Goal: Task Accomplishment & Management: Manage account settings

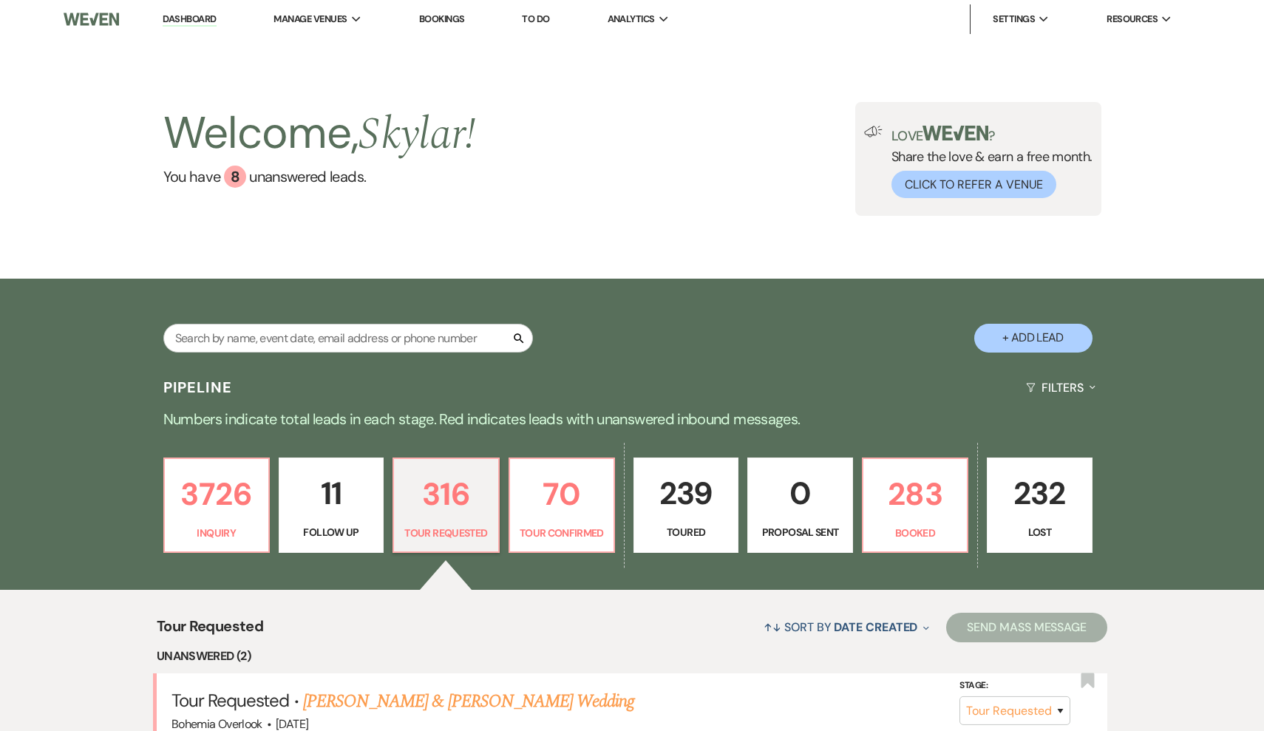
select select "2"
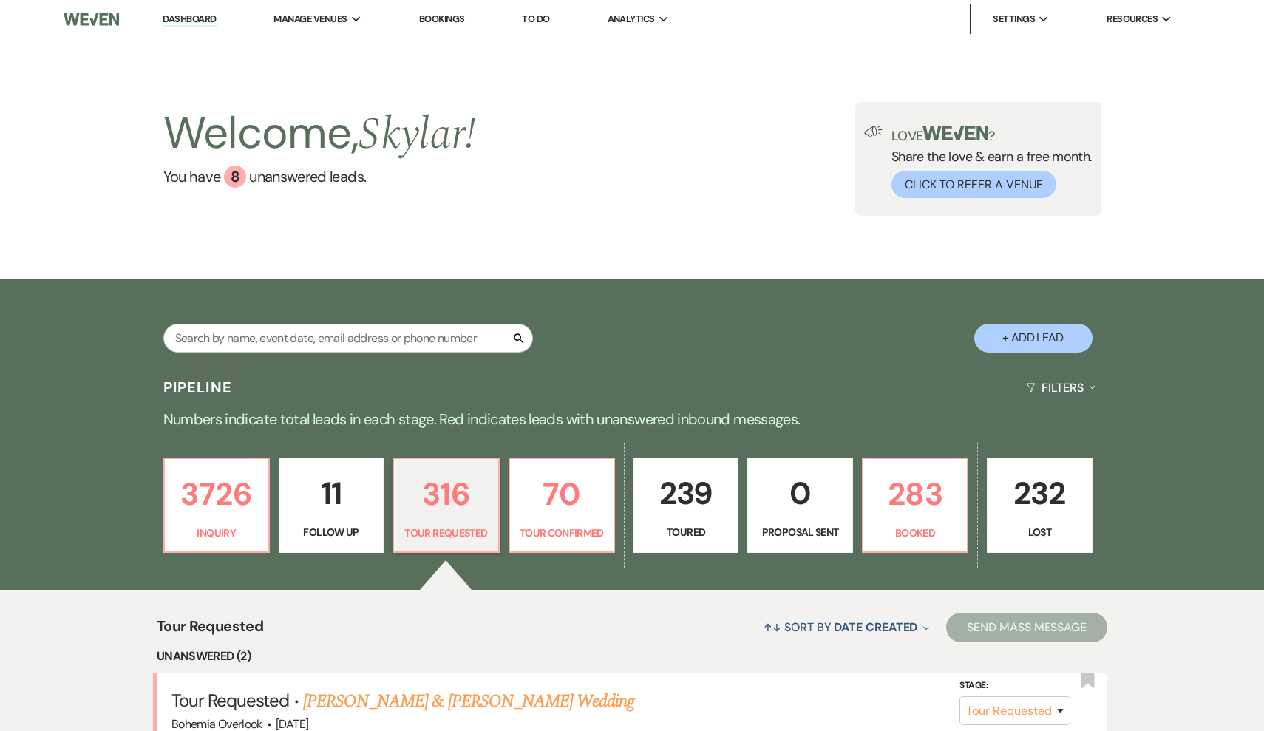
select select "2"
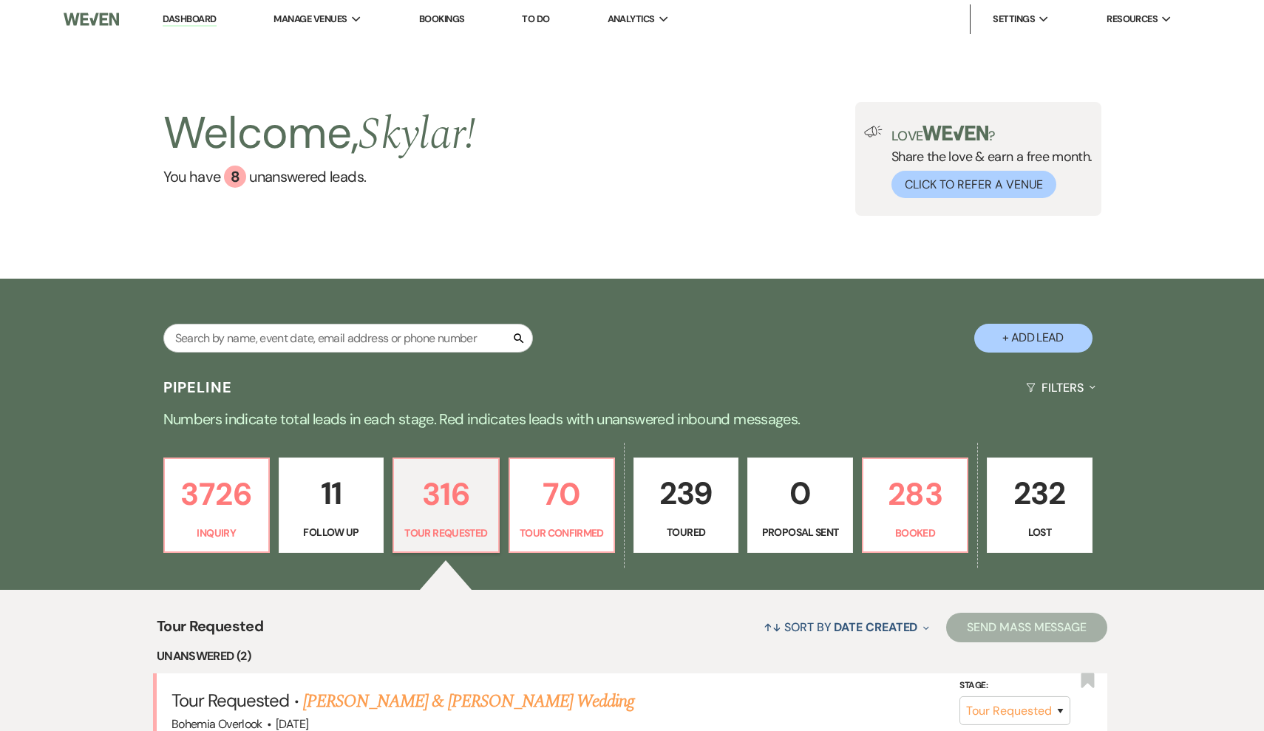
select select "2"
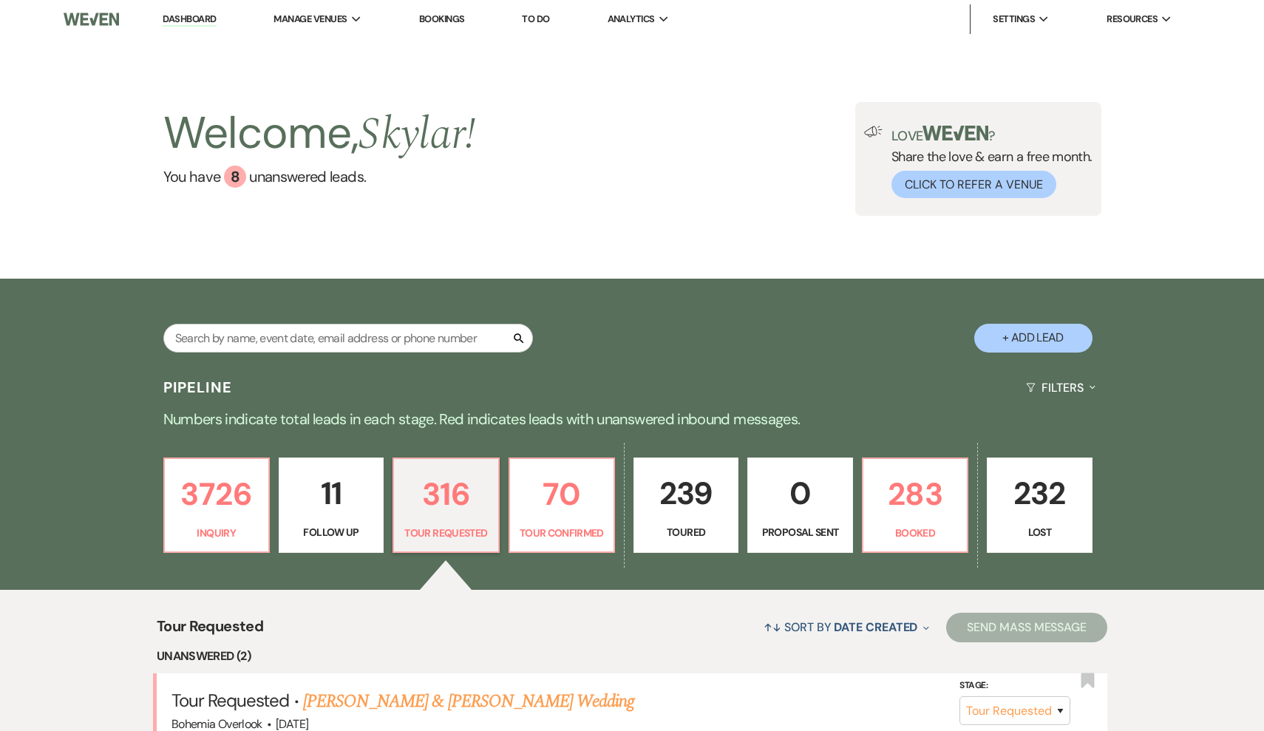
select select "2"
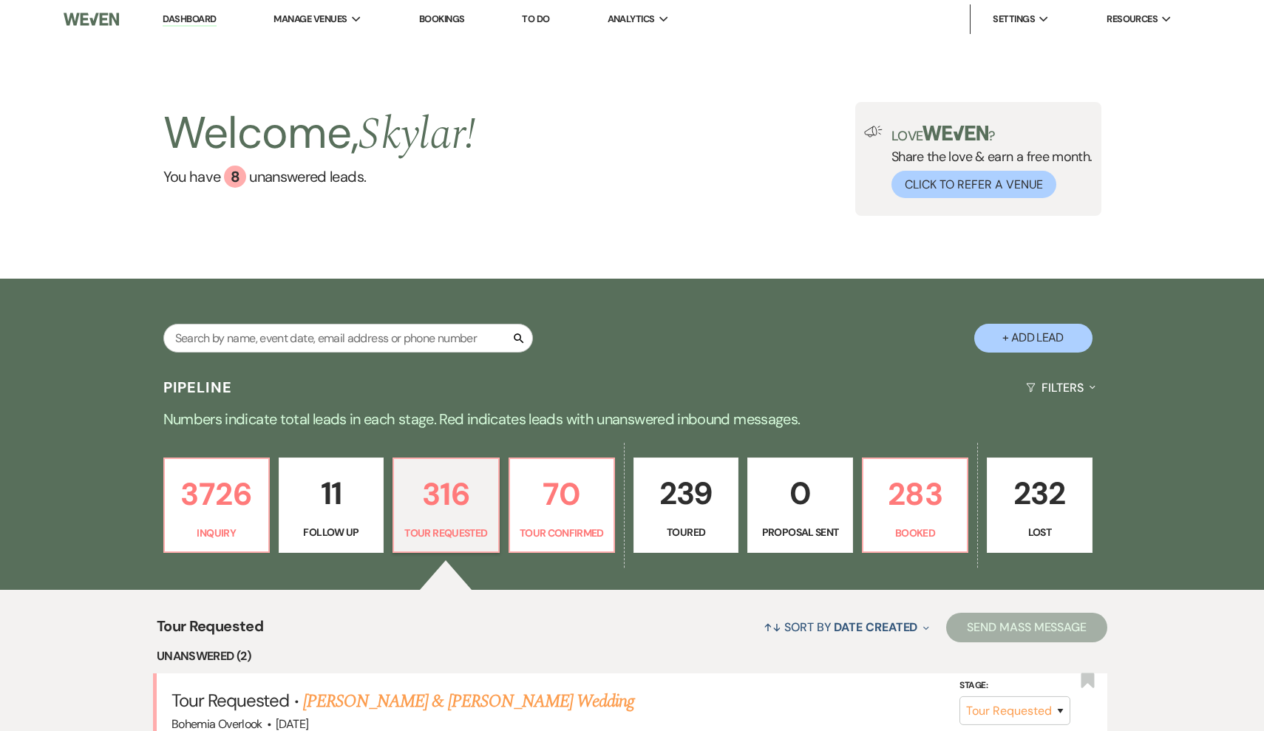
select select "2"
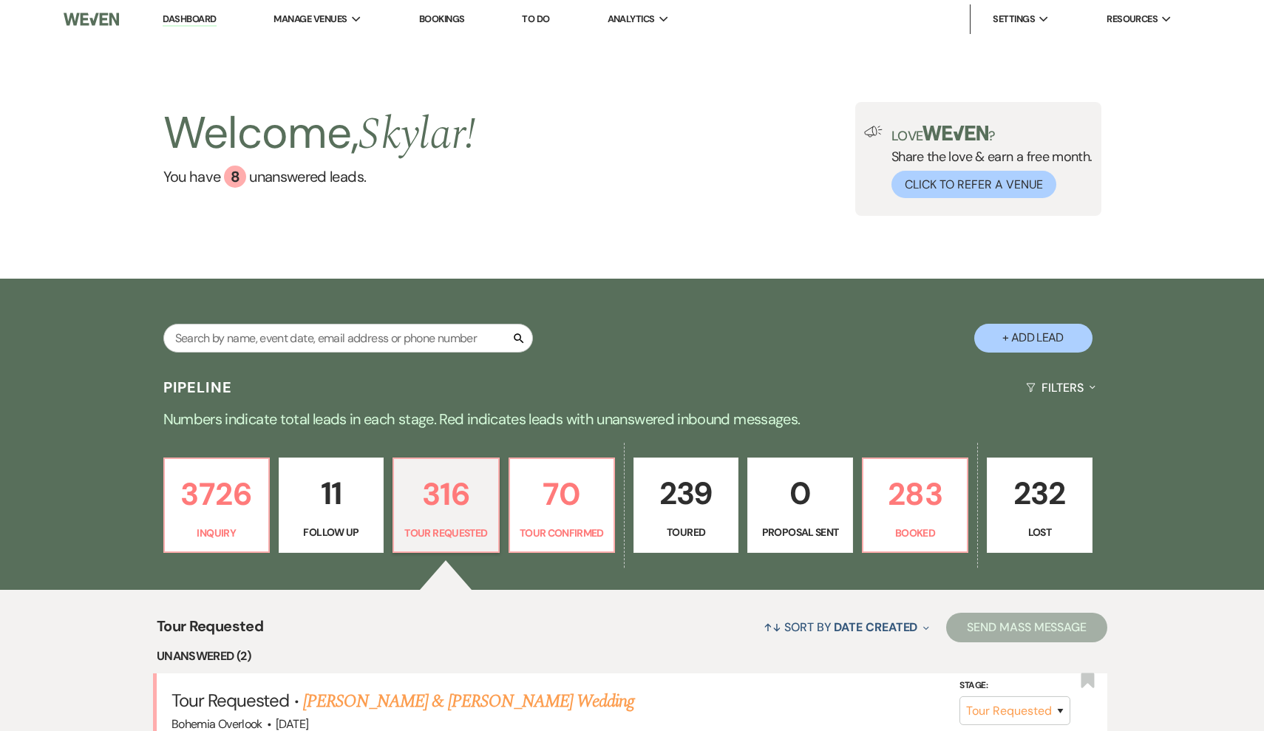
select select "2"
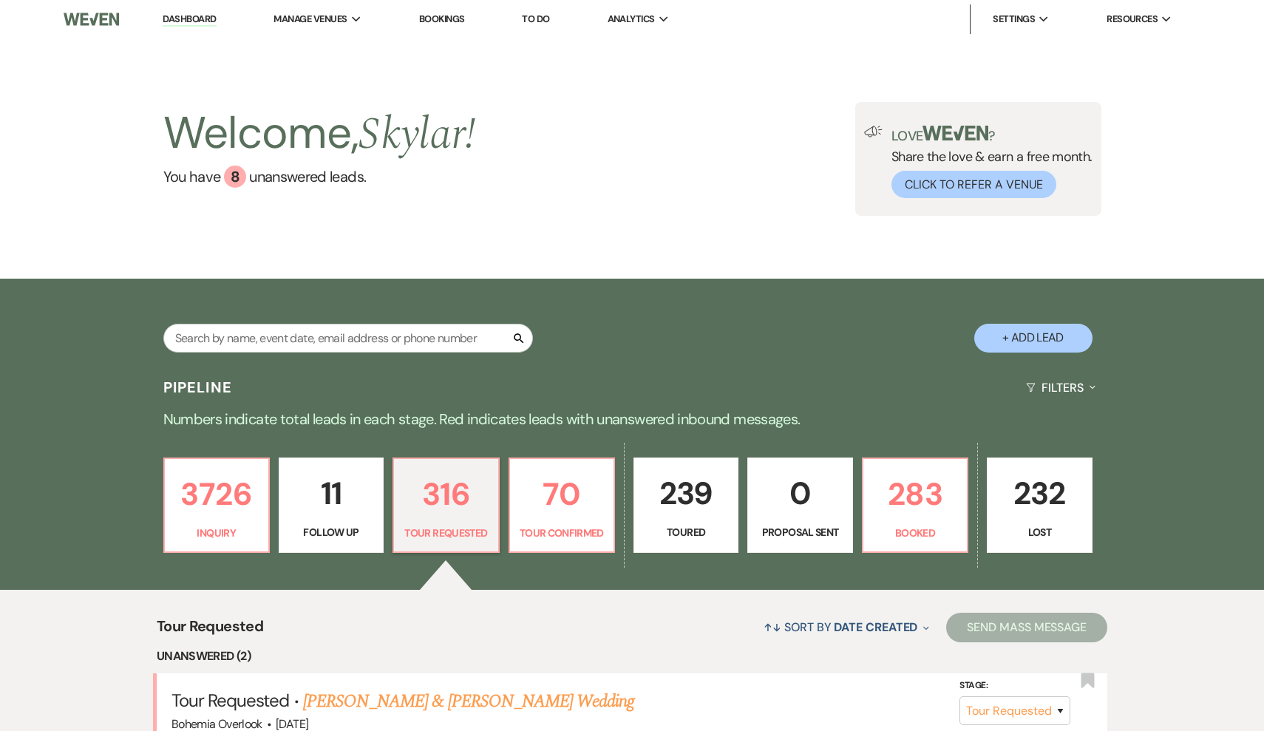
select select "2"
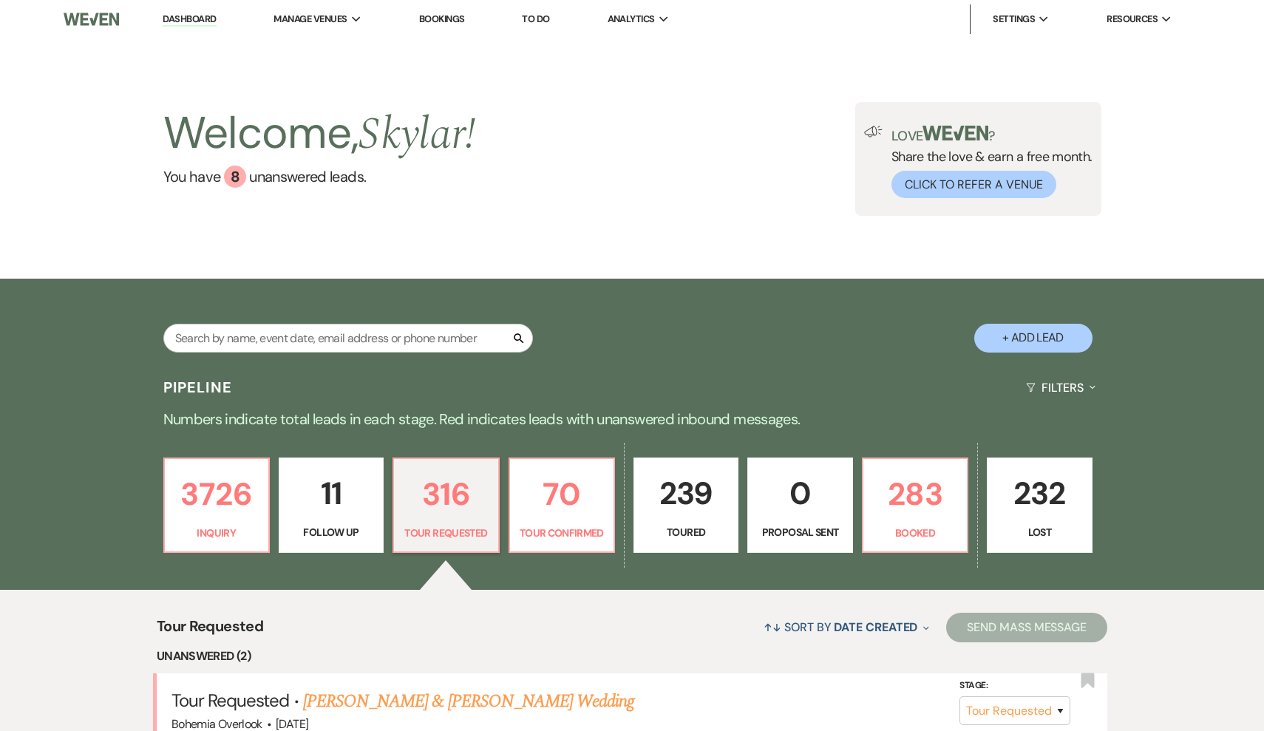
select select "2"
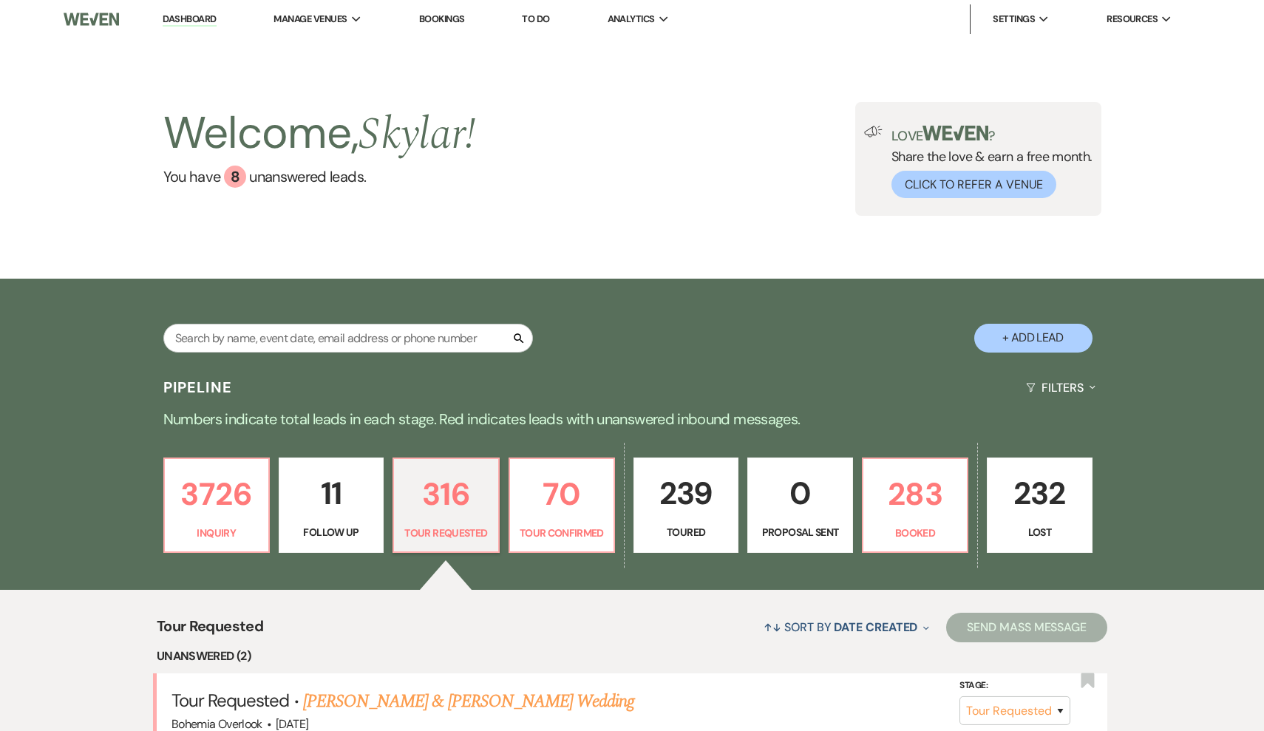
select select "2"
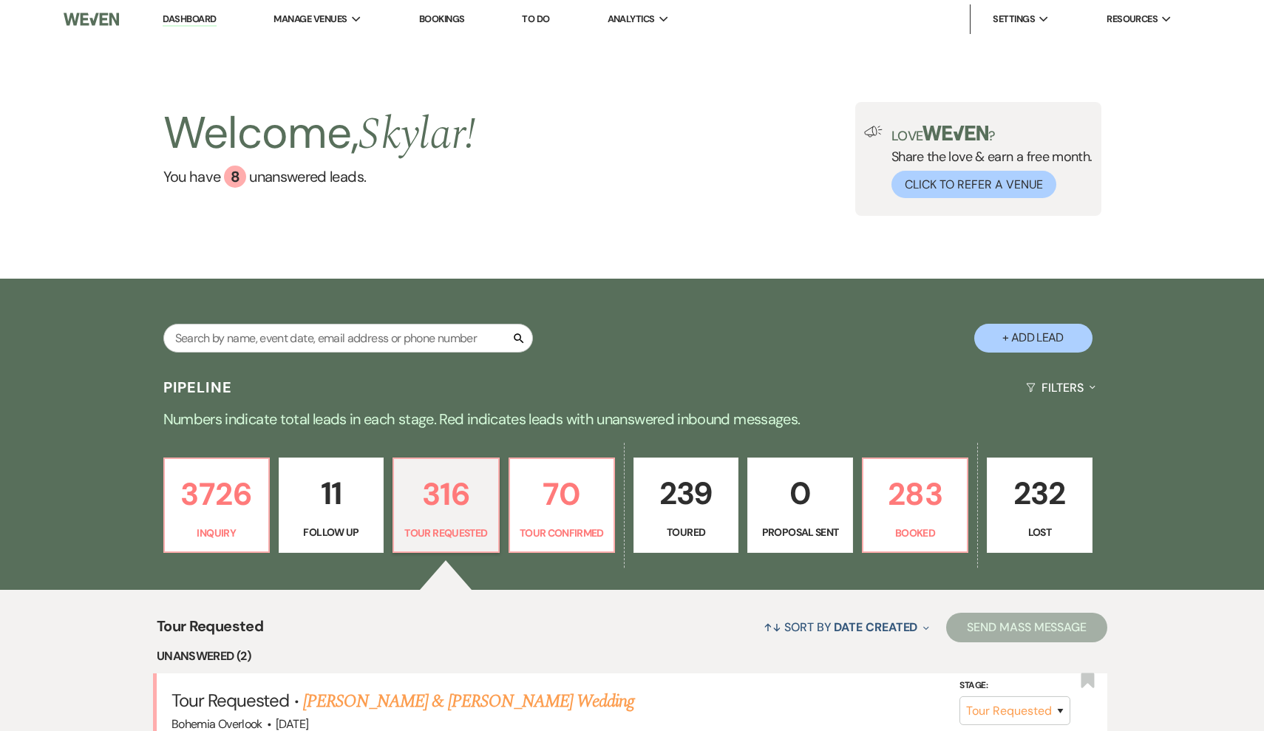
select select "2"
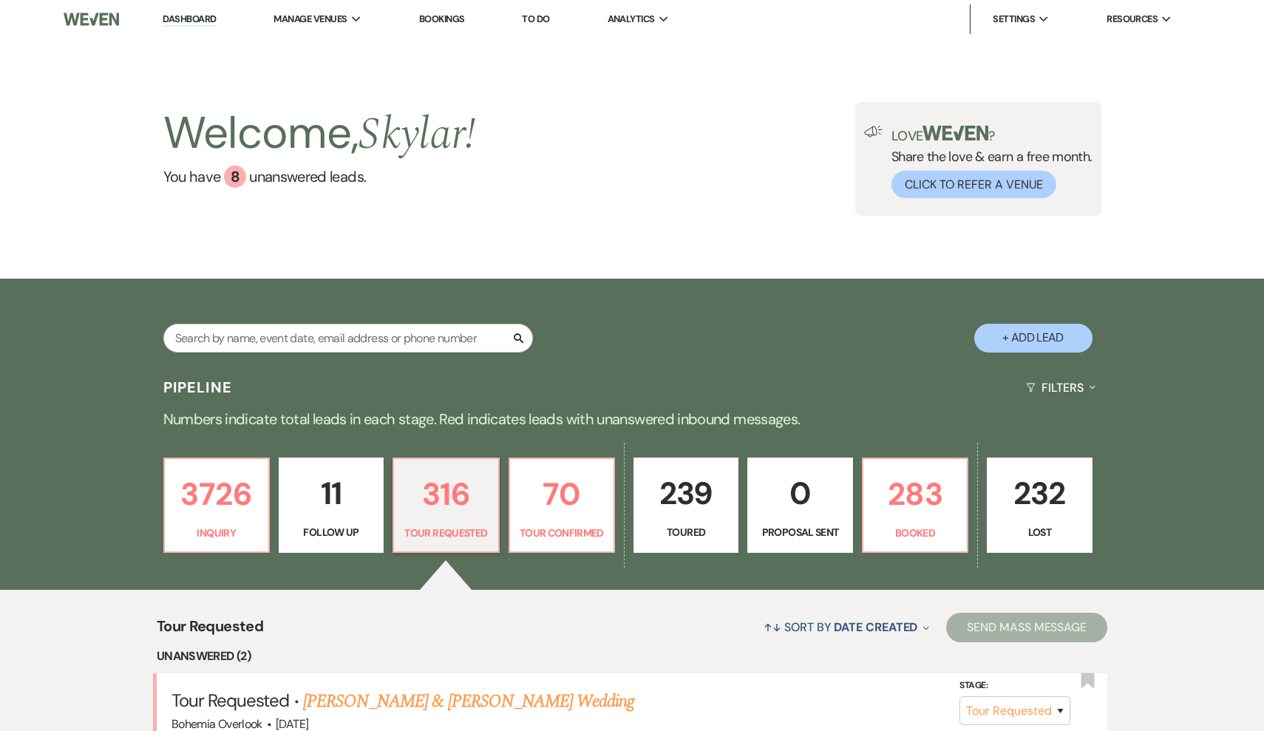
select select "2"
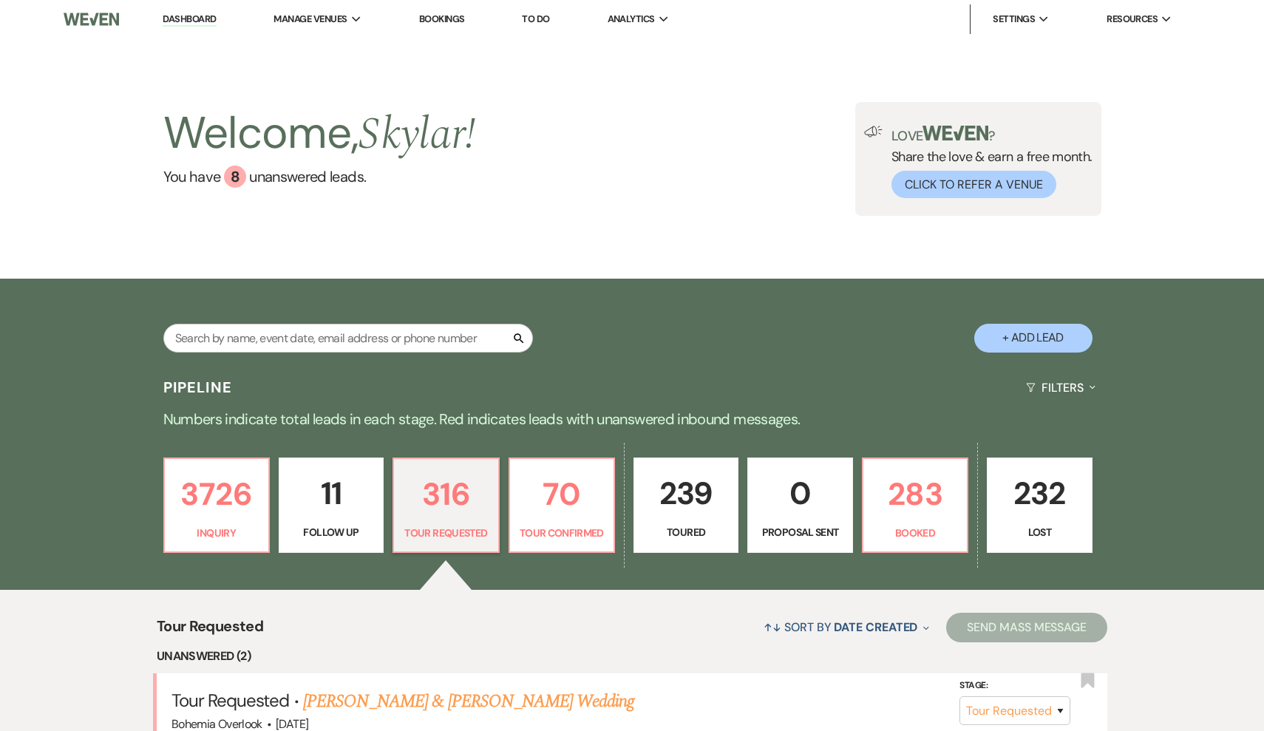
select select "2"
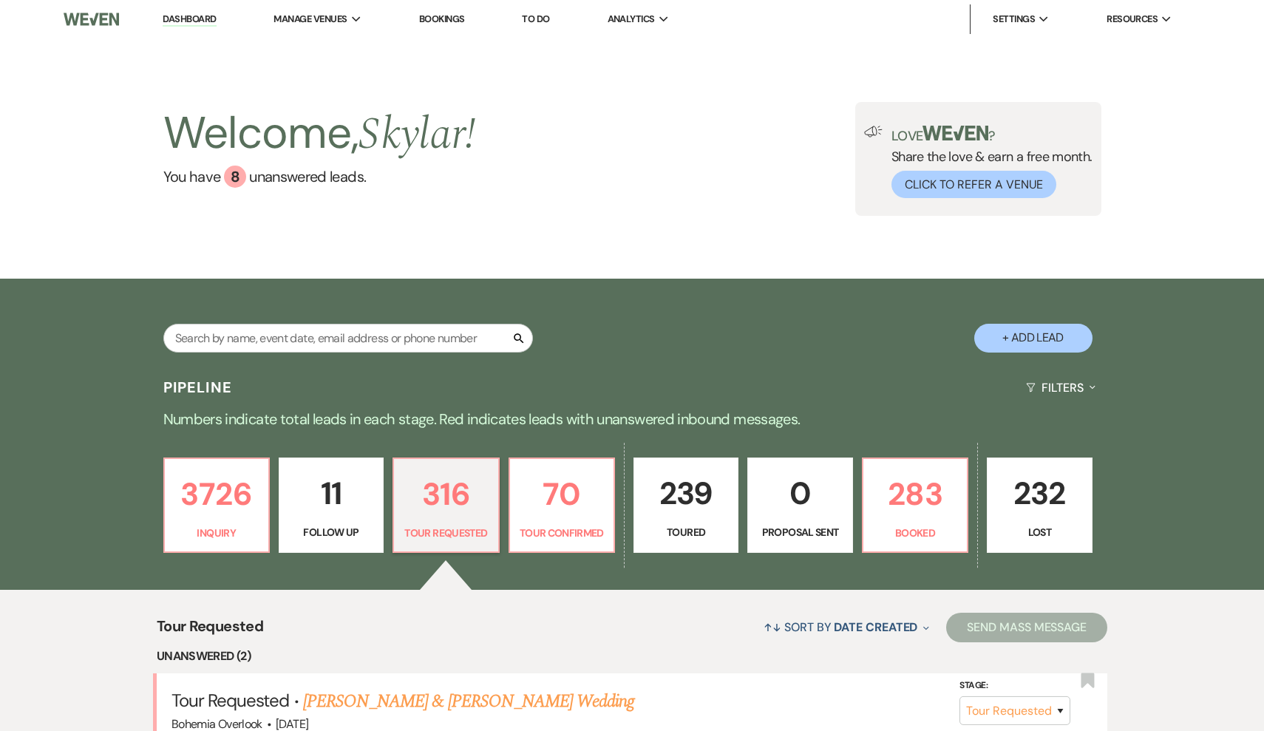
select select "2"
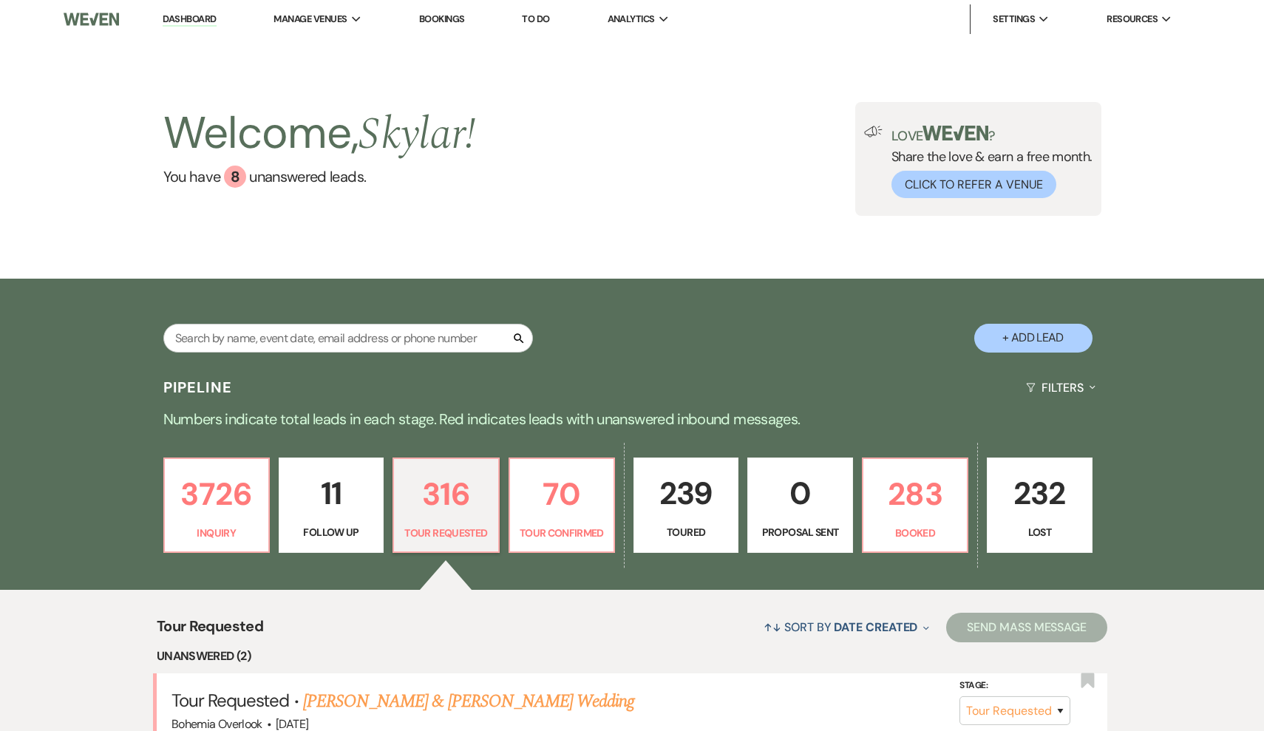
select select "2"
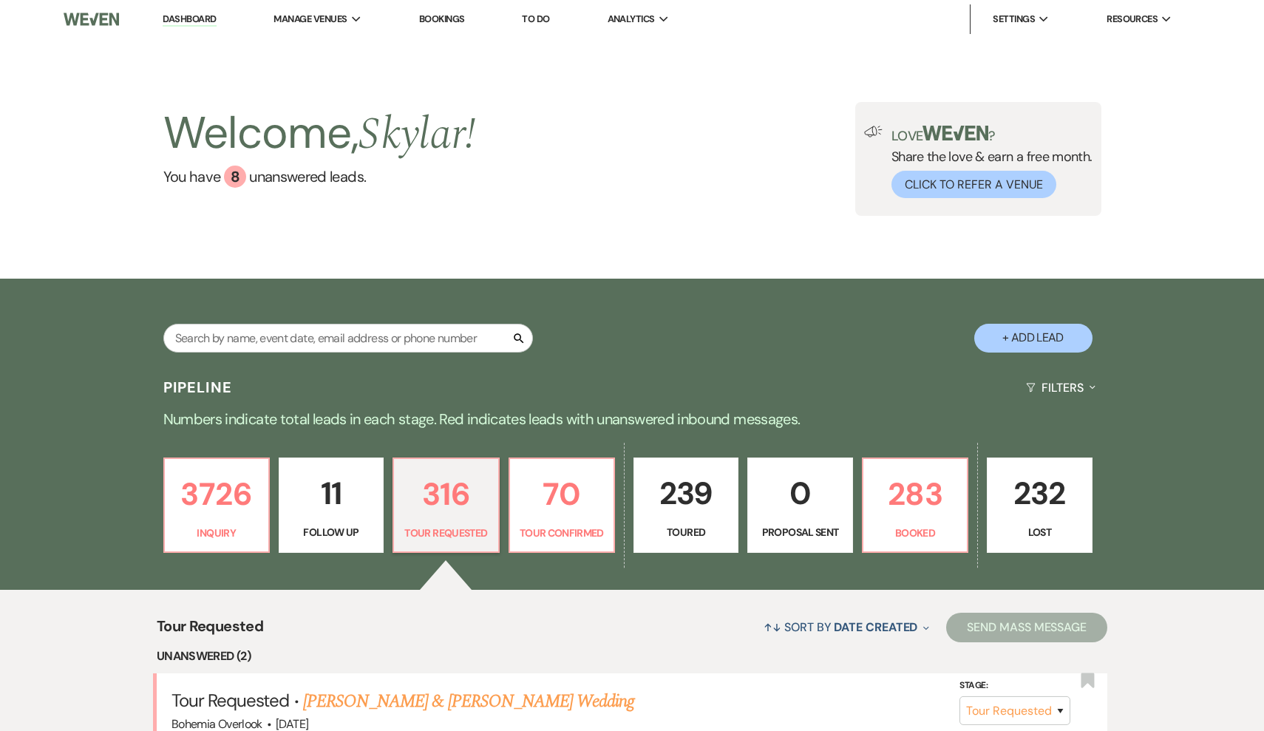
select select "2"
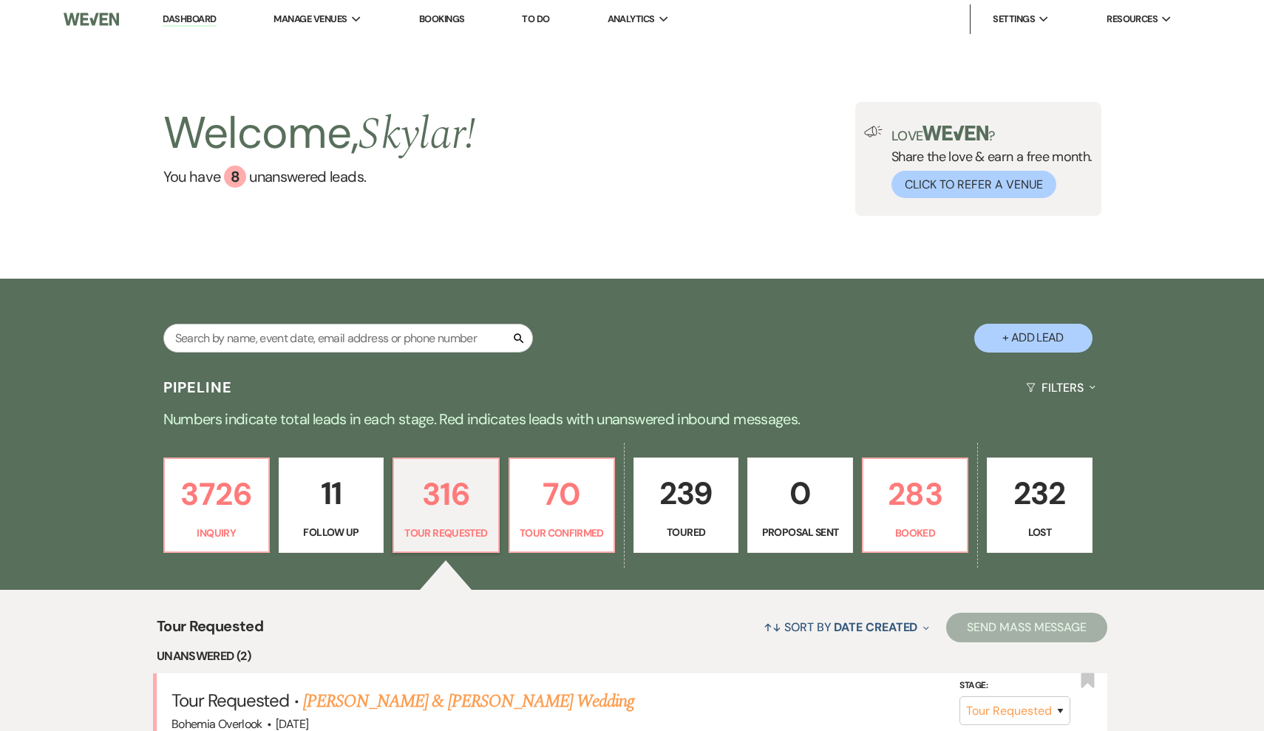
select select "2"
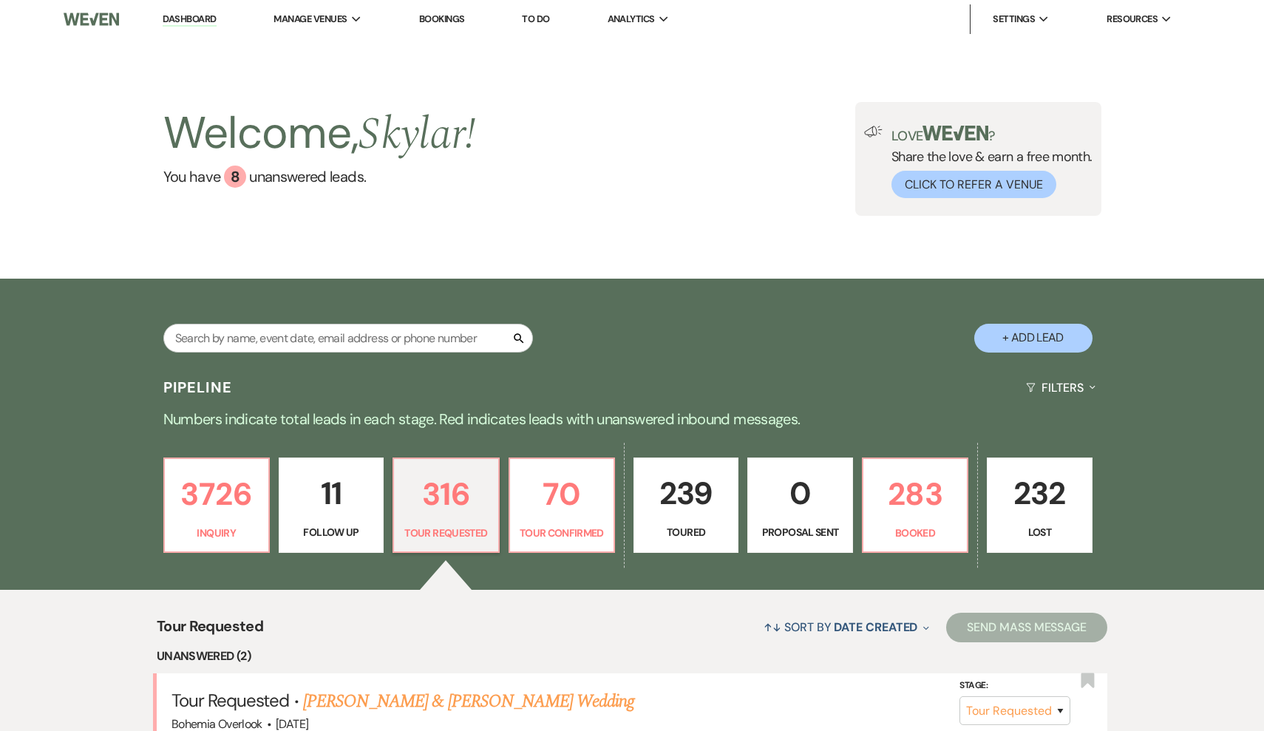
select select "2"
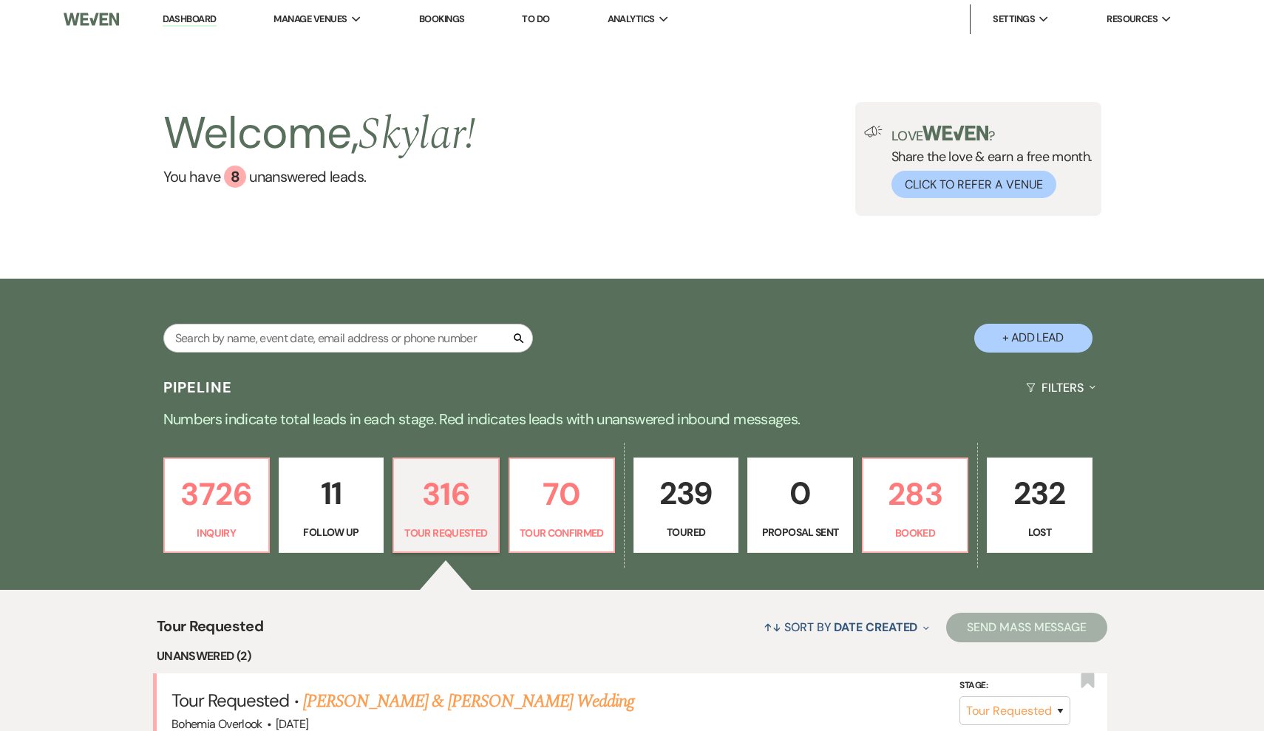
select select "2"
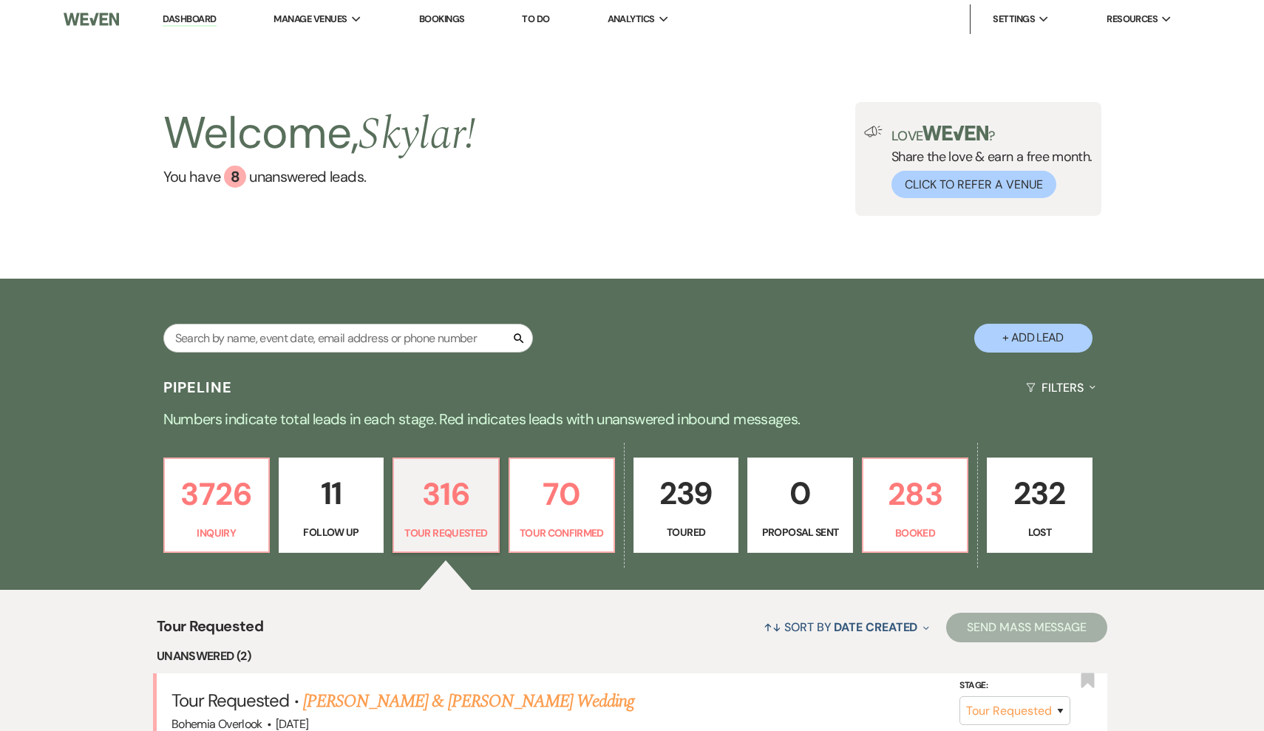
select select "2"
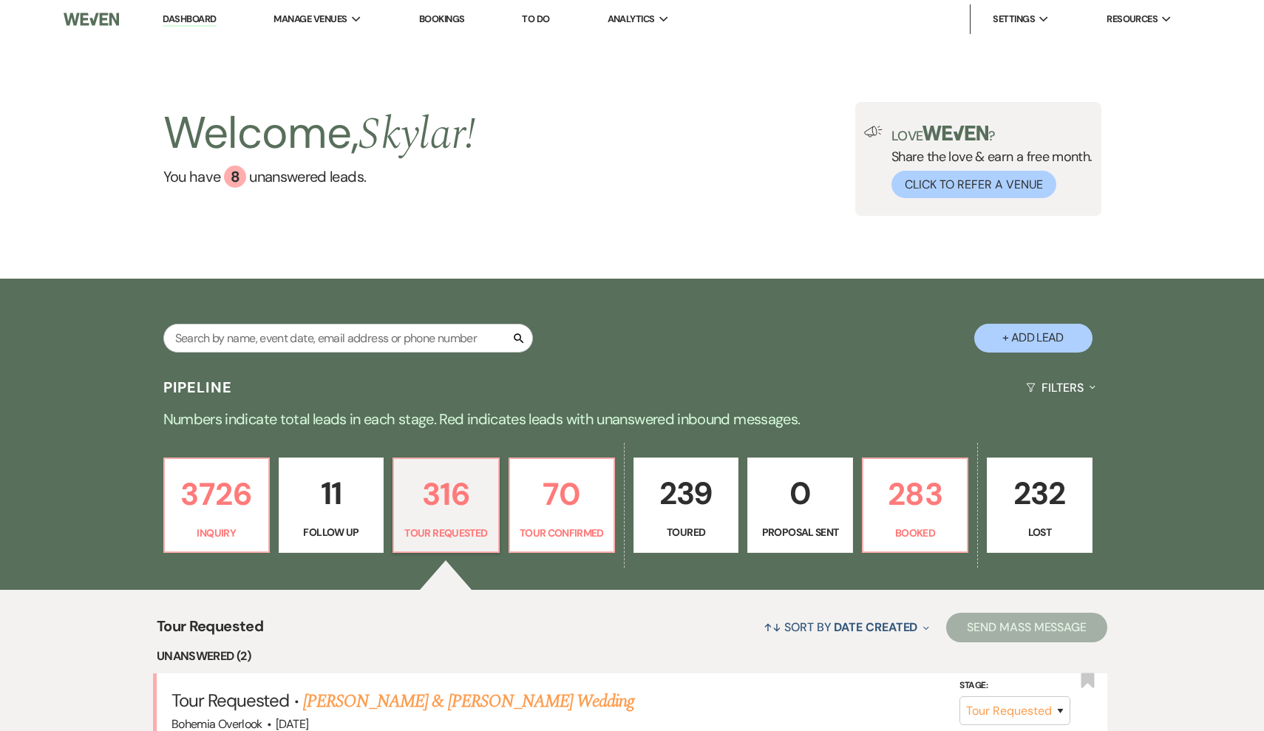
select select "2"
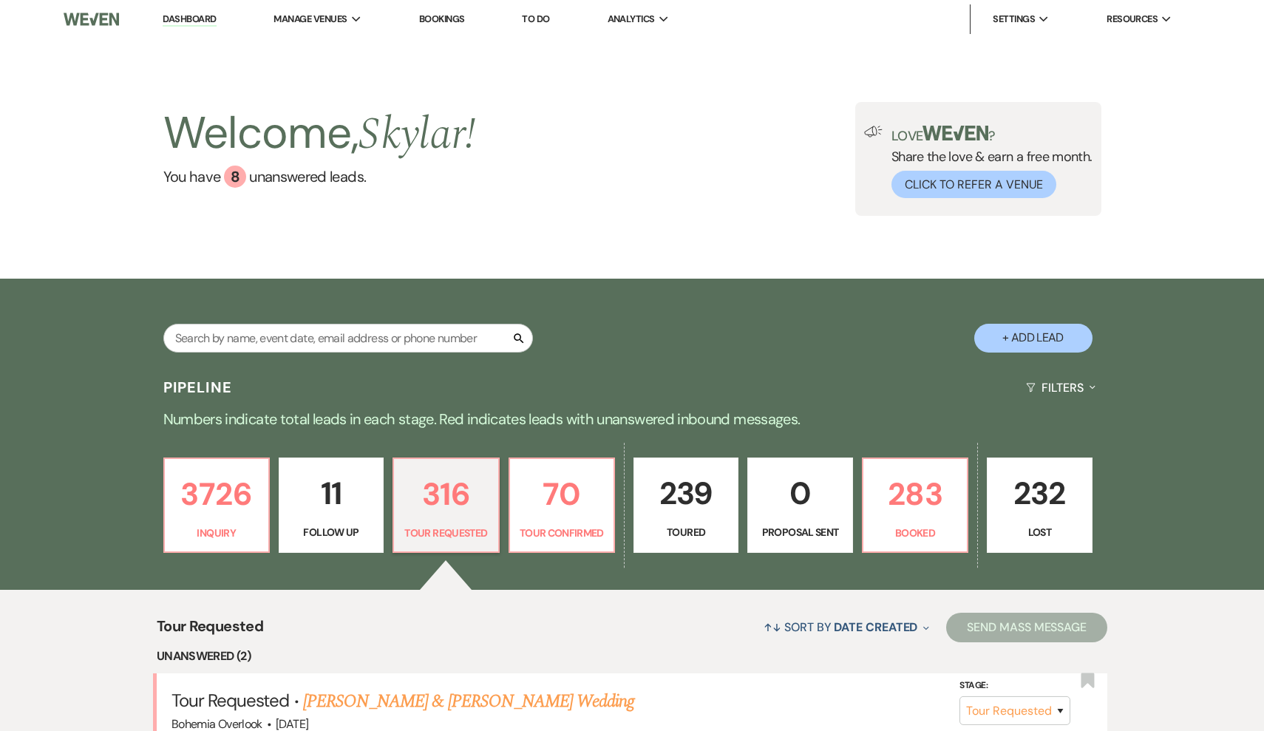
select select "2"
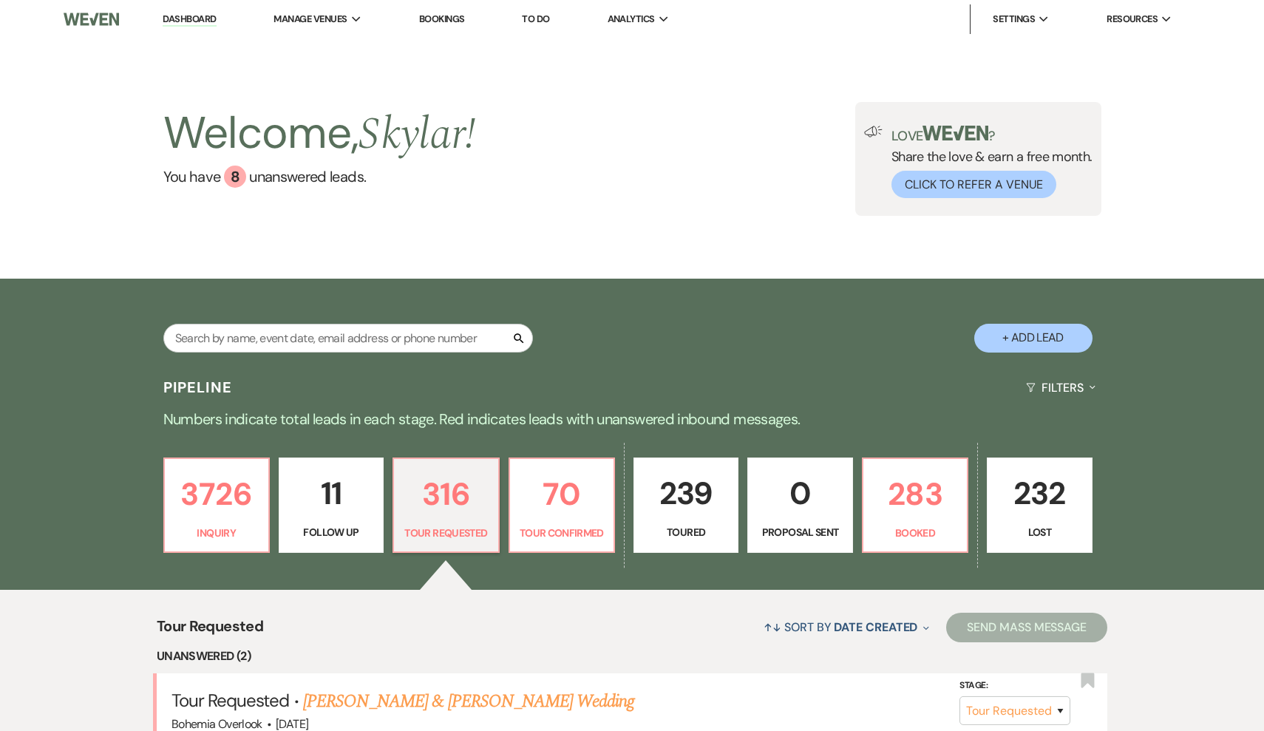
select select "2"
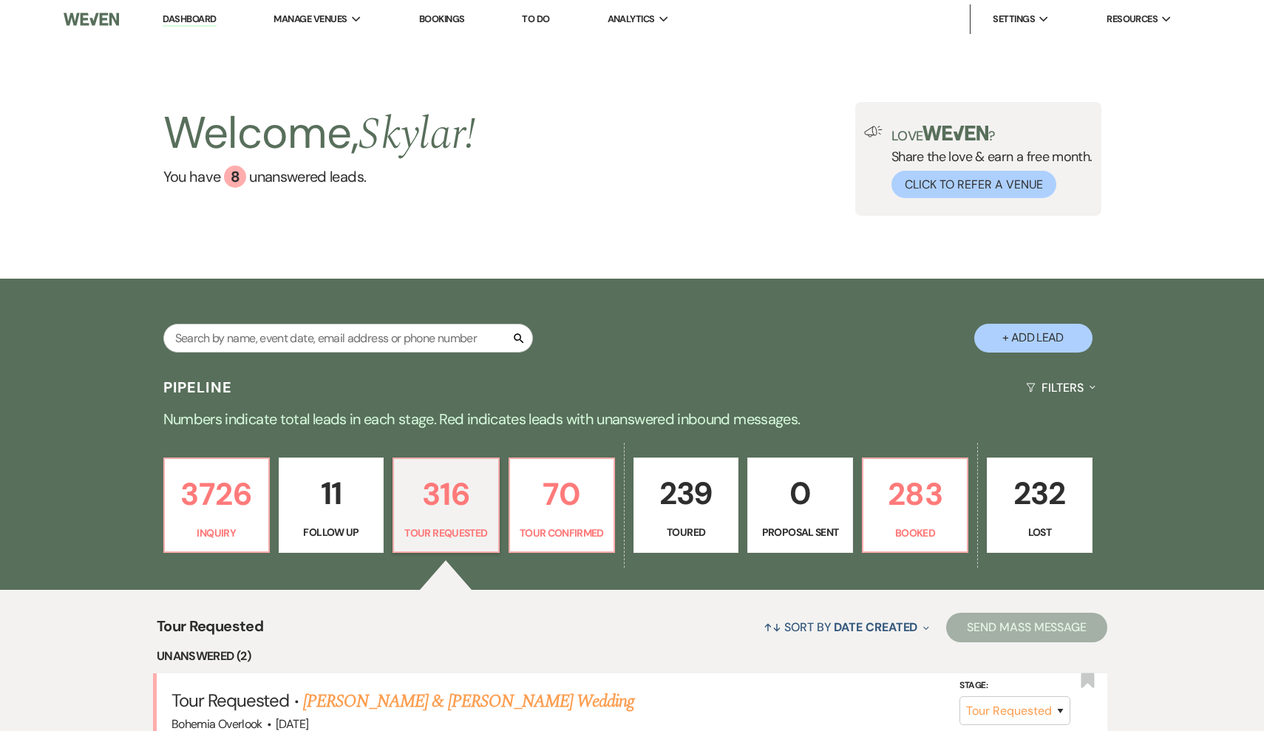
select select "2"
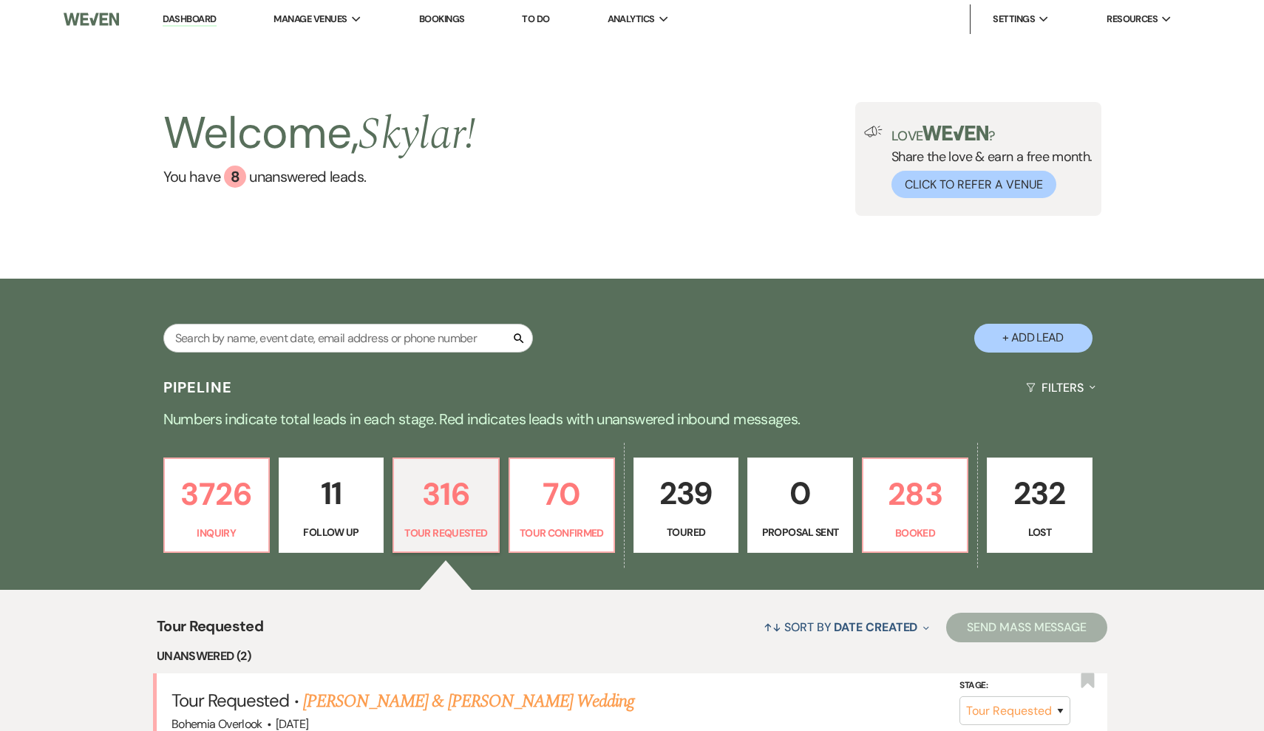
select select "2"
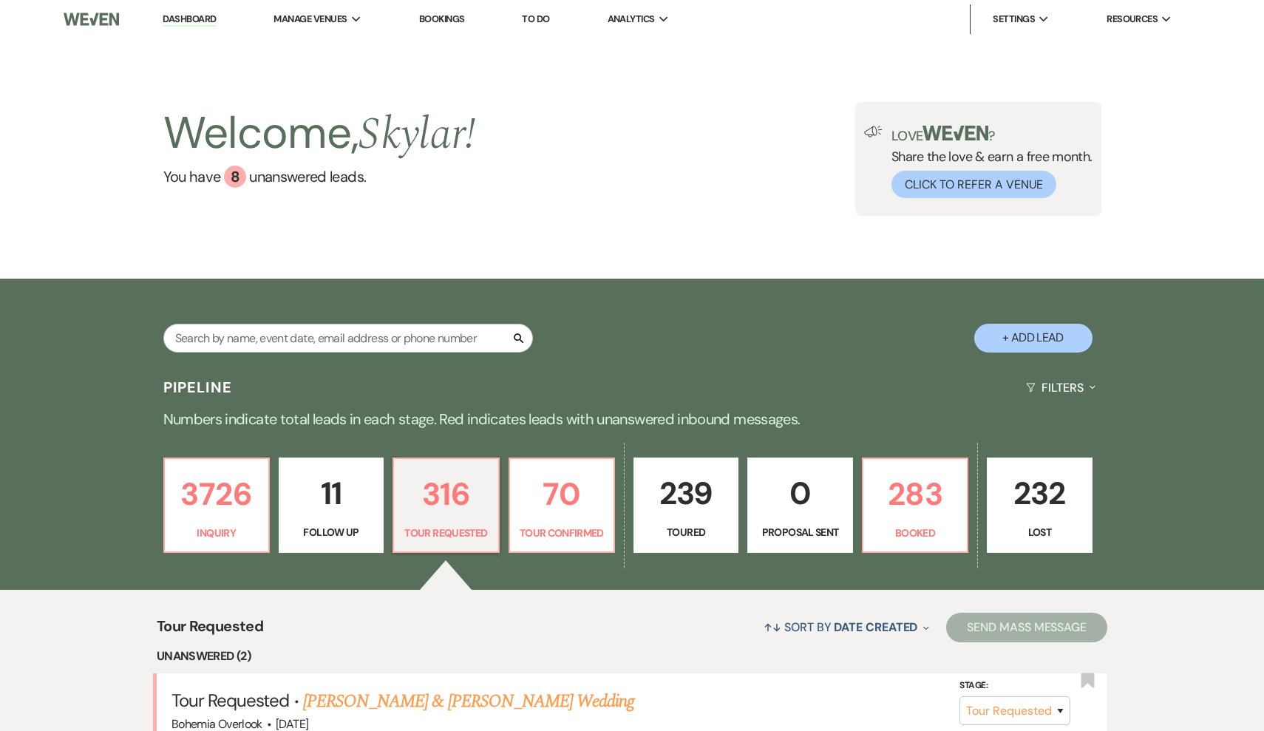
select select "2"
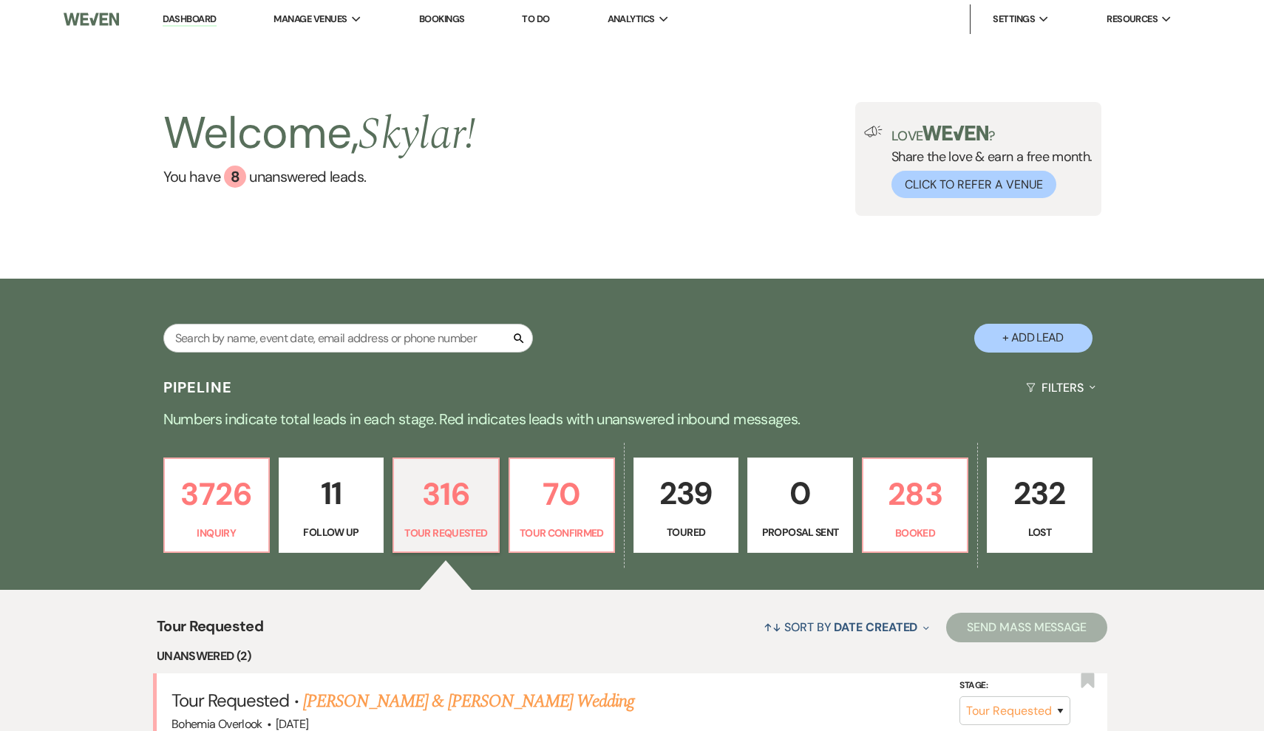
select select "2"
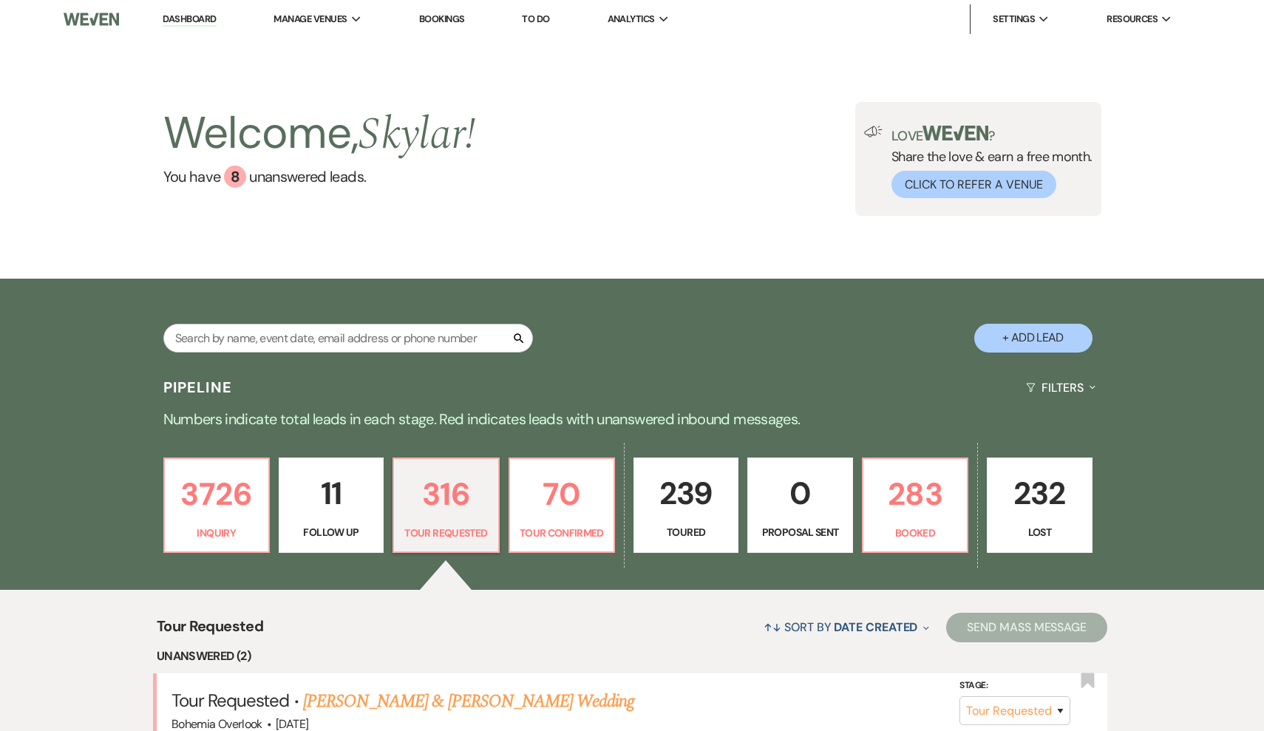
select select "2"
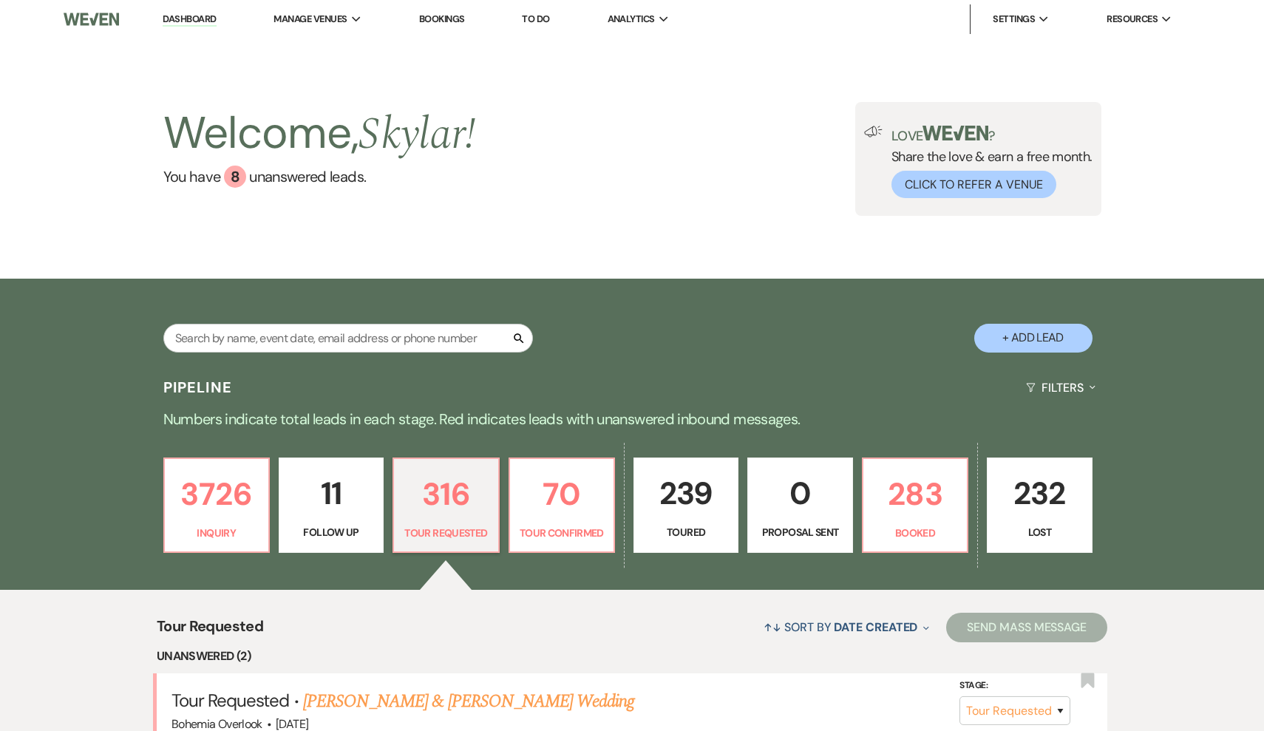
select select "2"
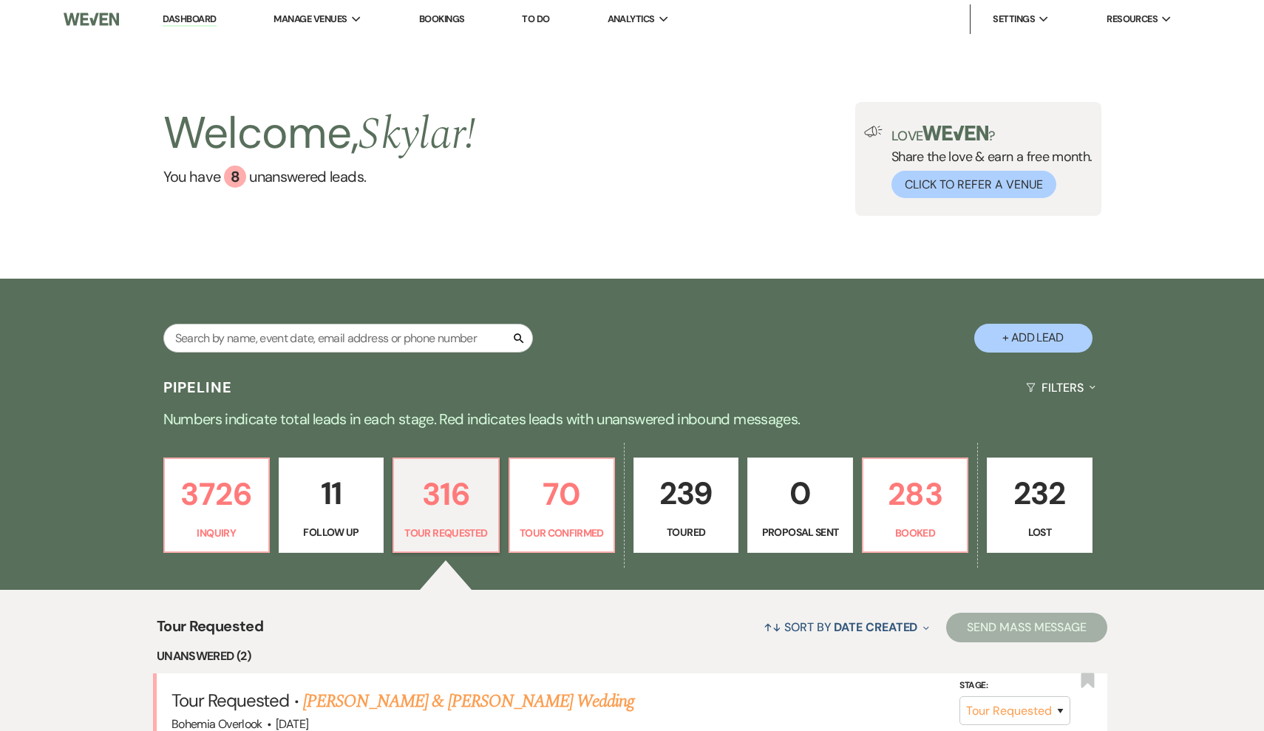
select select "2"
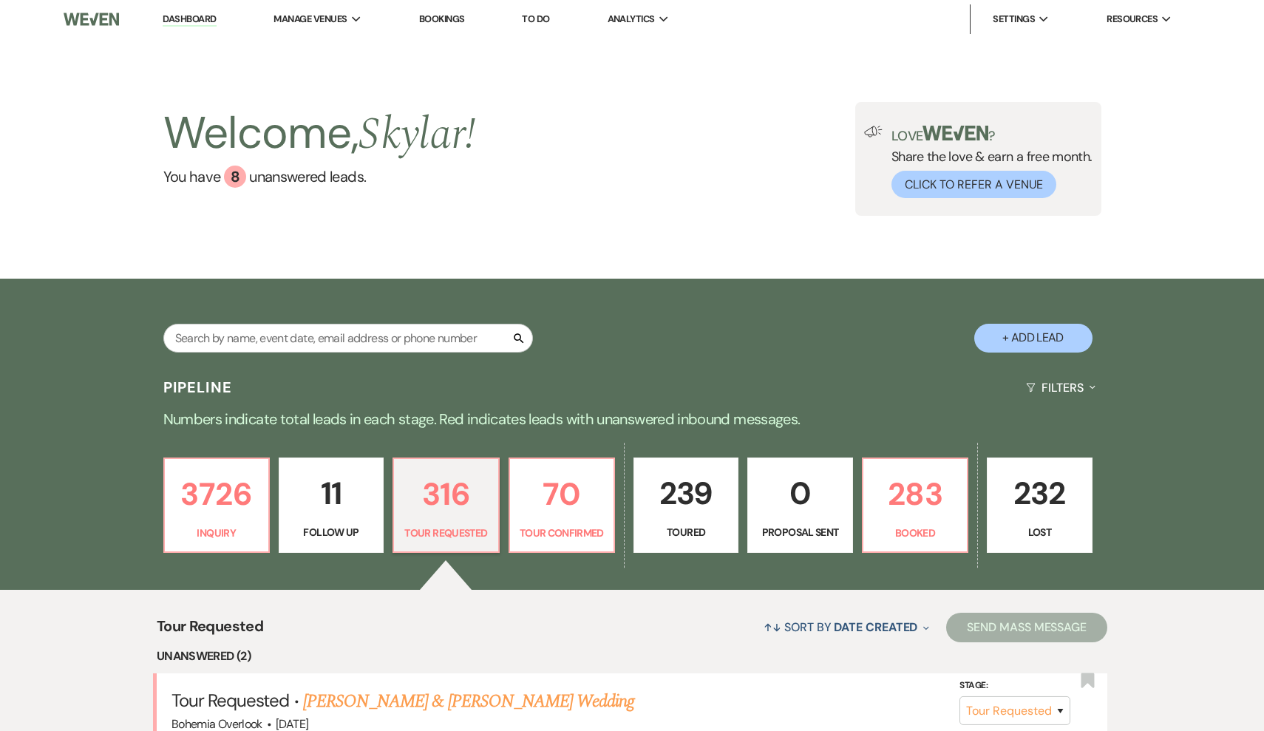
select select "2"
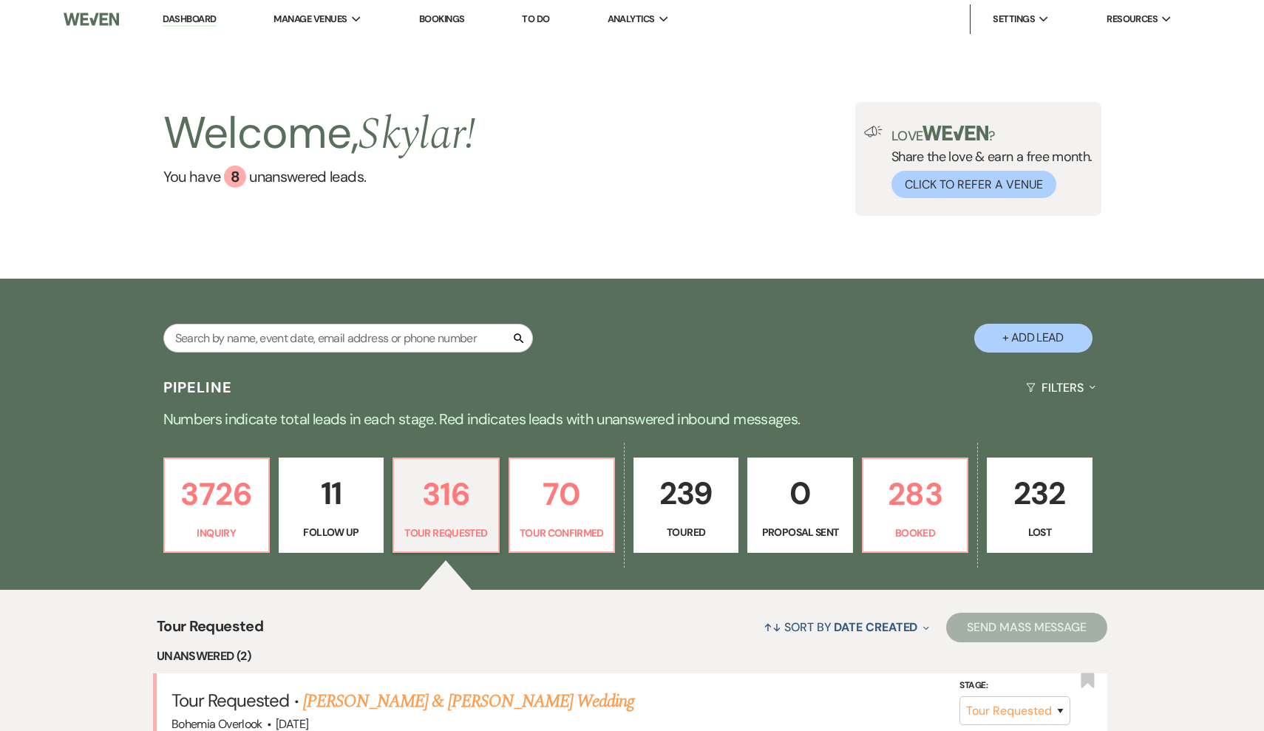
select select "2"
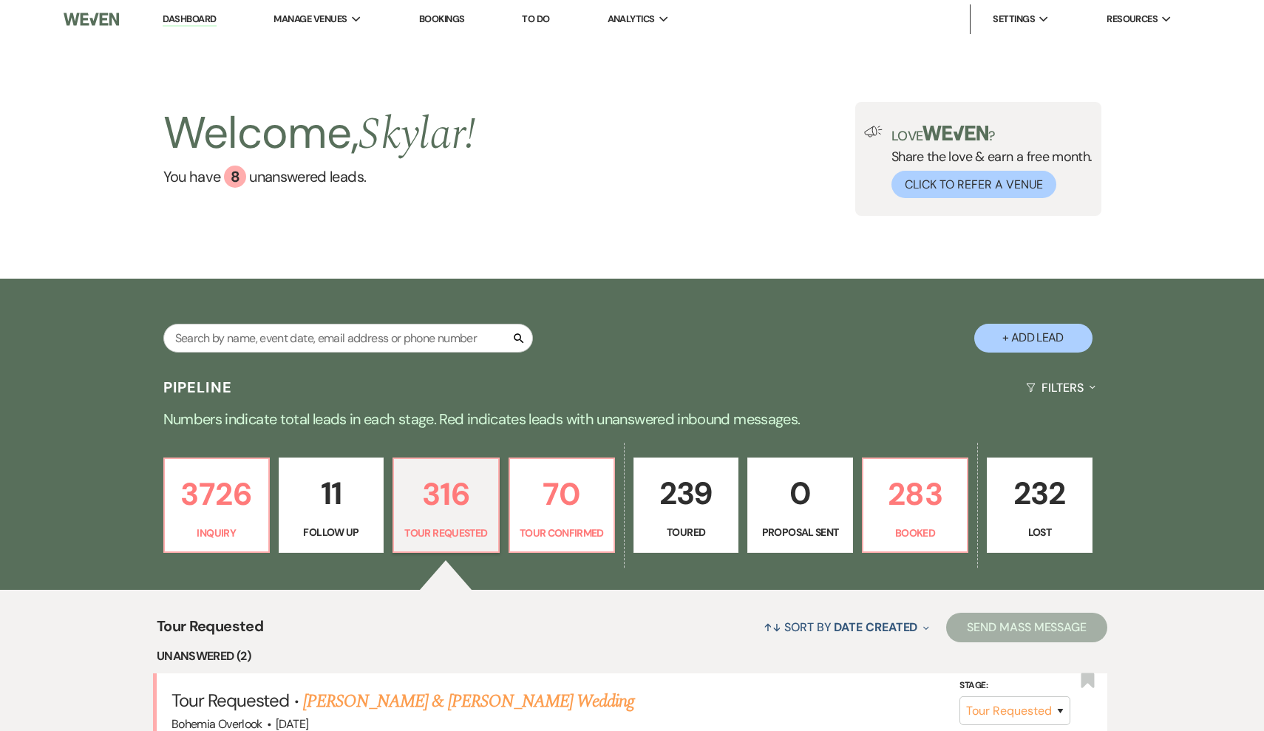
select select "2"
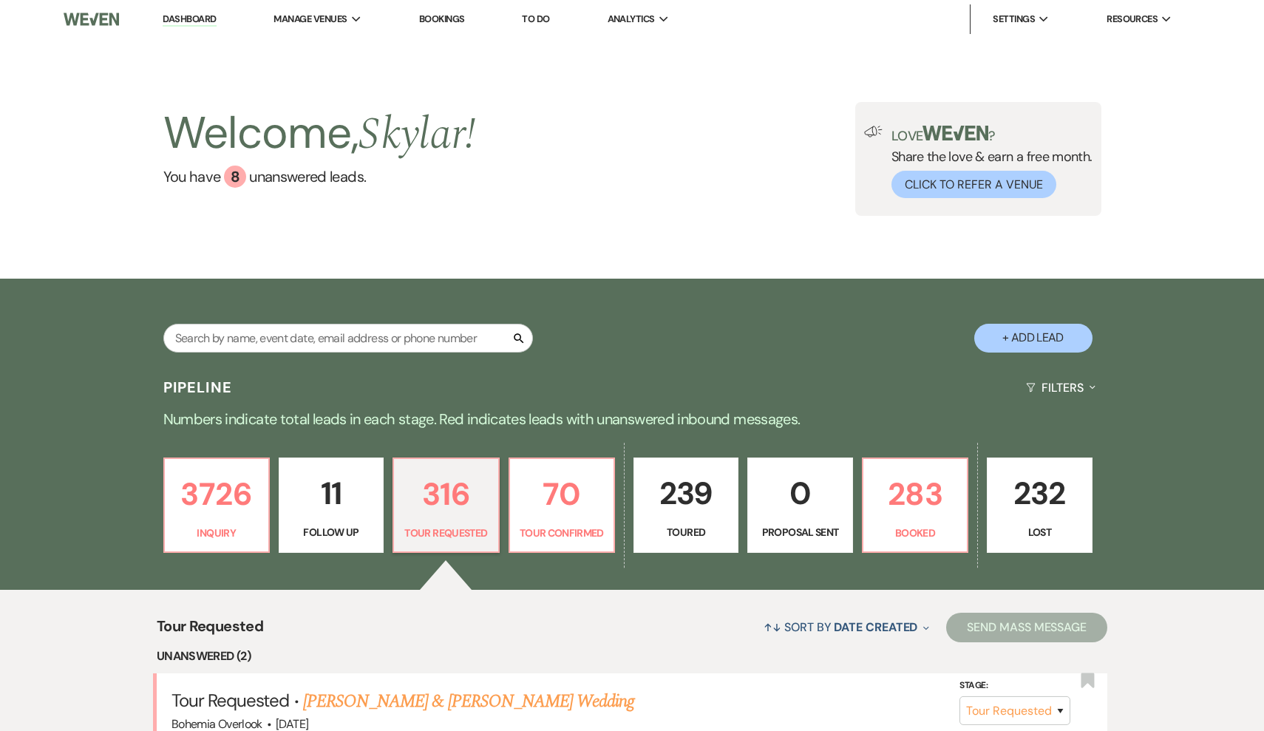
select select "2"
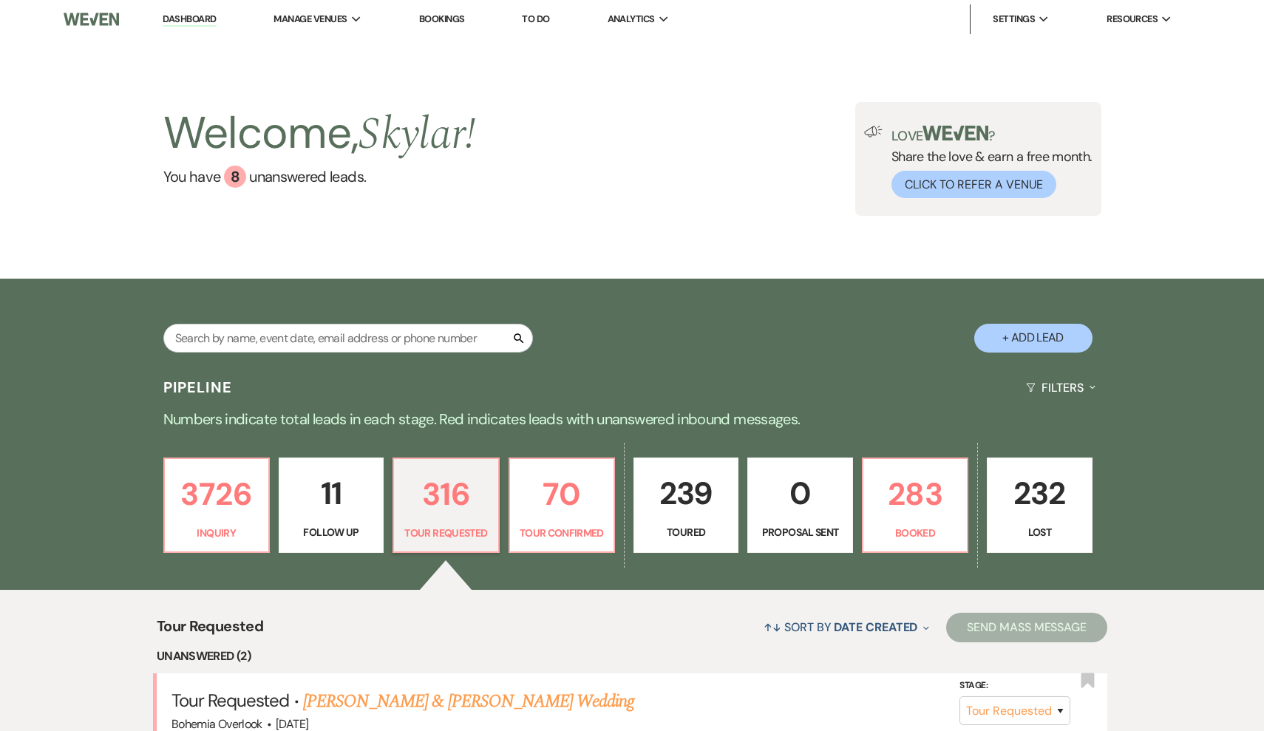
select select "2"
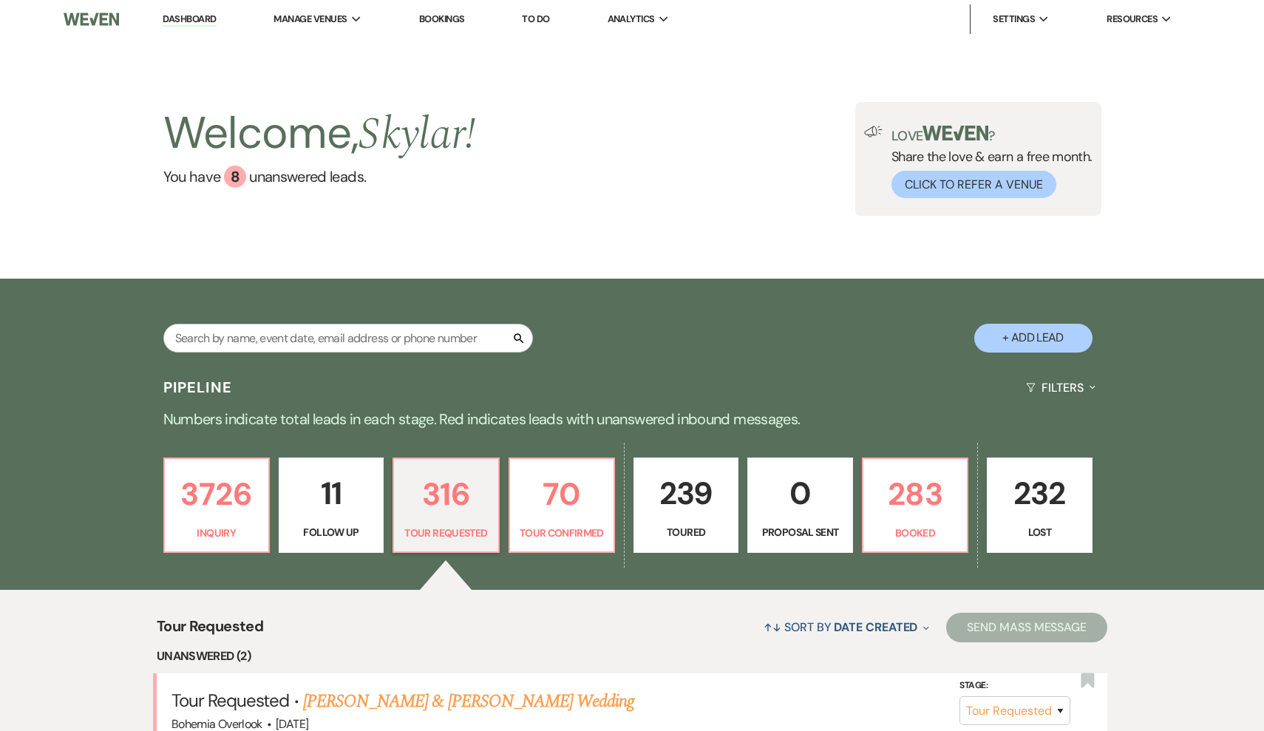
select select "2"
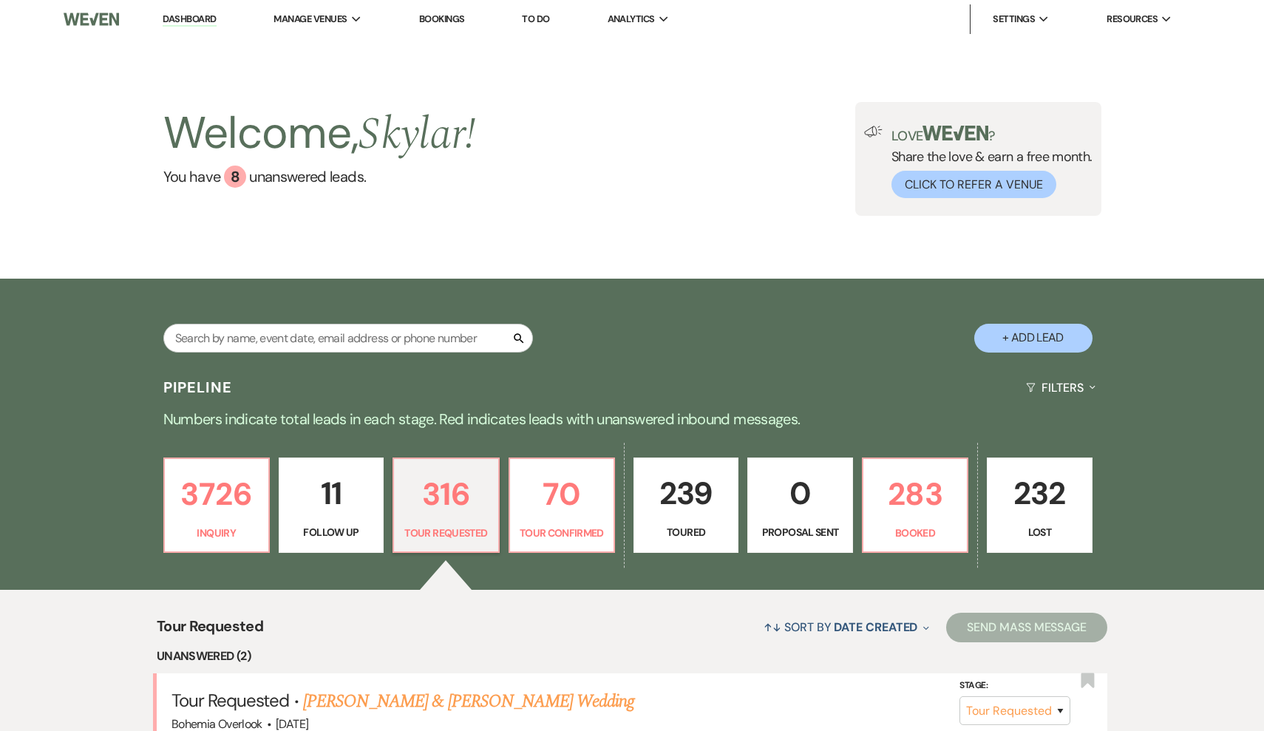
select select "2"
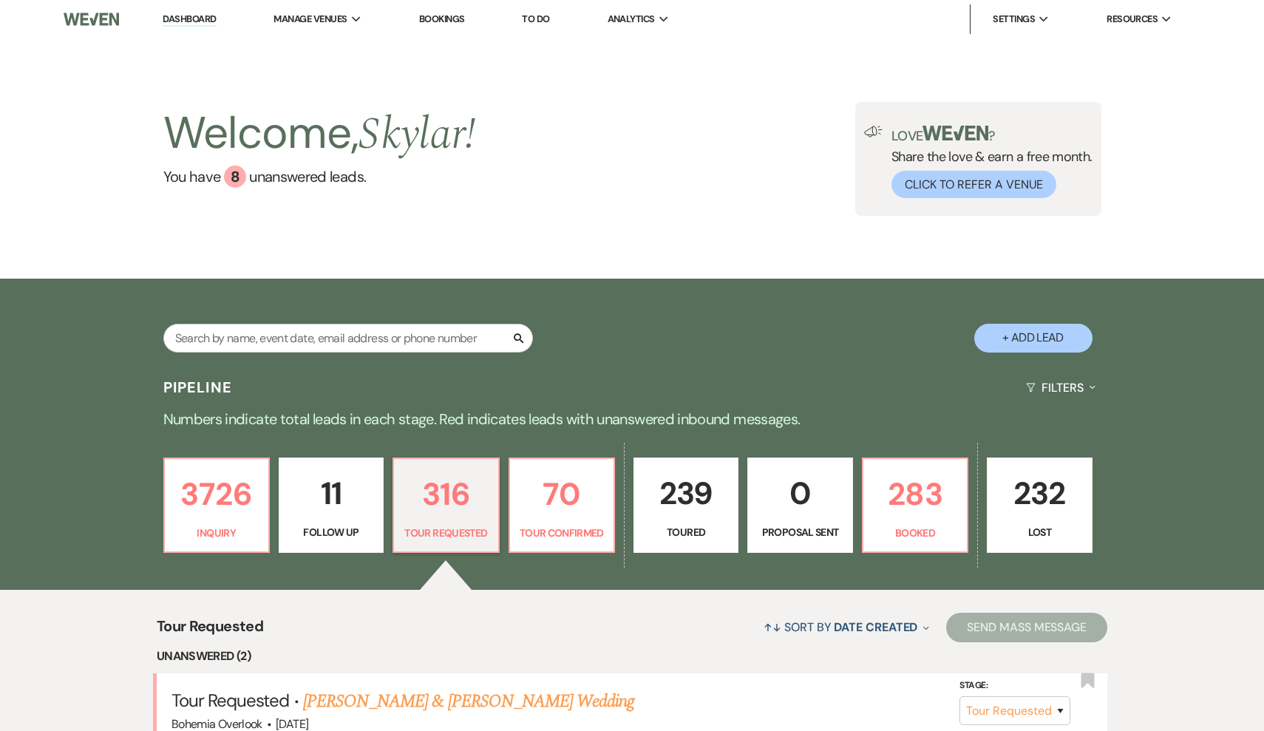
select select "2"
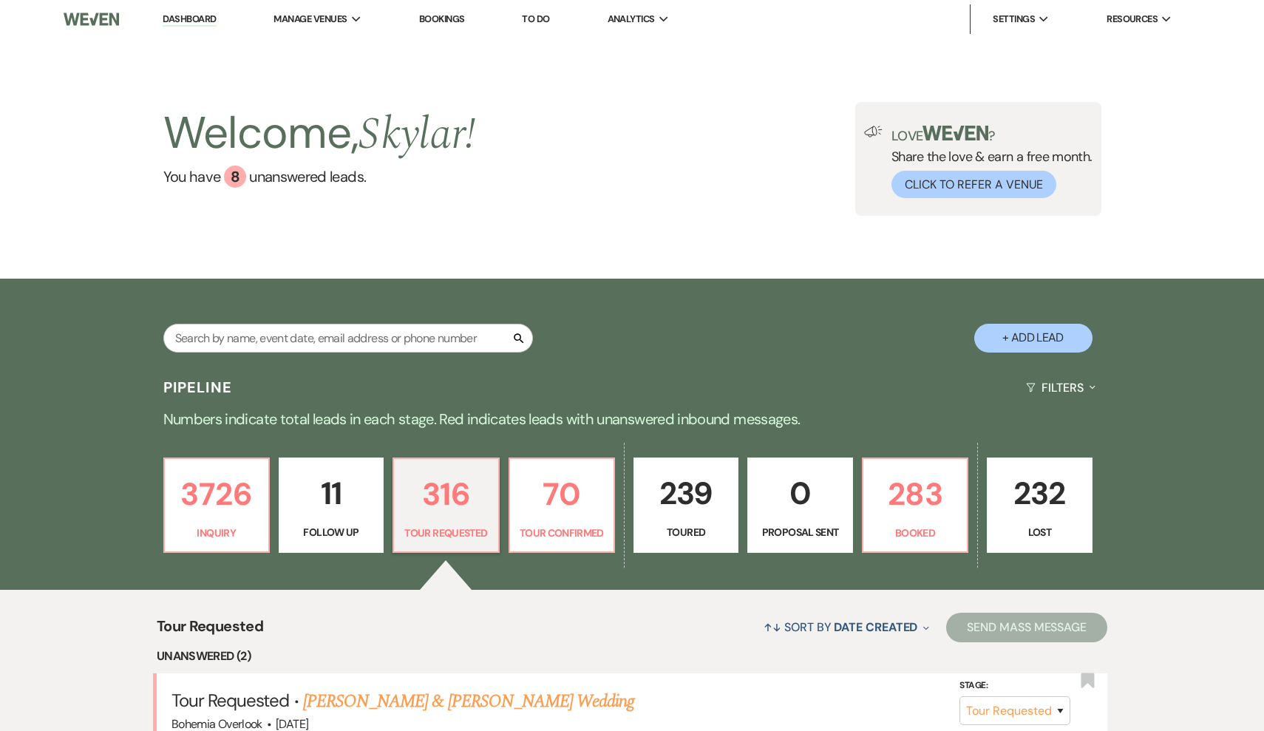
select select "2"
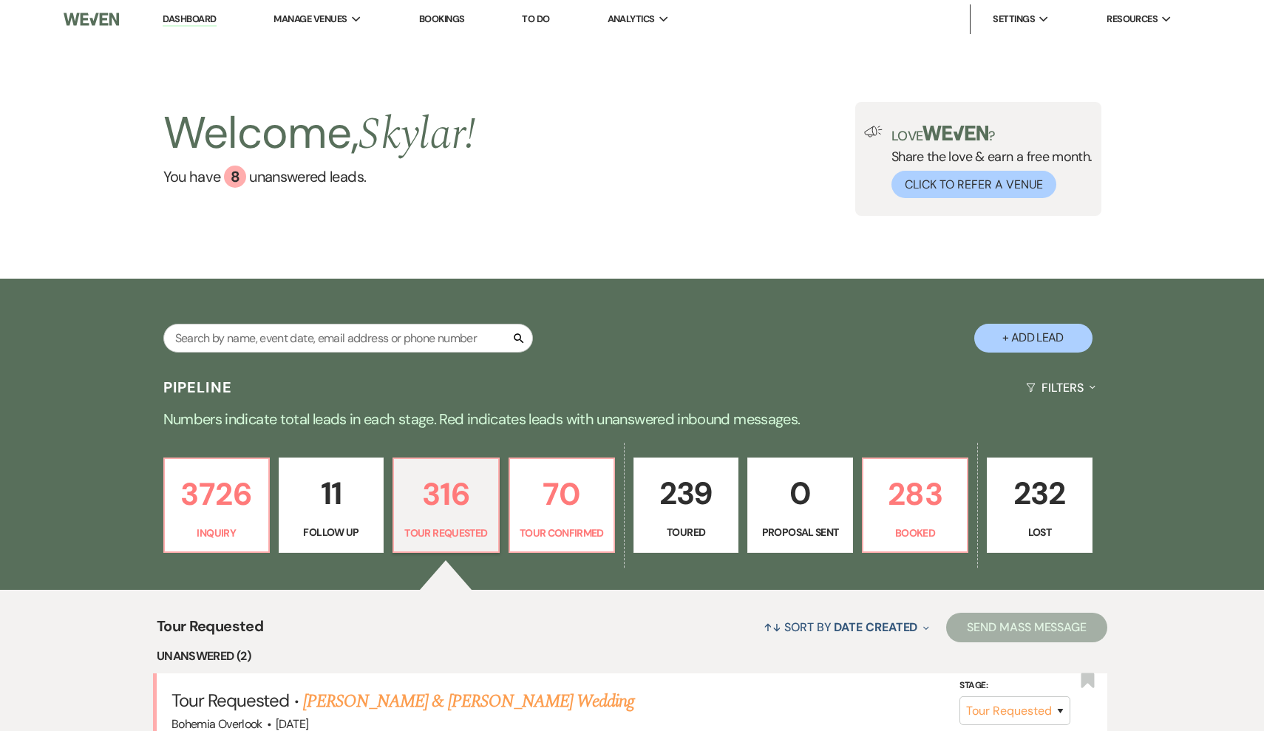
select select "2"
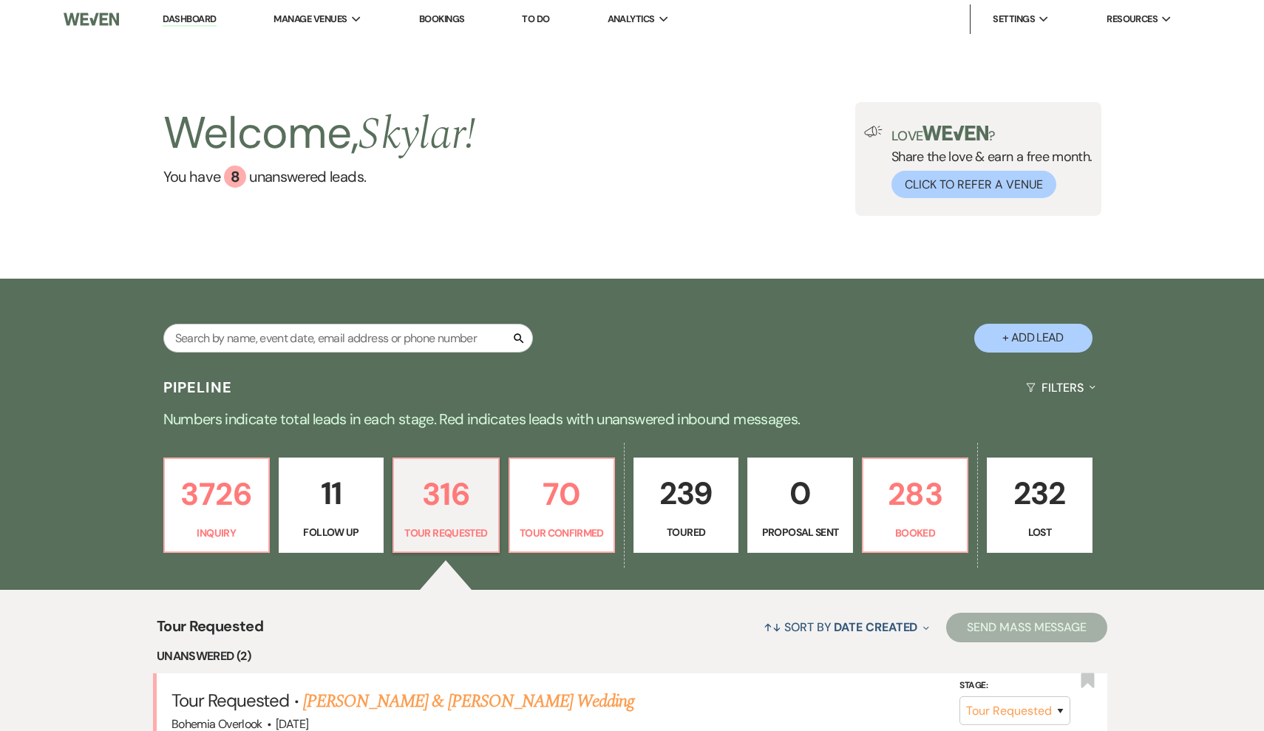
select select "2"
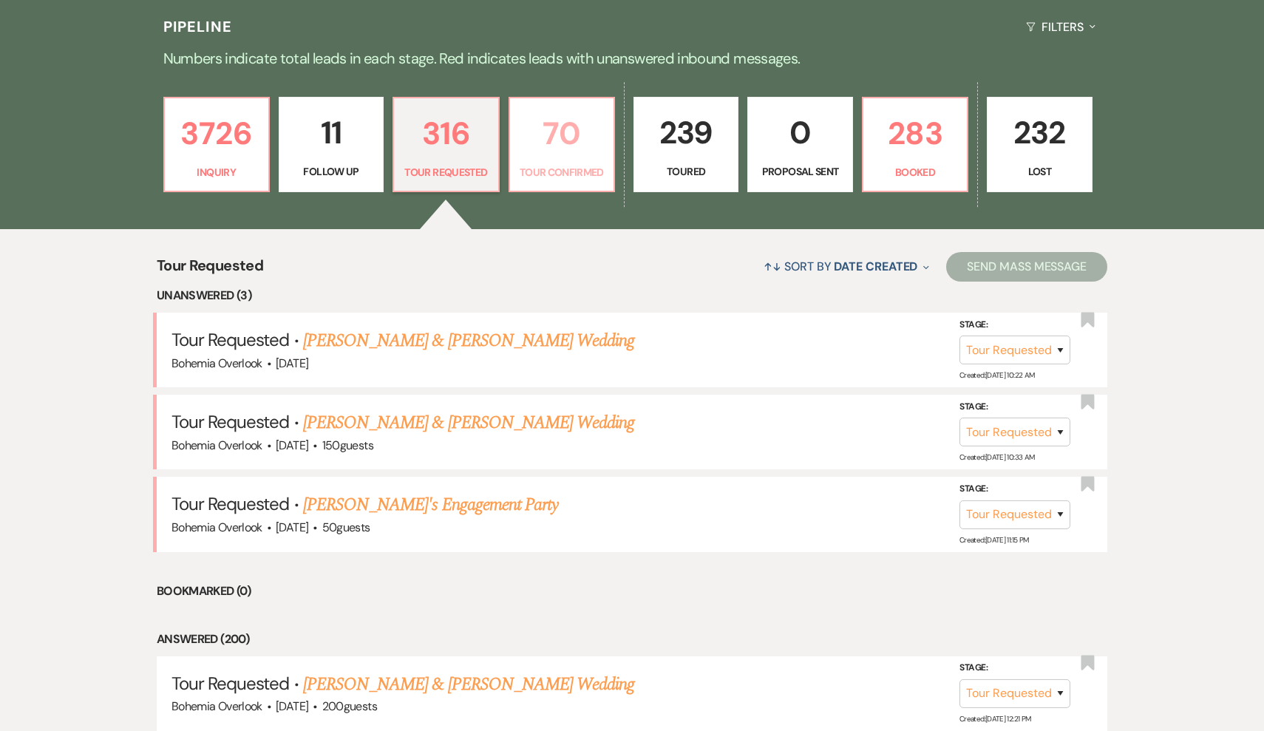
click at [594, 133] on p "70" at bounding box center [562, 134] width 86 height 50
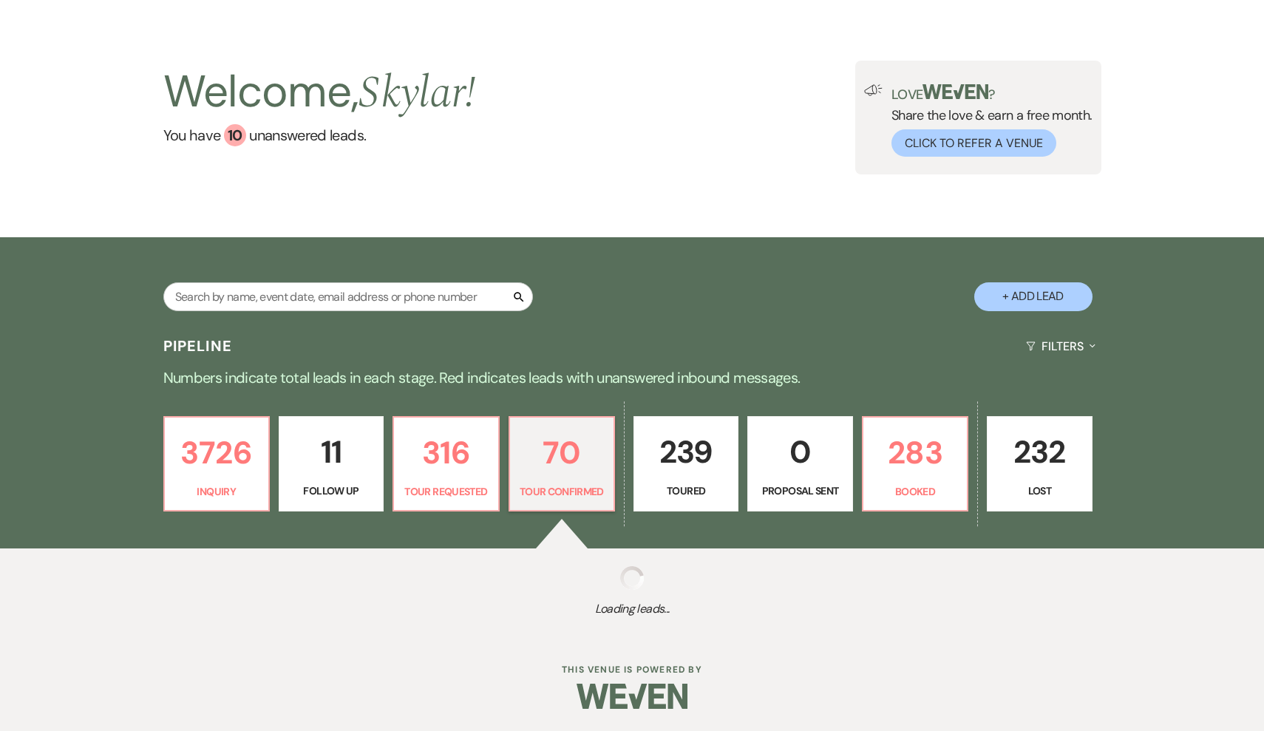
scroll to position [41, 0]
select select "4"
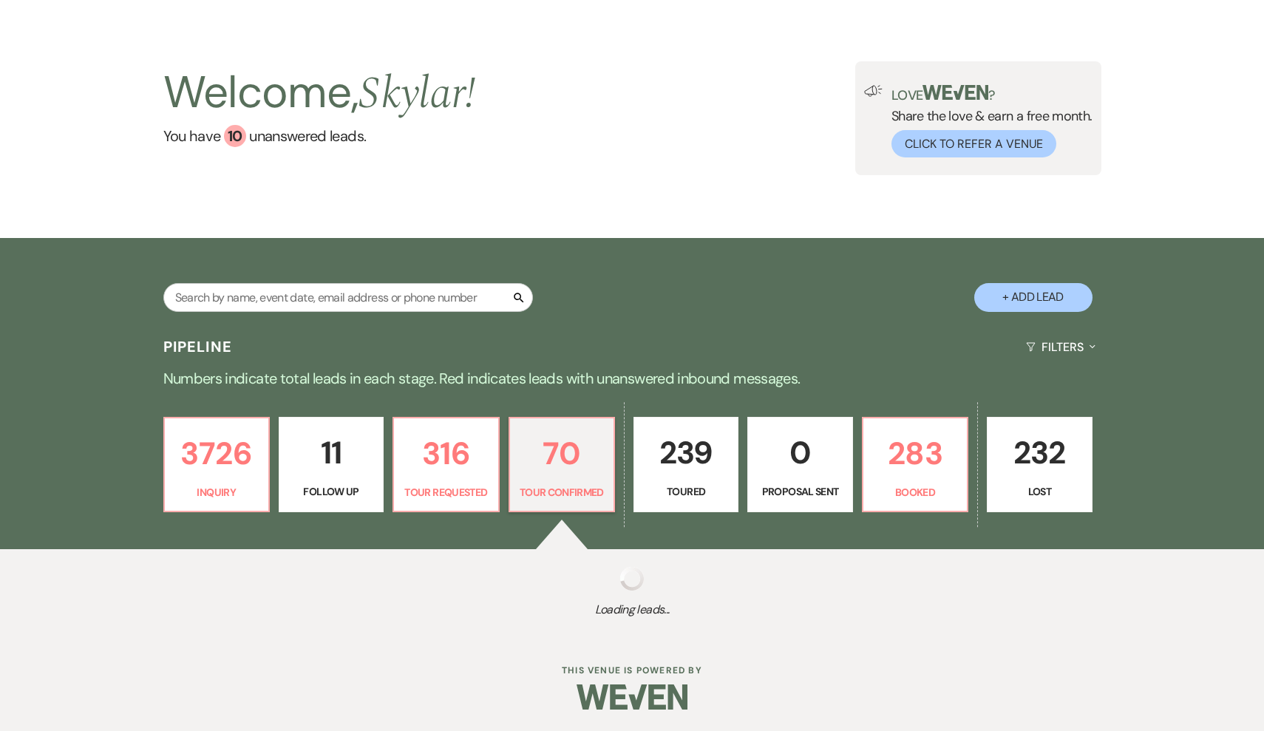
select select "4"
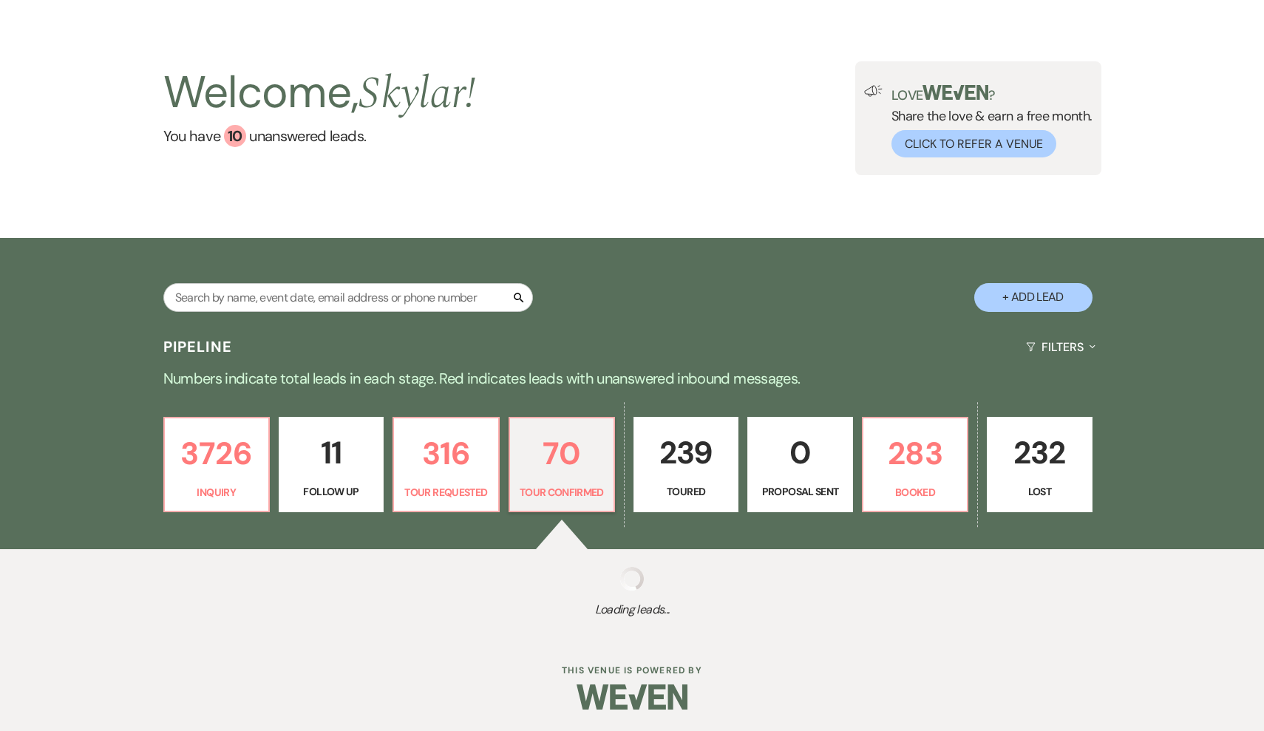
select select "4"
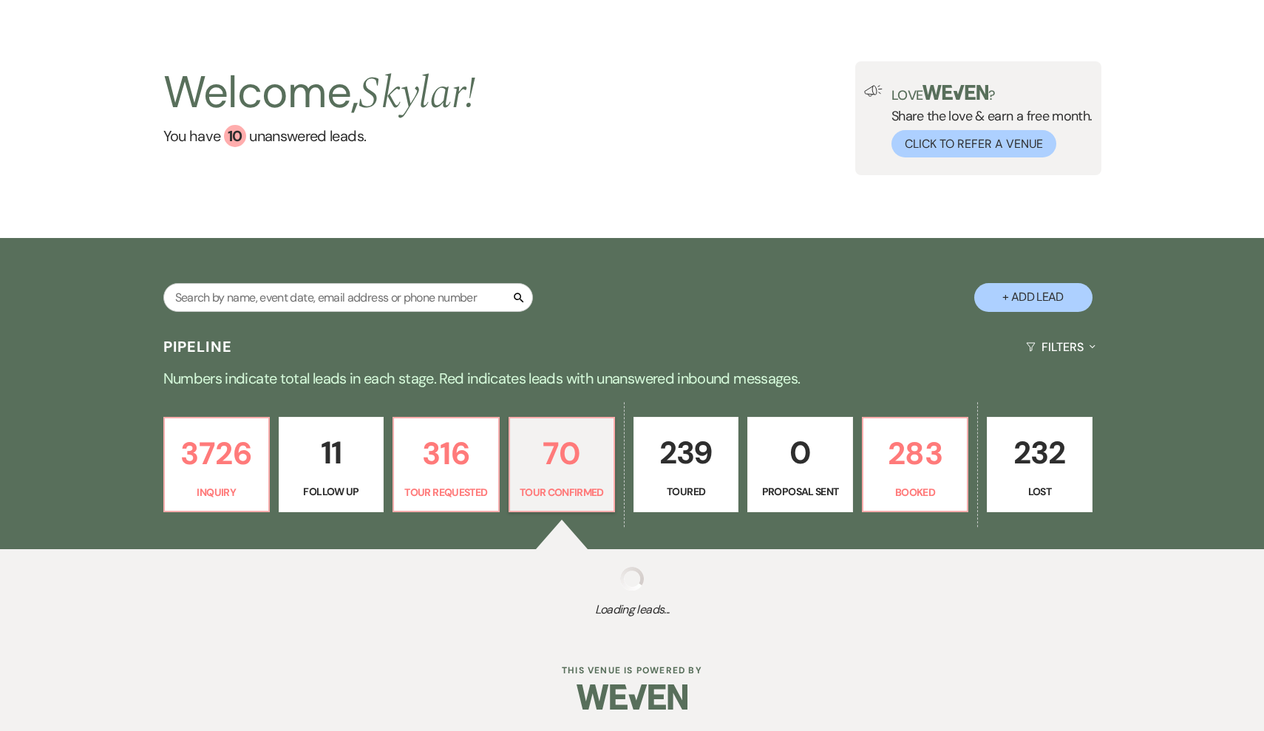
select select "4"
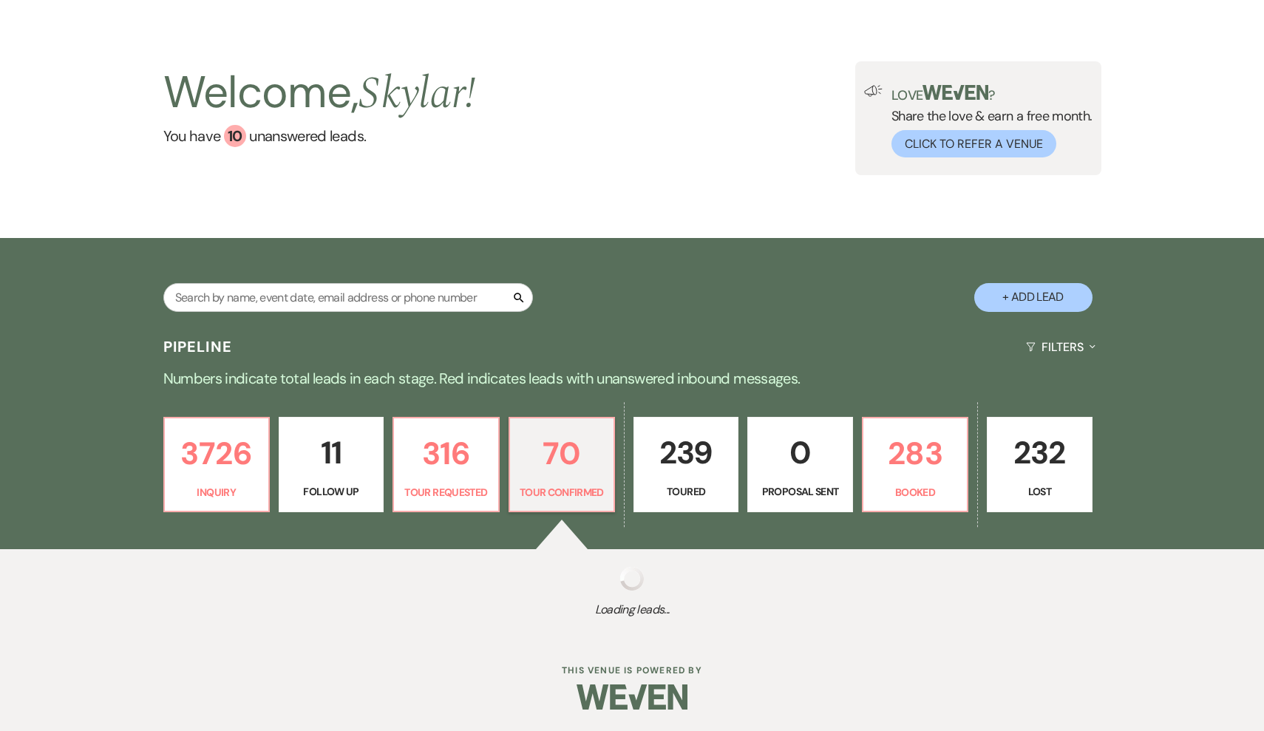
select select "4"
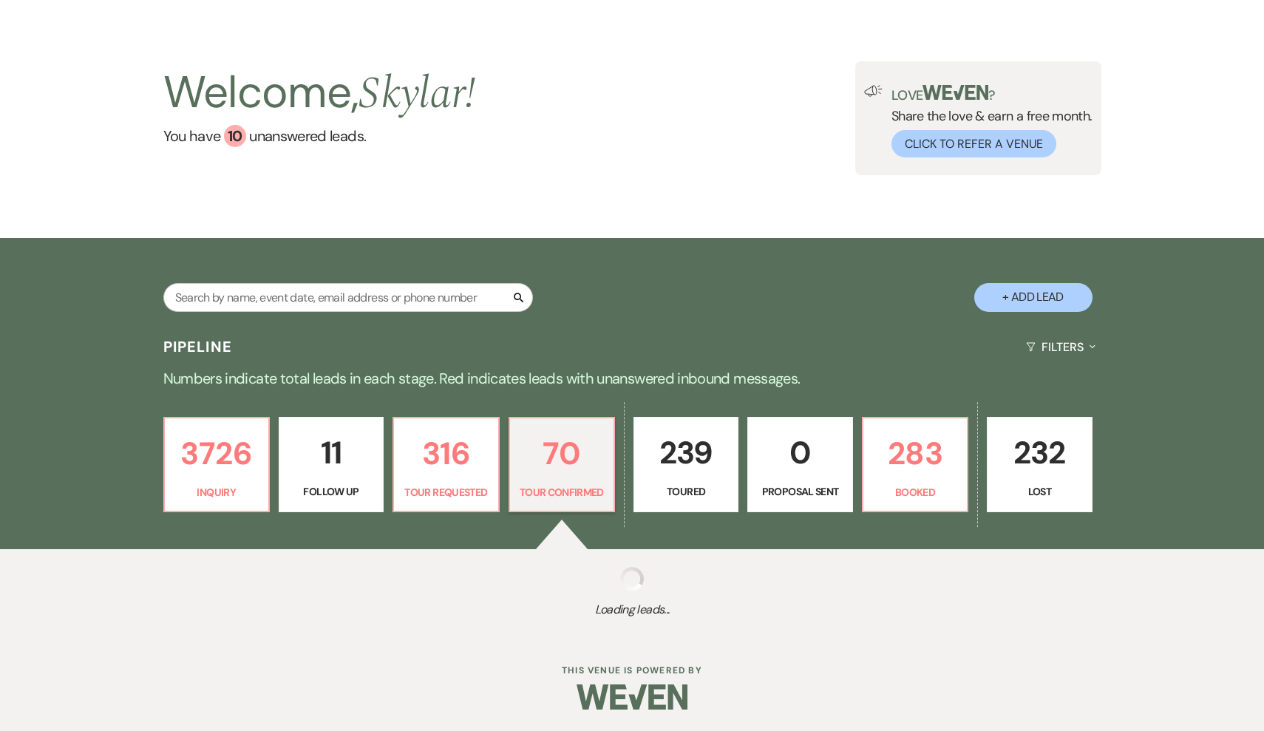
select select "4"
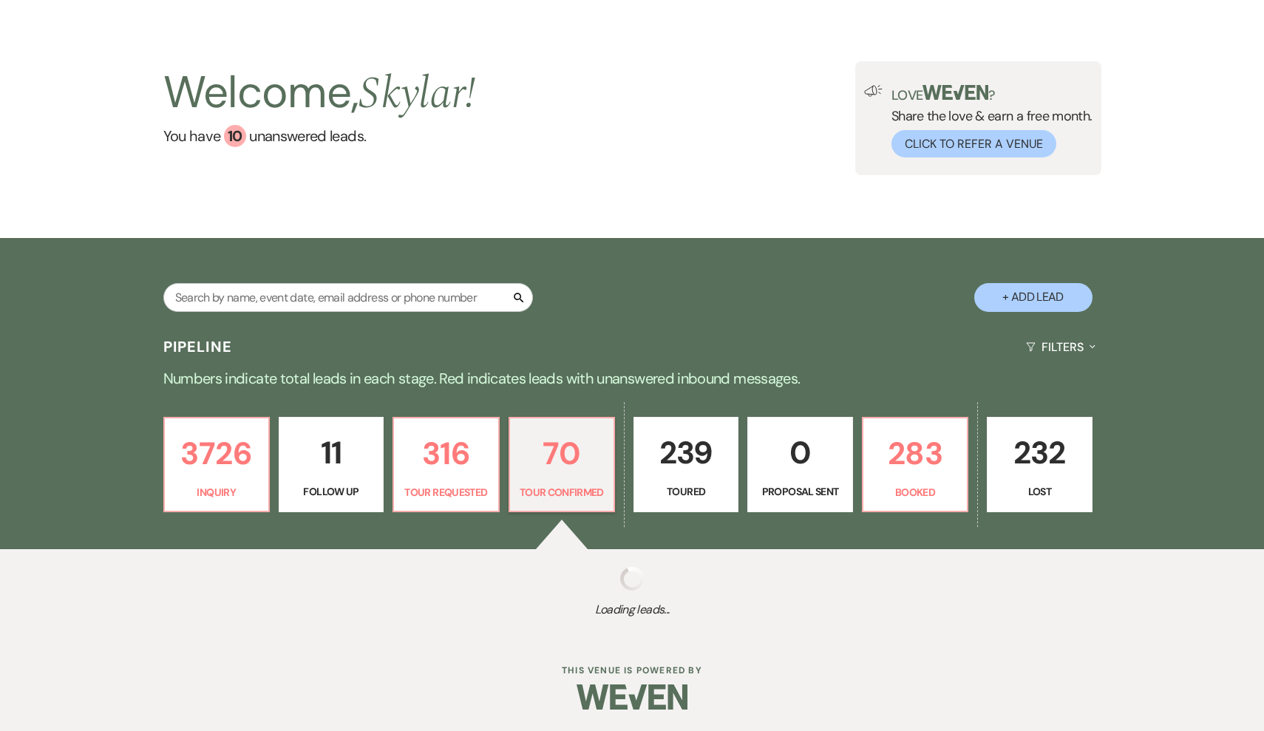
select select "4"
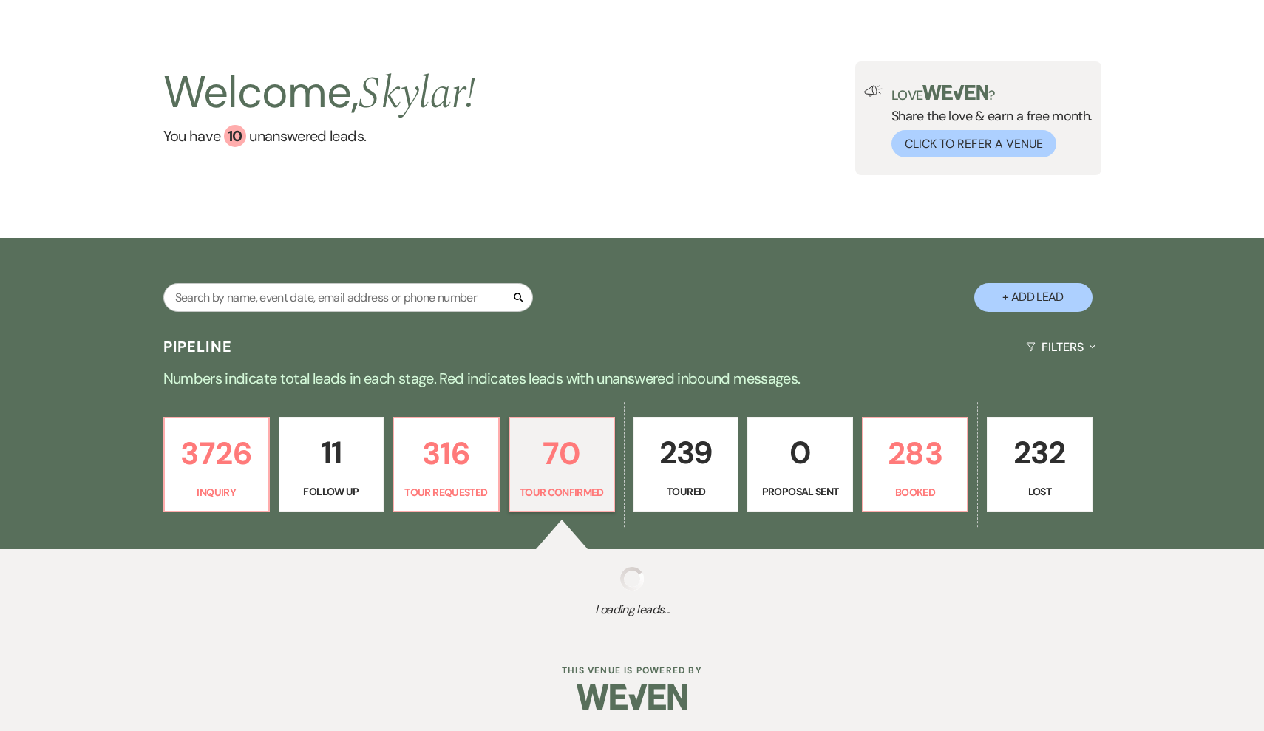
select select "4"
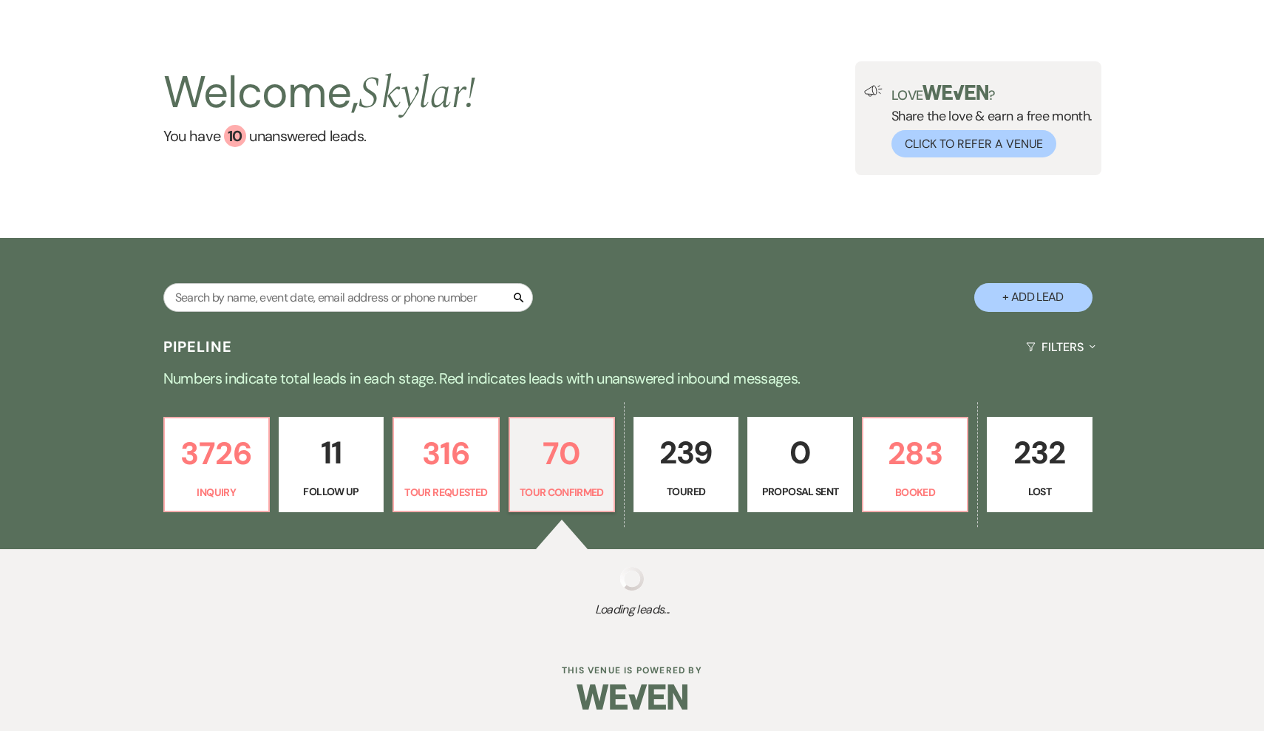
select select "4"
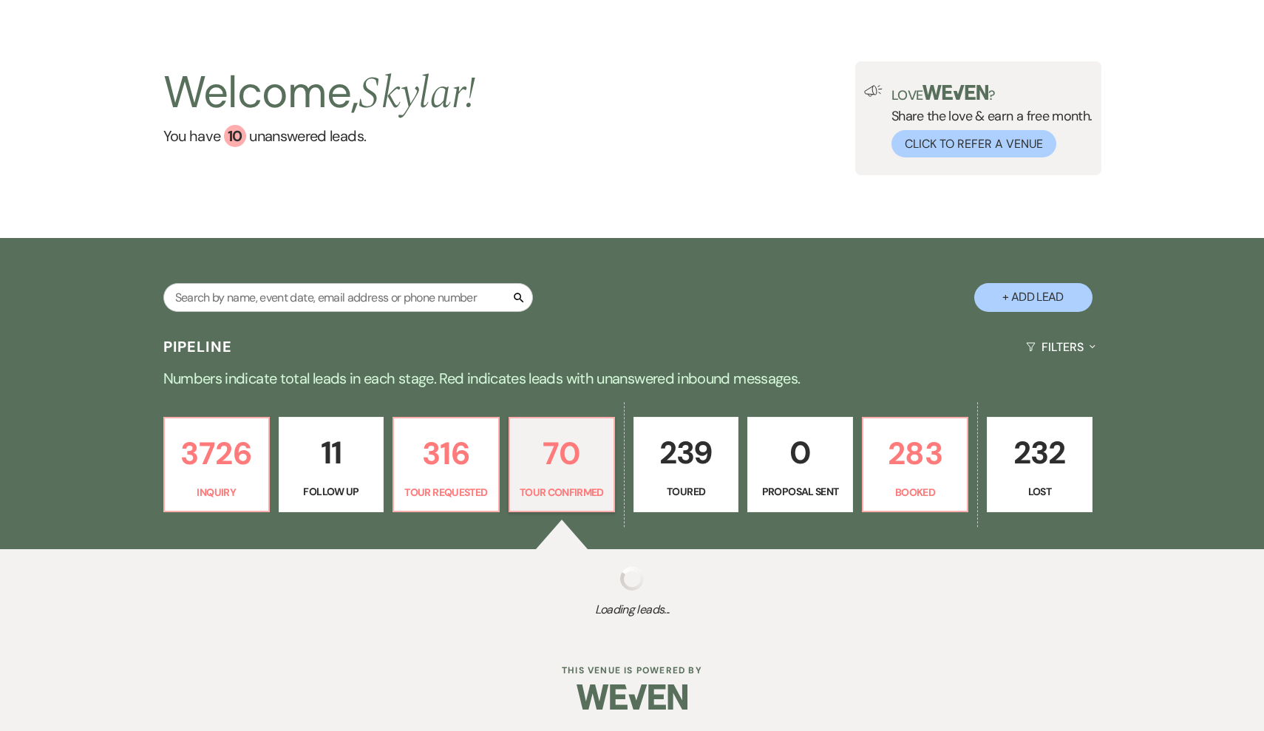
select select "4"
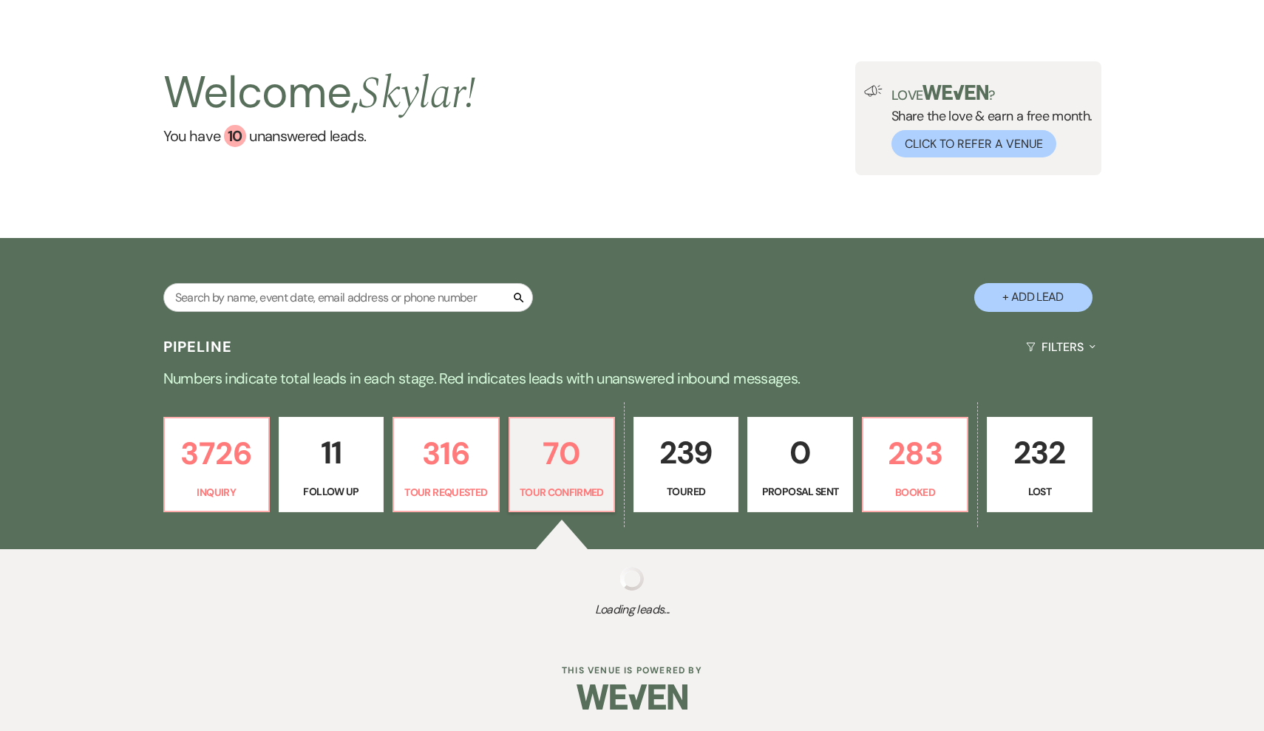
select select "4"
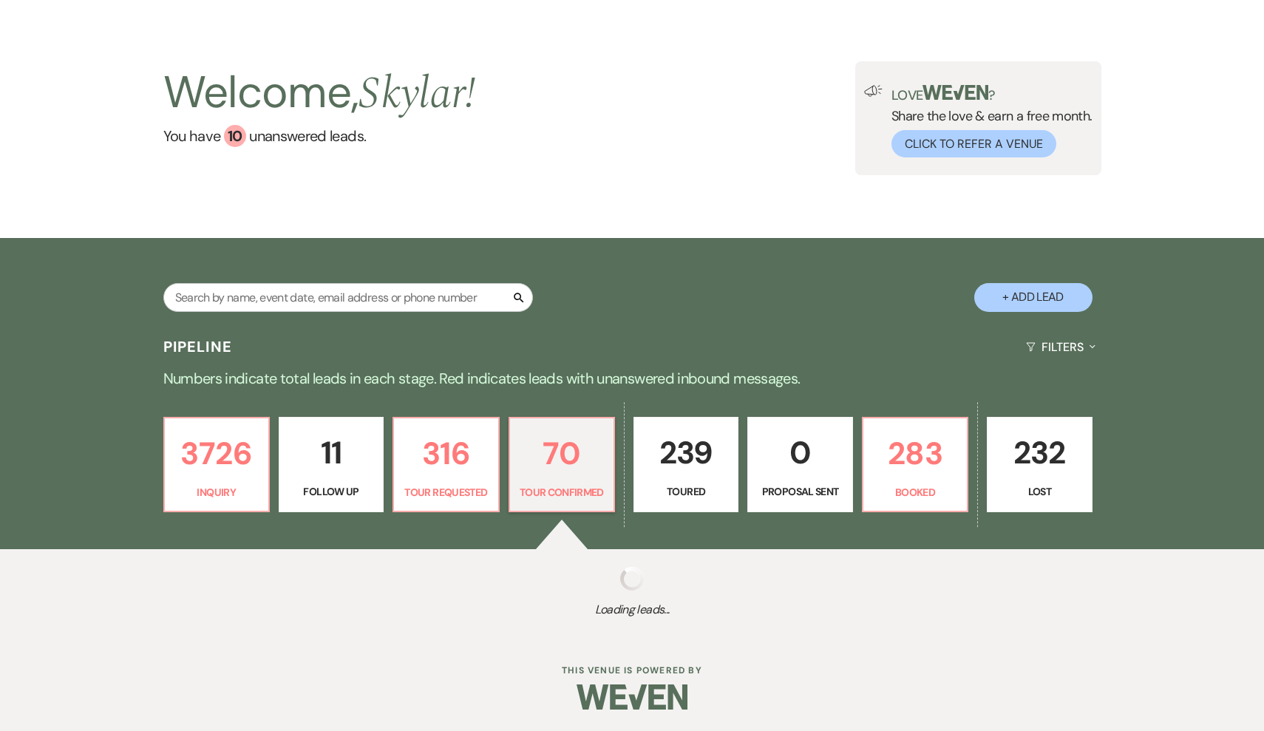
select select "4"
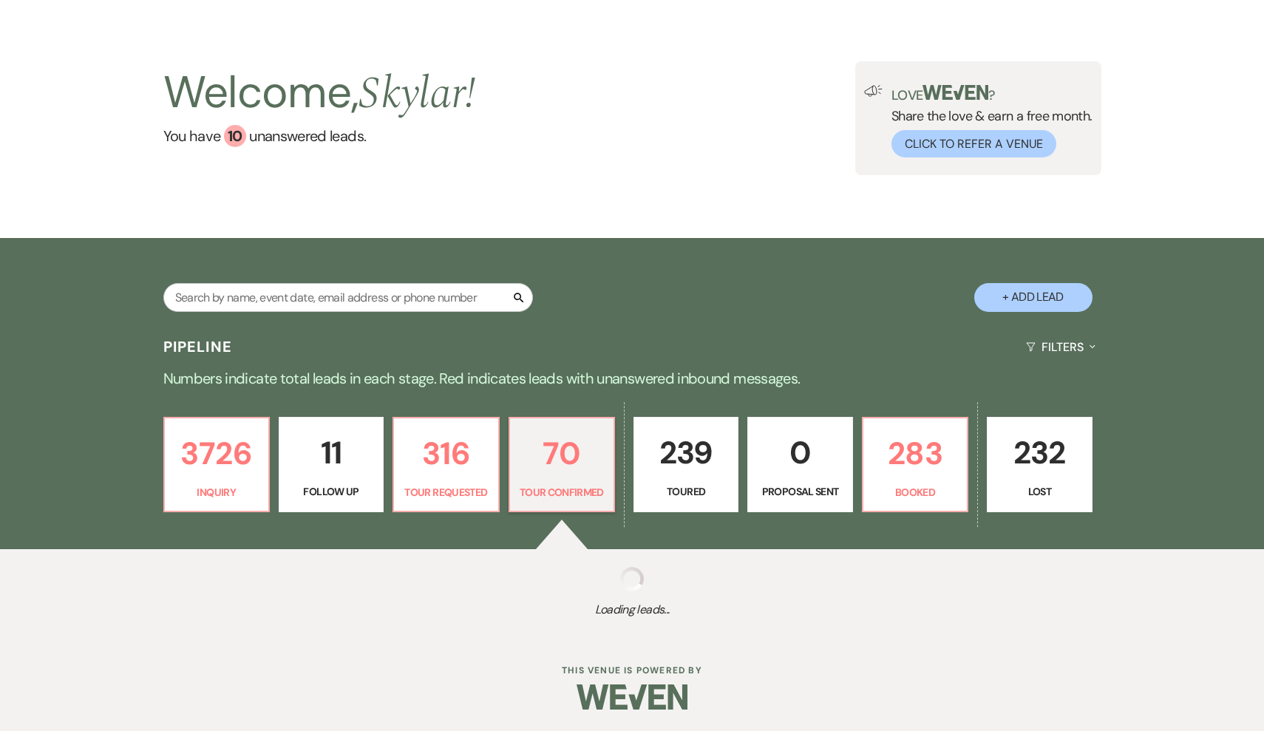
select select "4"
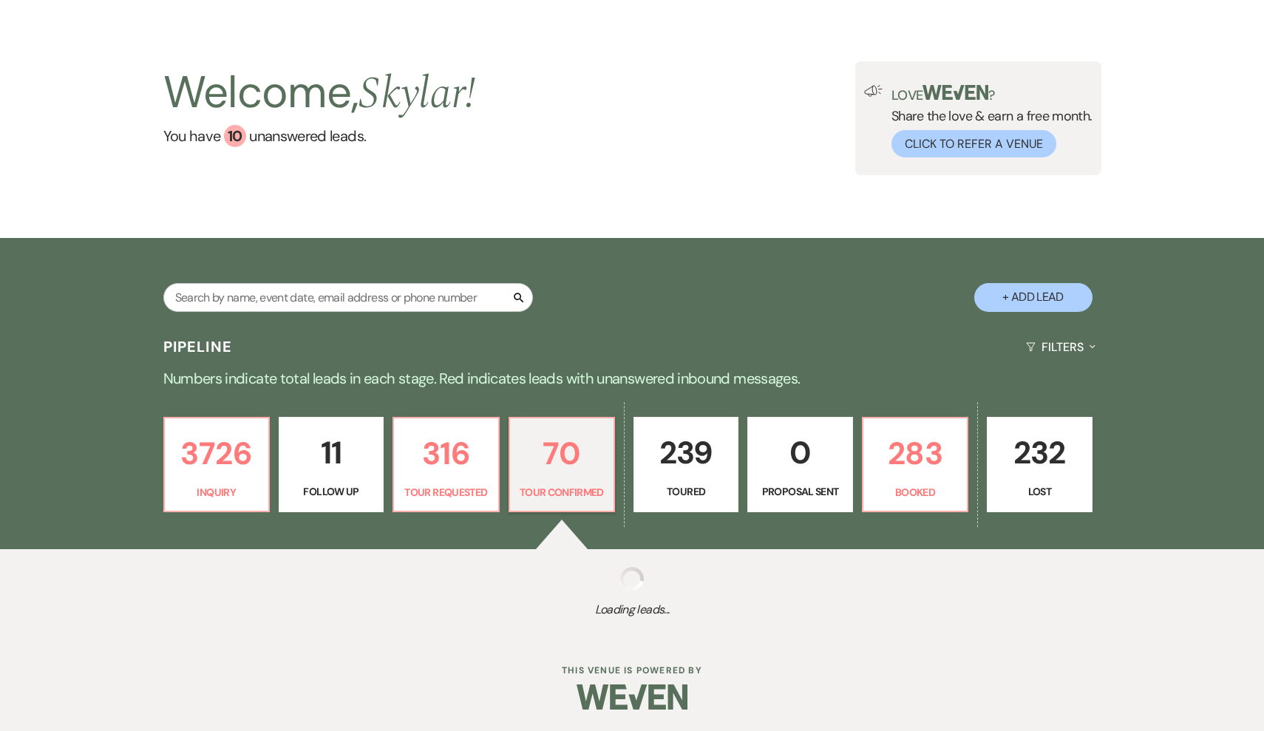
select select "4"
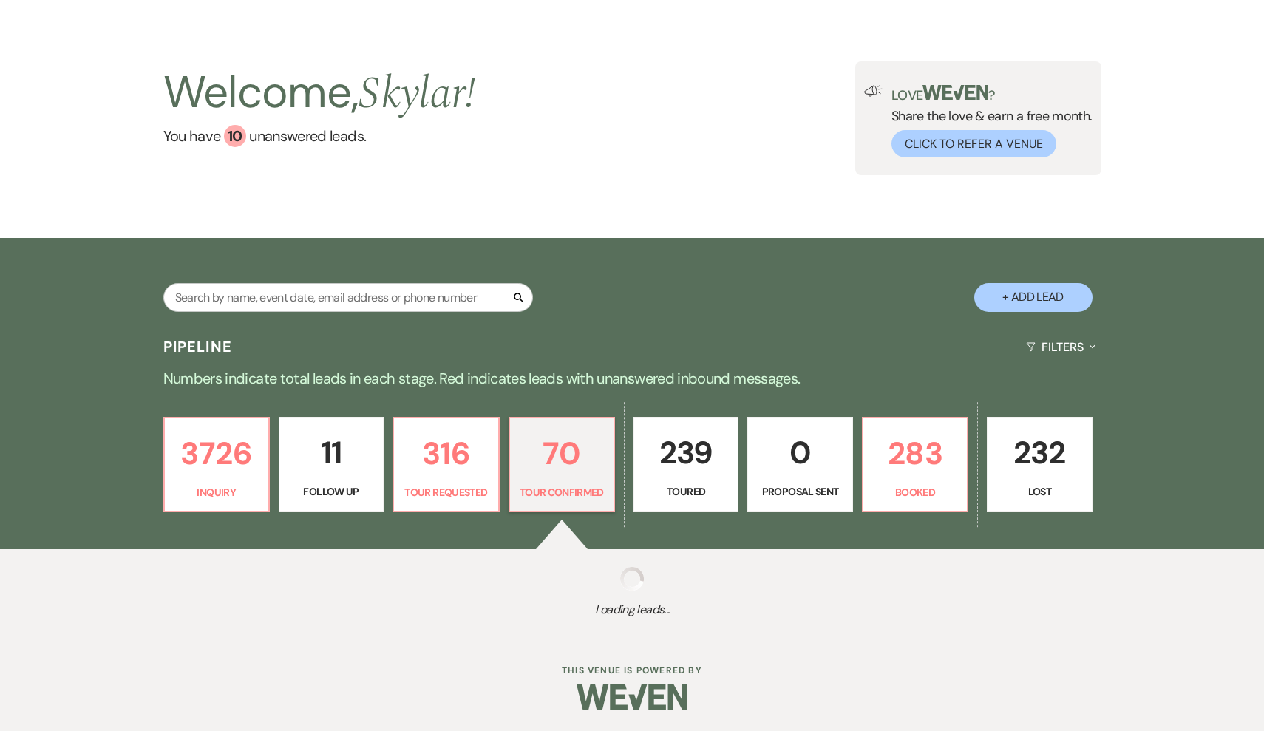
select select "4"
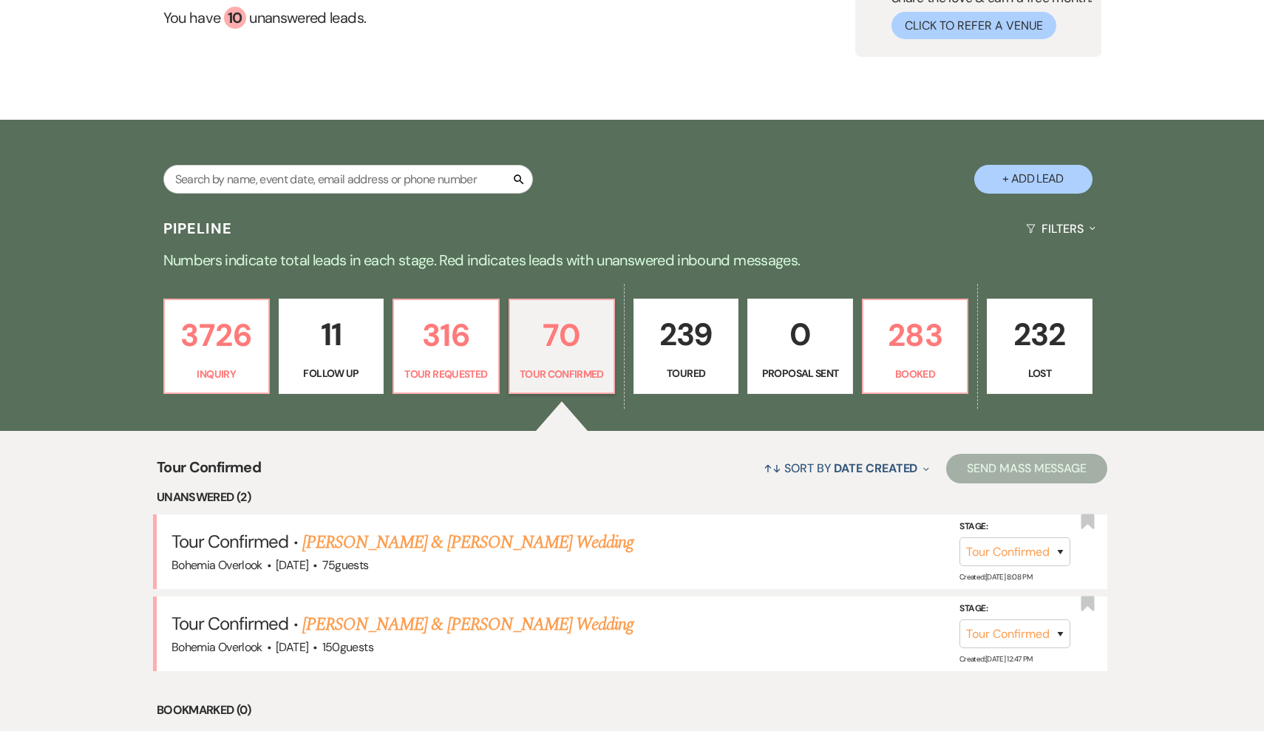
scroll to position [162, 1]
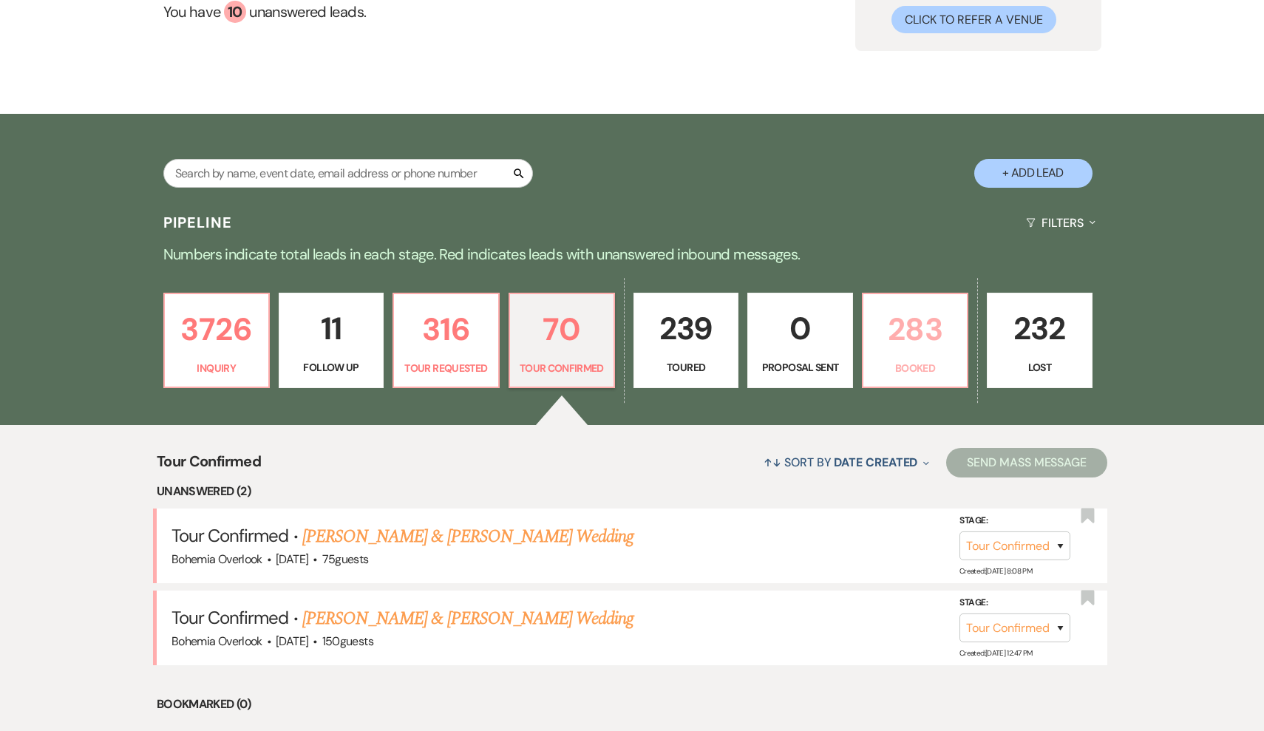
click at [924, 349] on p "283" at bounding box center [915, 329] width 86 height 50
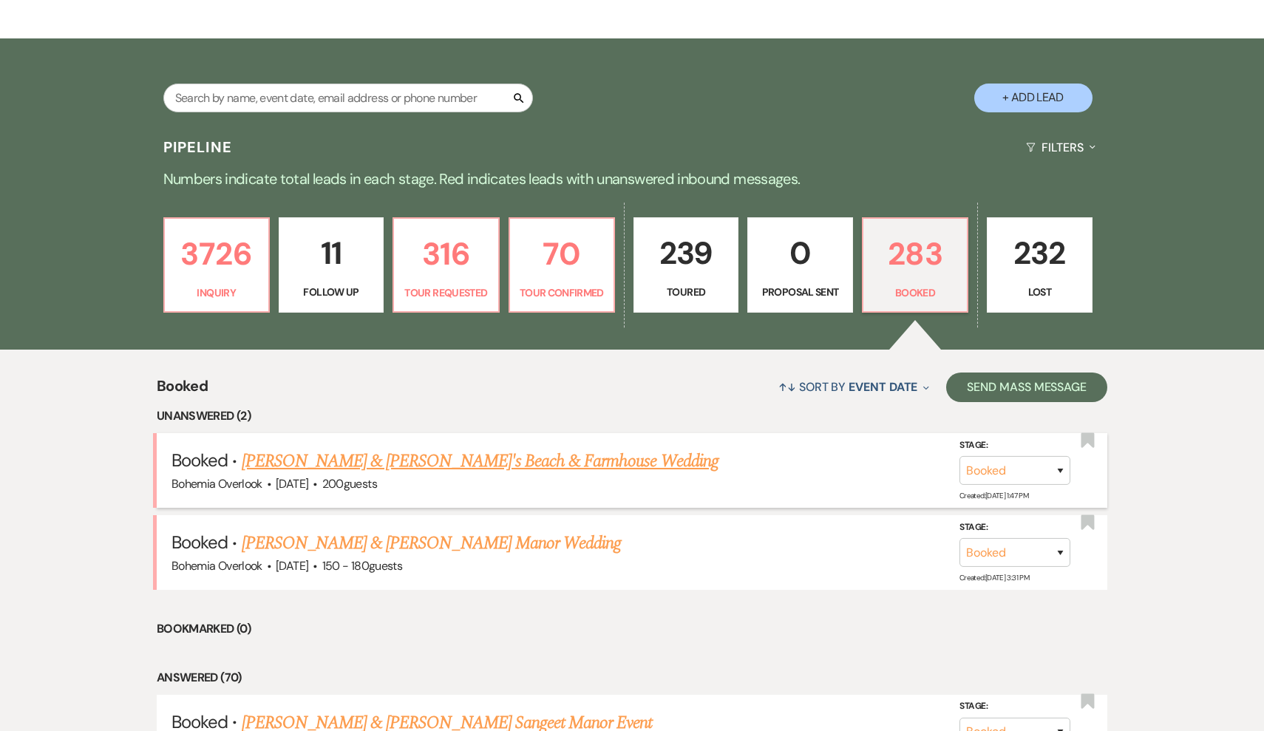
scroll to position [245, 0]
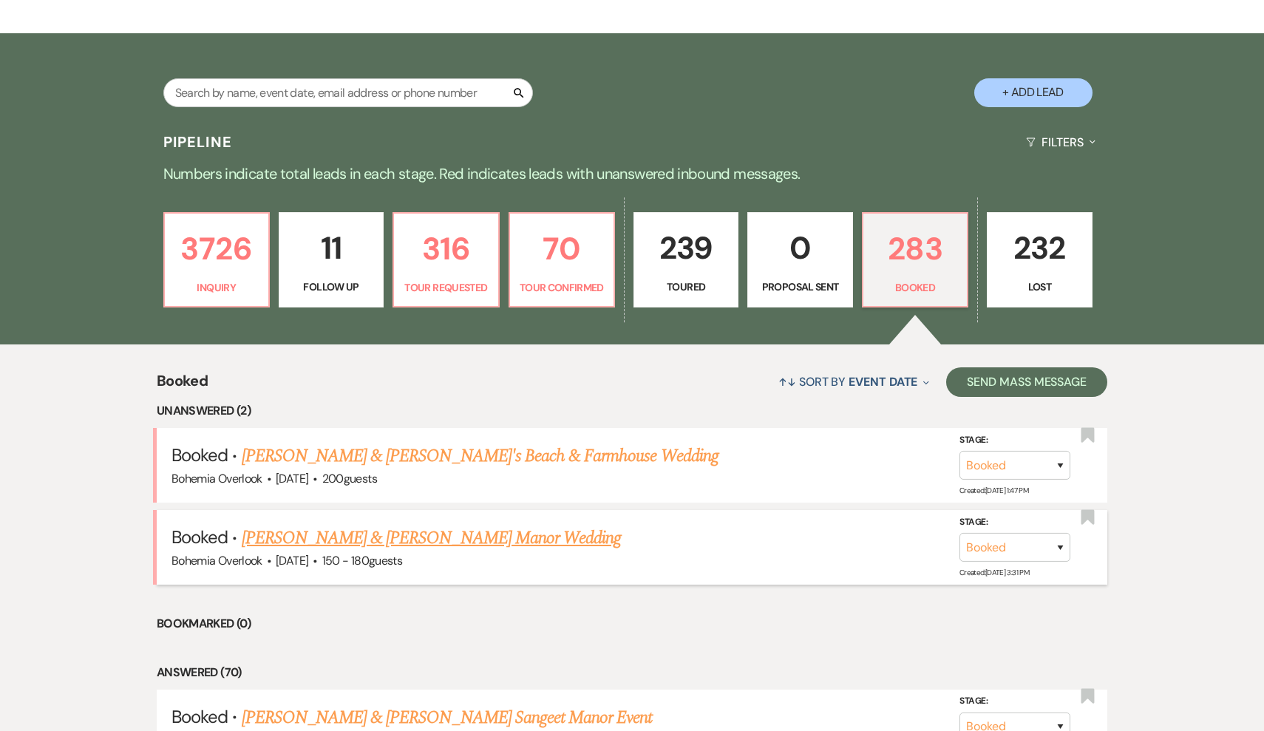
click at [522, 525] on link "[PERSON_NAME] & [PERSON_NAME] Manor Wedding" at bounding box center [432, 538] width 380 height 27
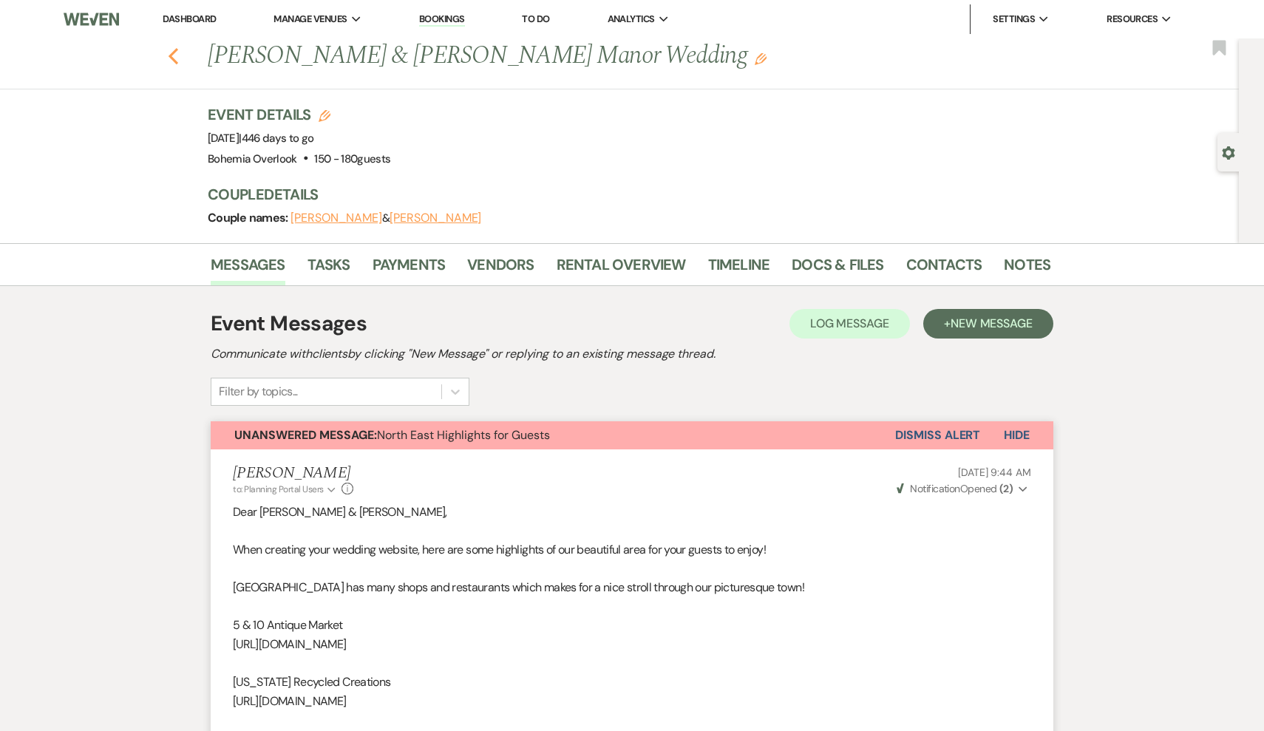
click at [171, 51] on icon "Previous" at bounding box center [173, 56] width 11 height 18
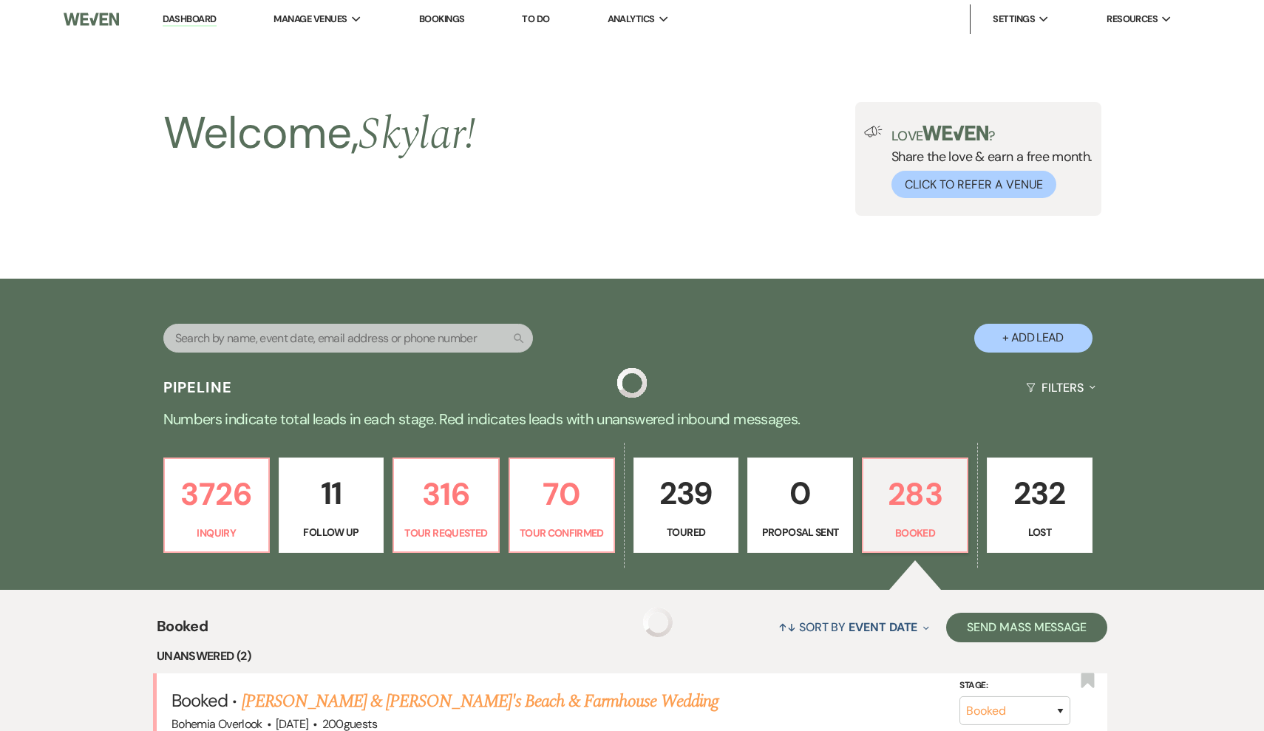
scroll to position [245, 0]
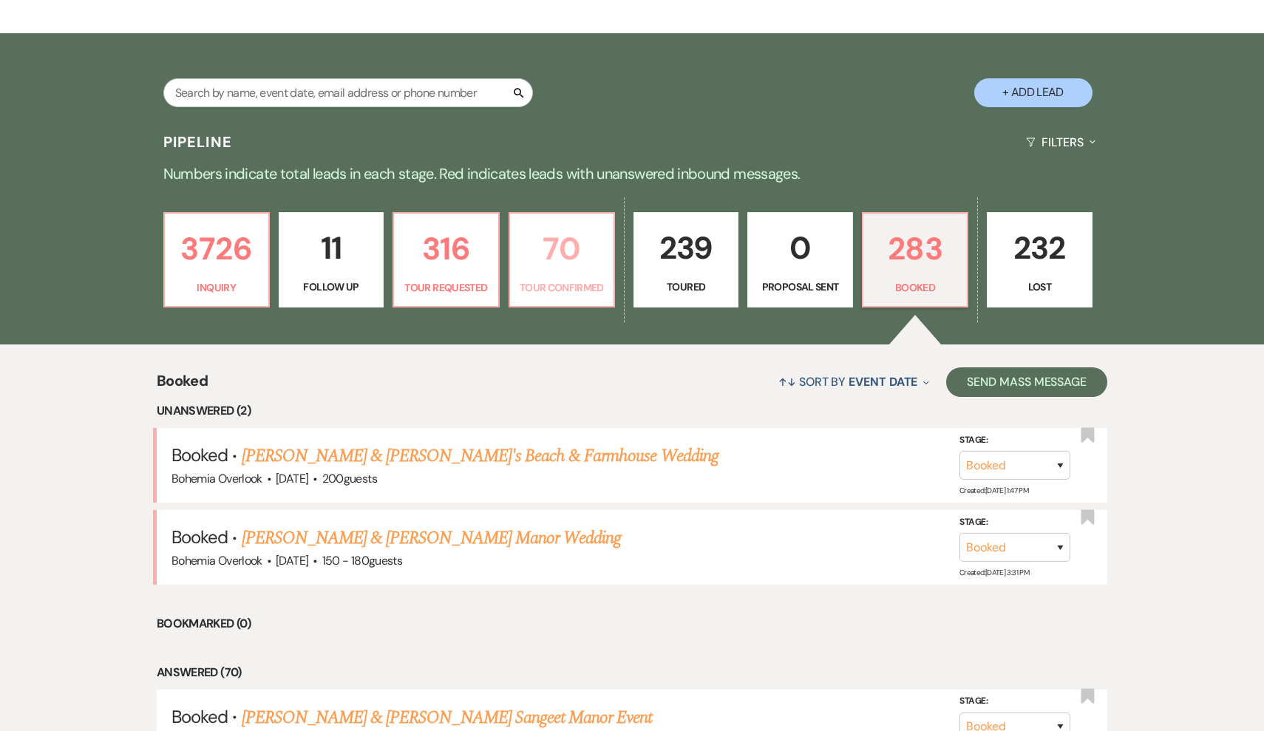
click at [602, 271] on p "70" at bounding box center [562, 249] width 86 height 50
select select "4"
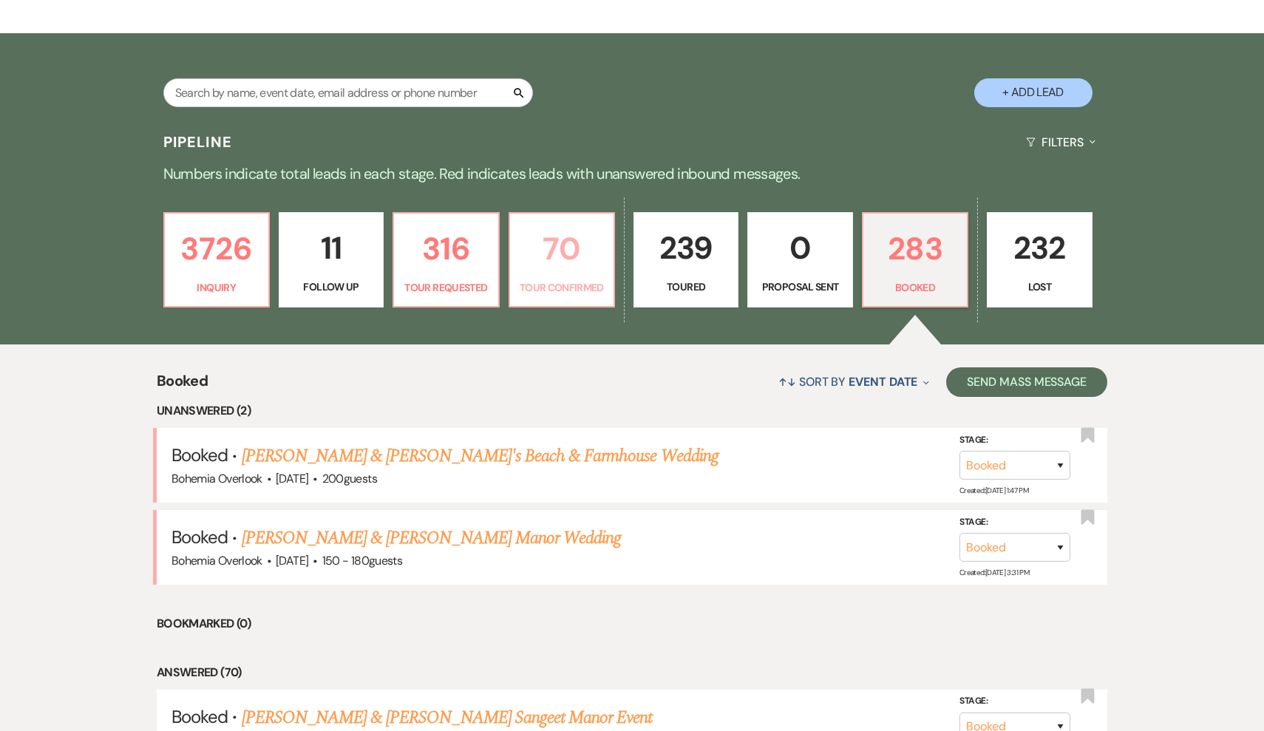
select select "4"
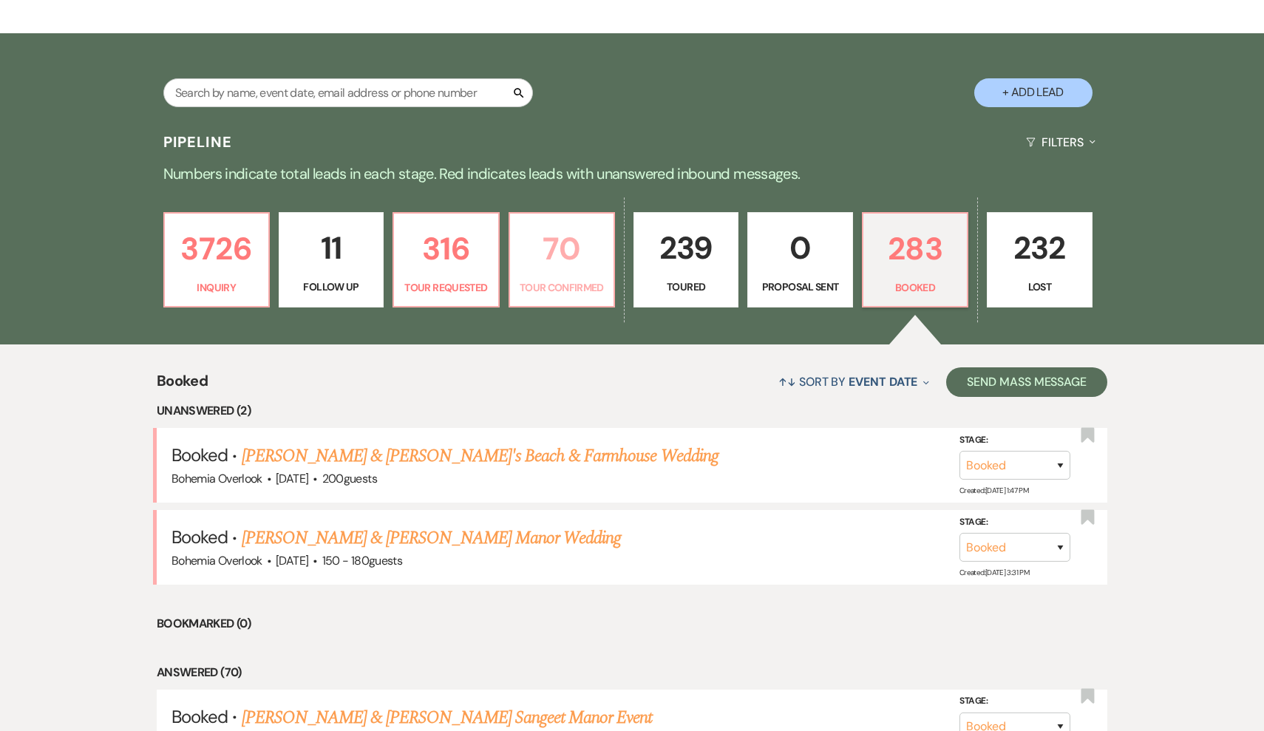
select select "4"
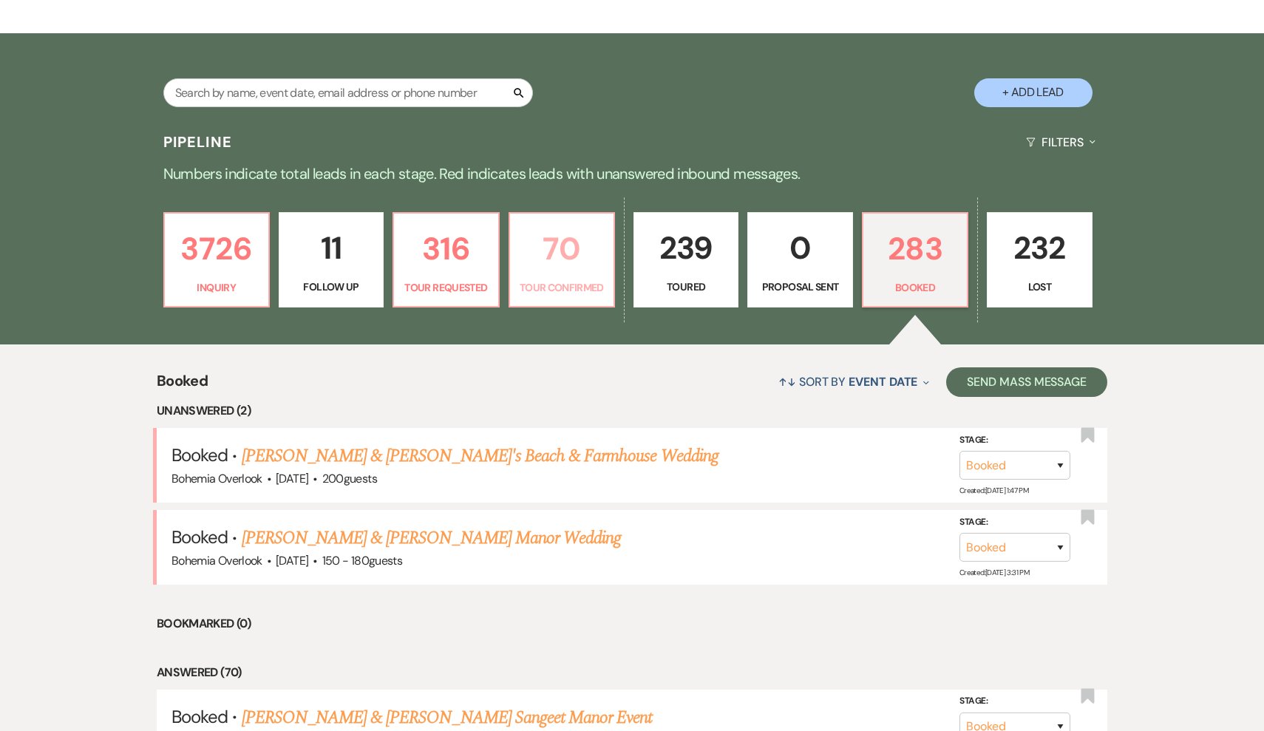
select select "4"
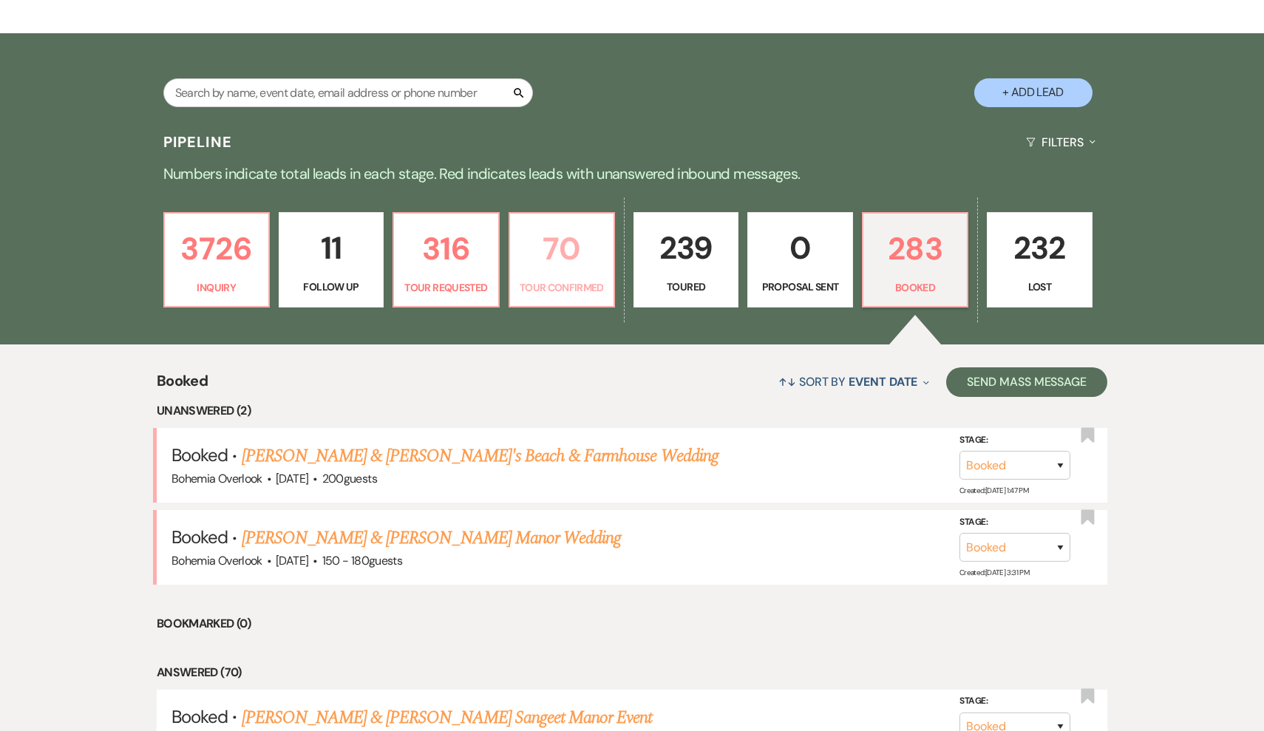
select select "4"
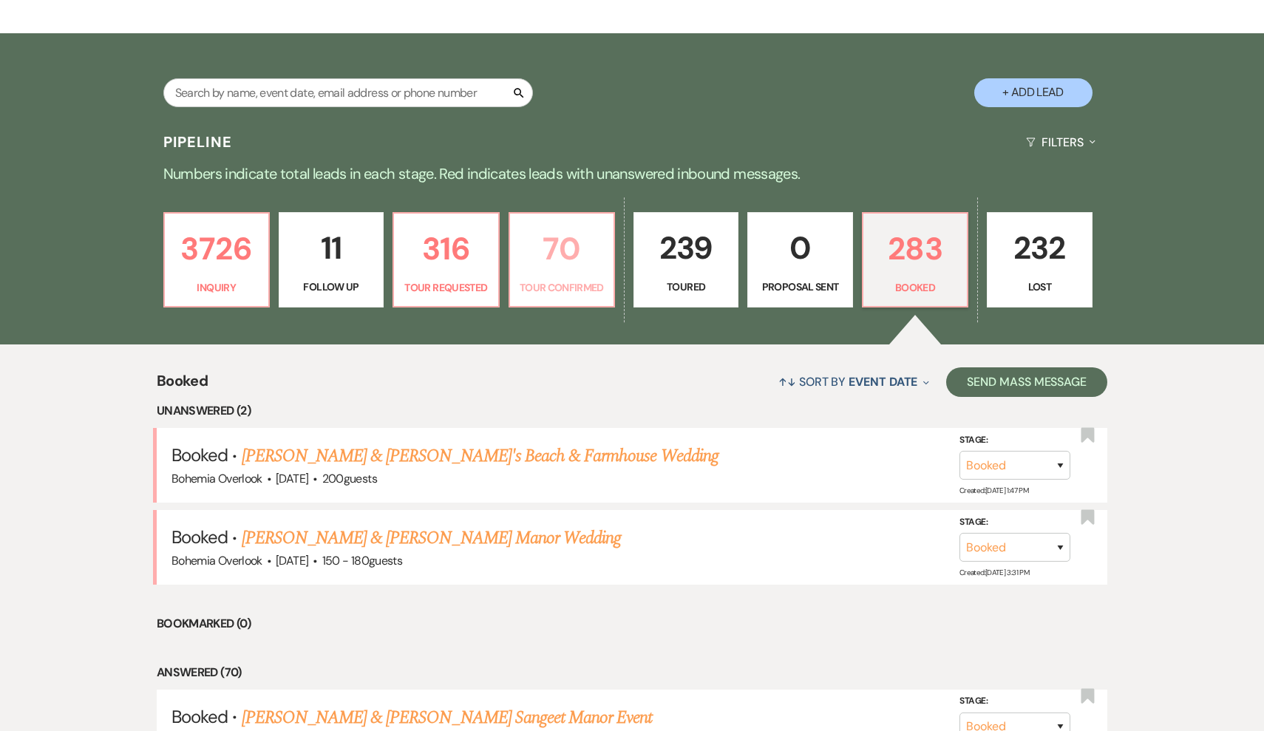
select select "4"
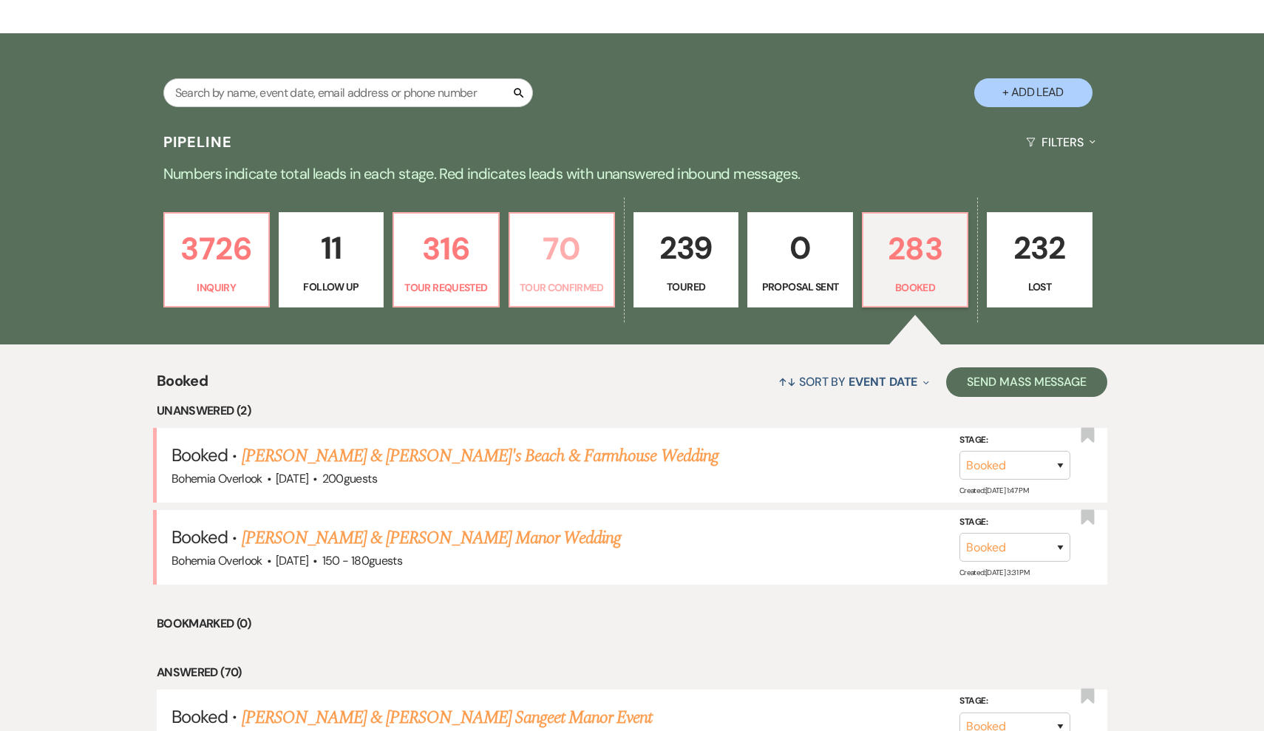
select select "4"
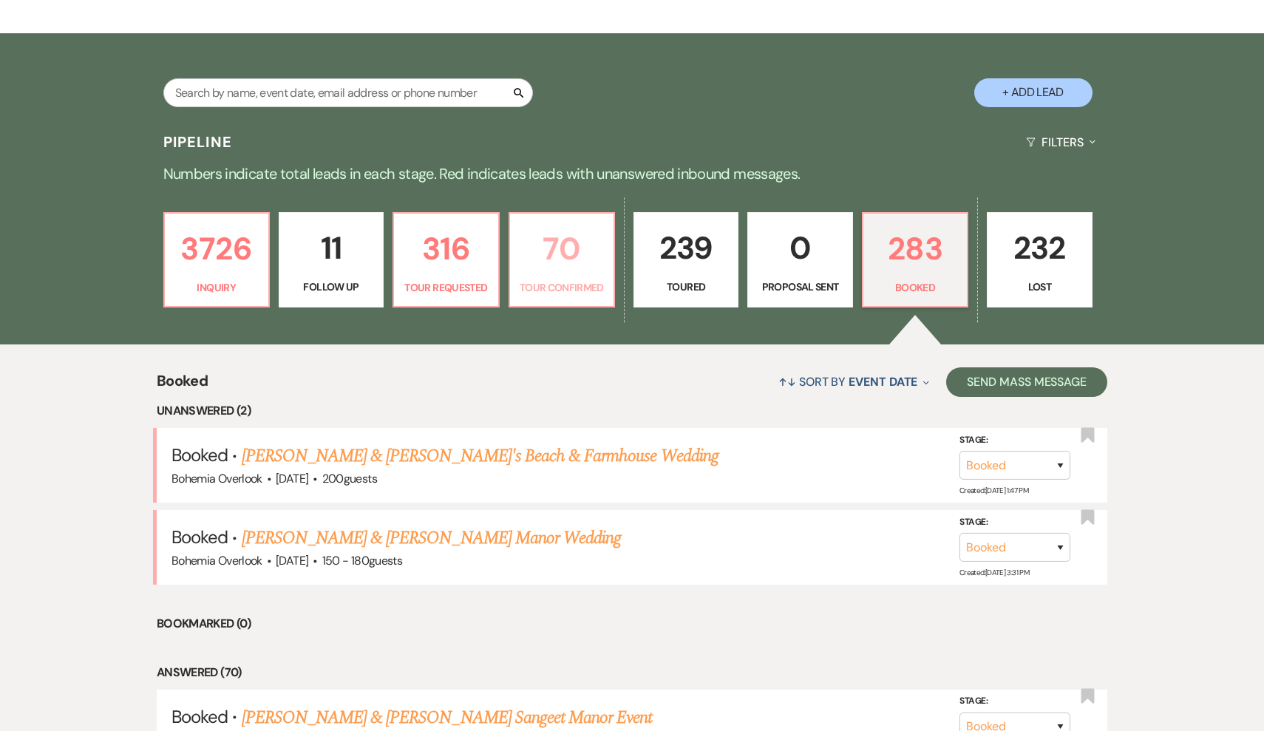
select select "4"
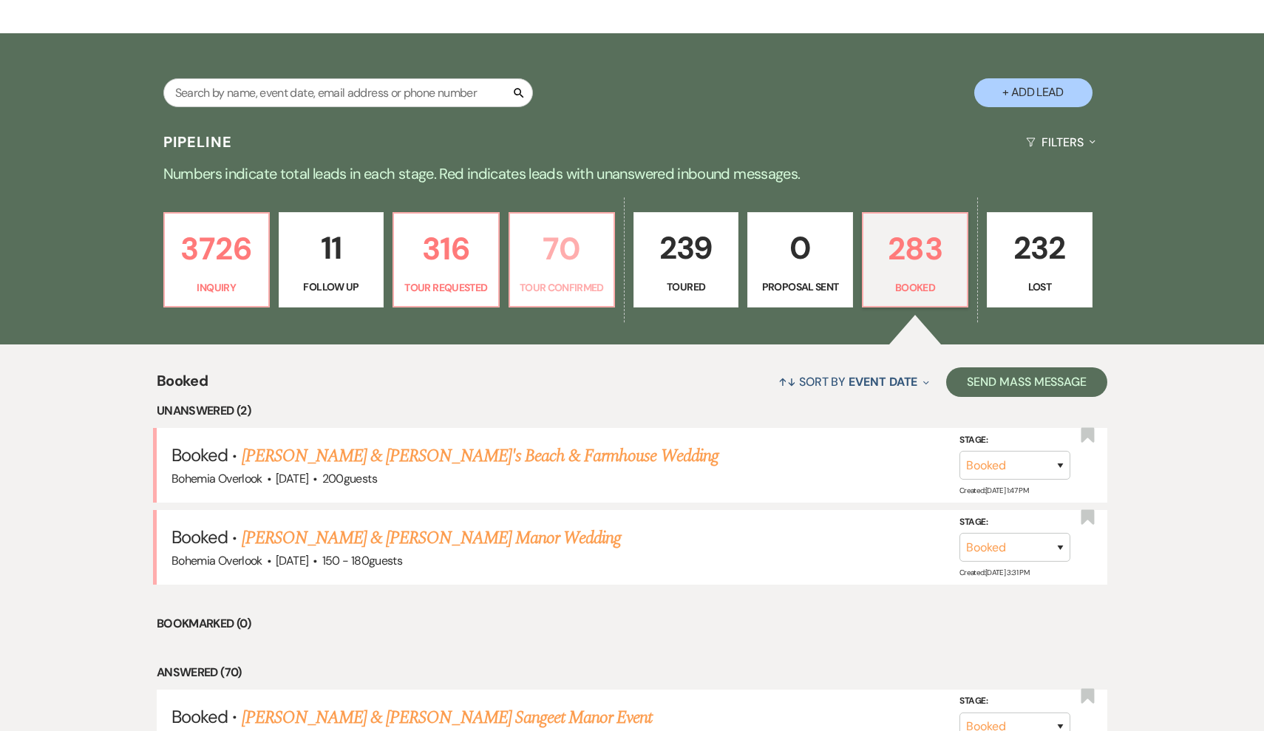
select select "4"
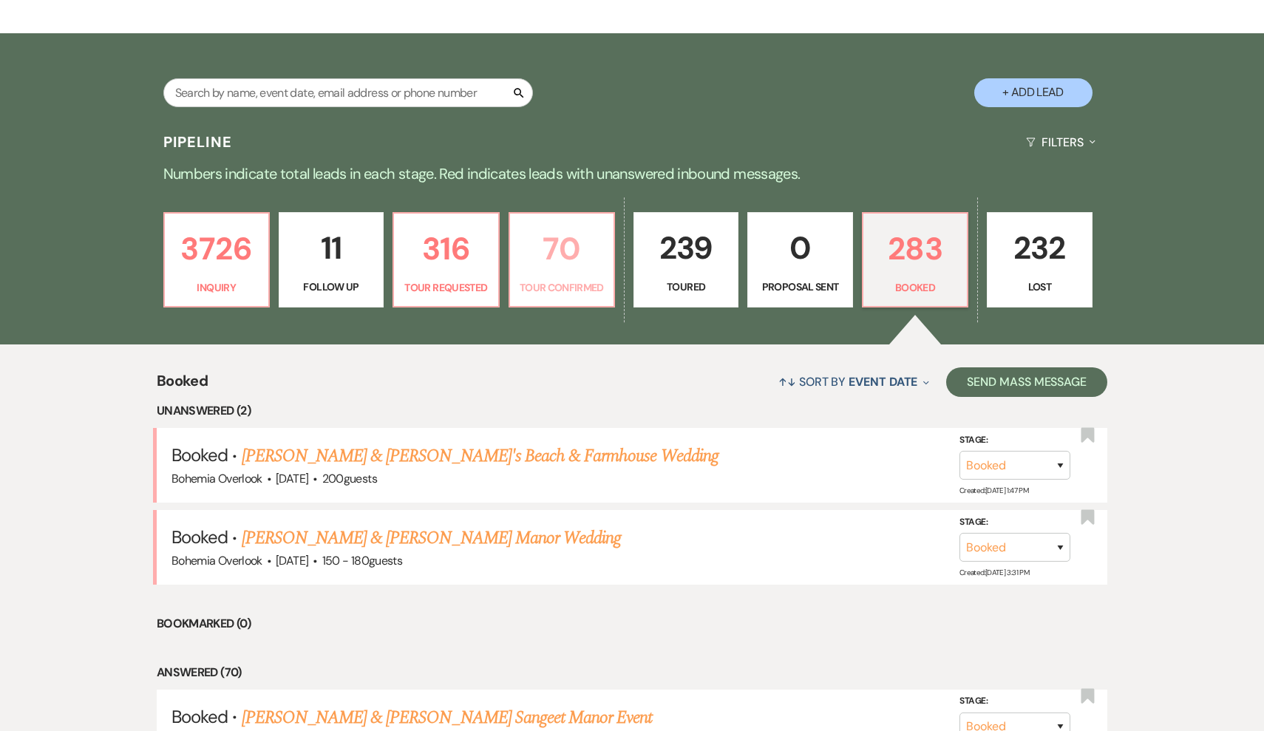
select select "4"
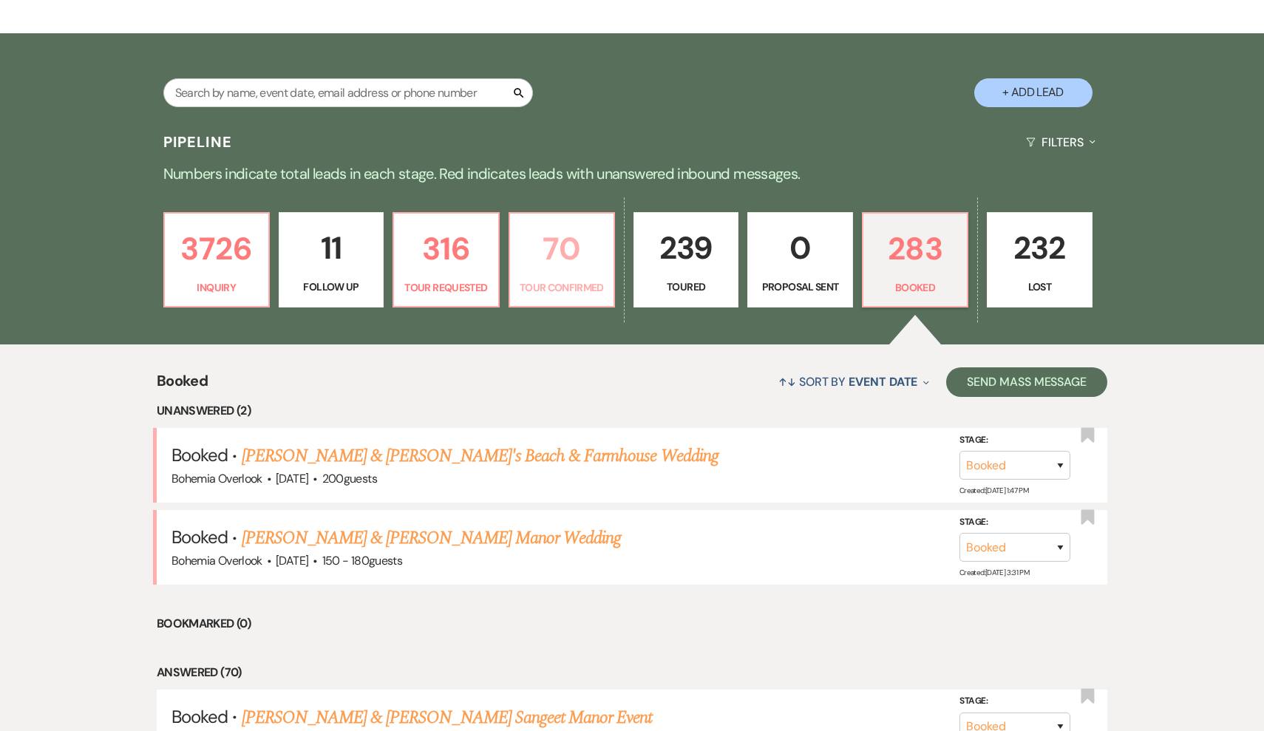
select select "4"
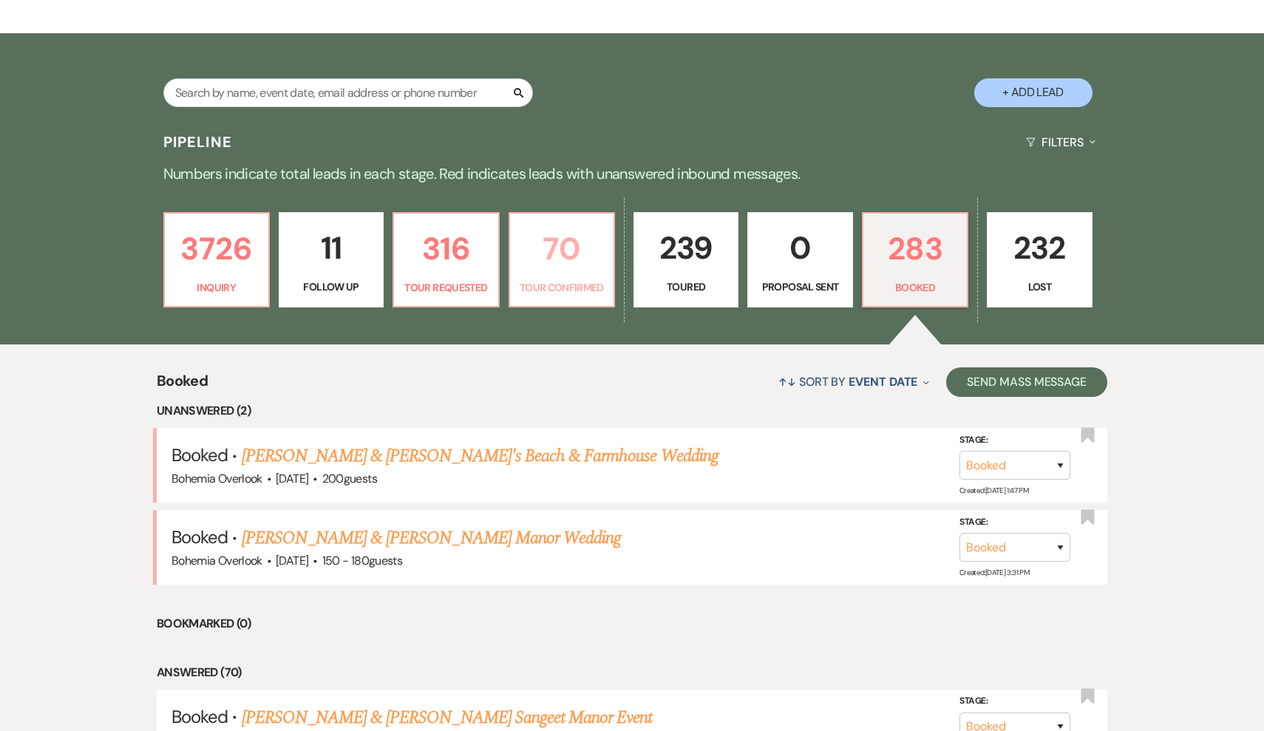
select select "4"
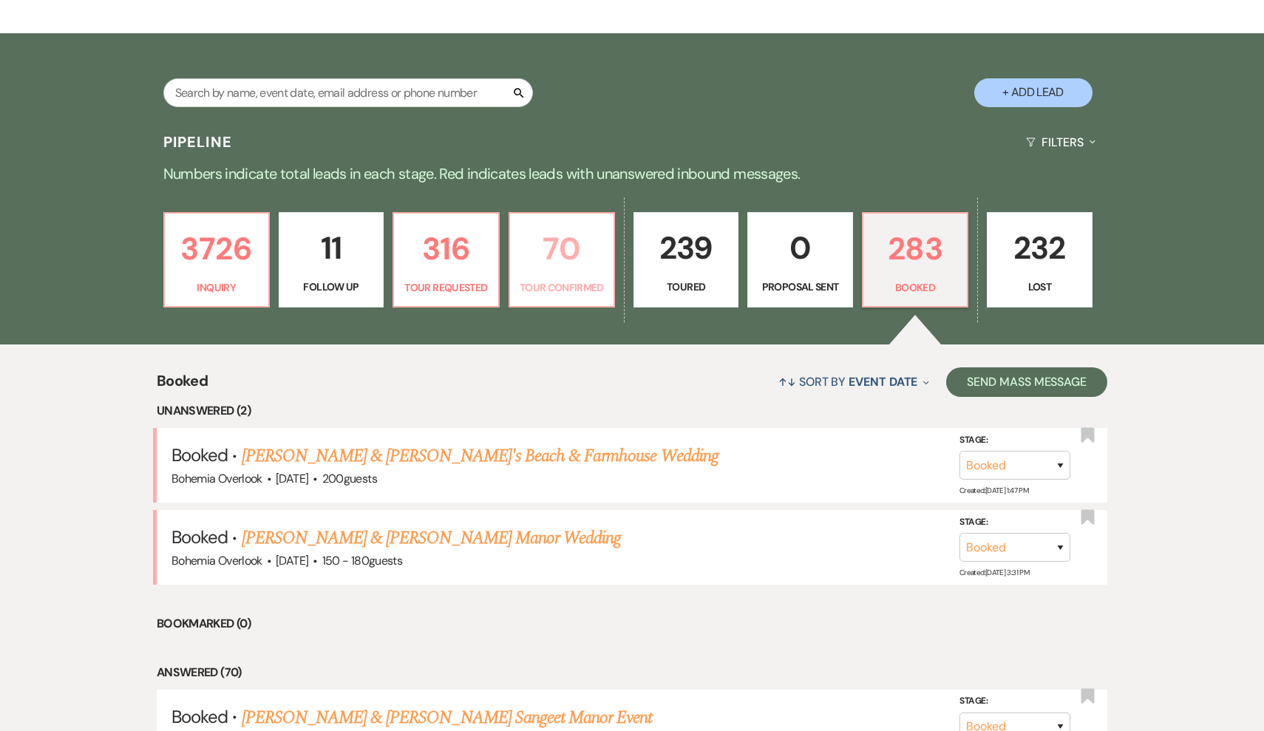
select select "4"
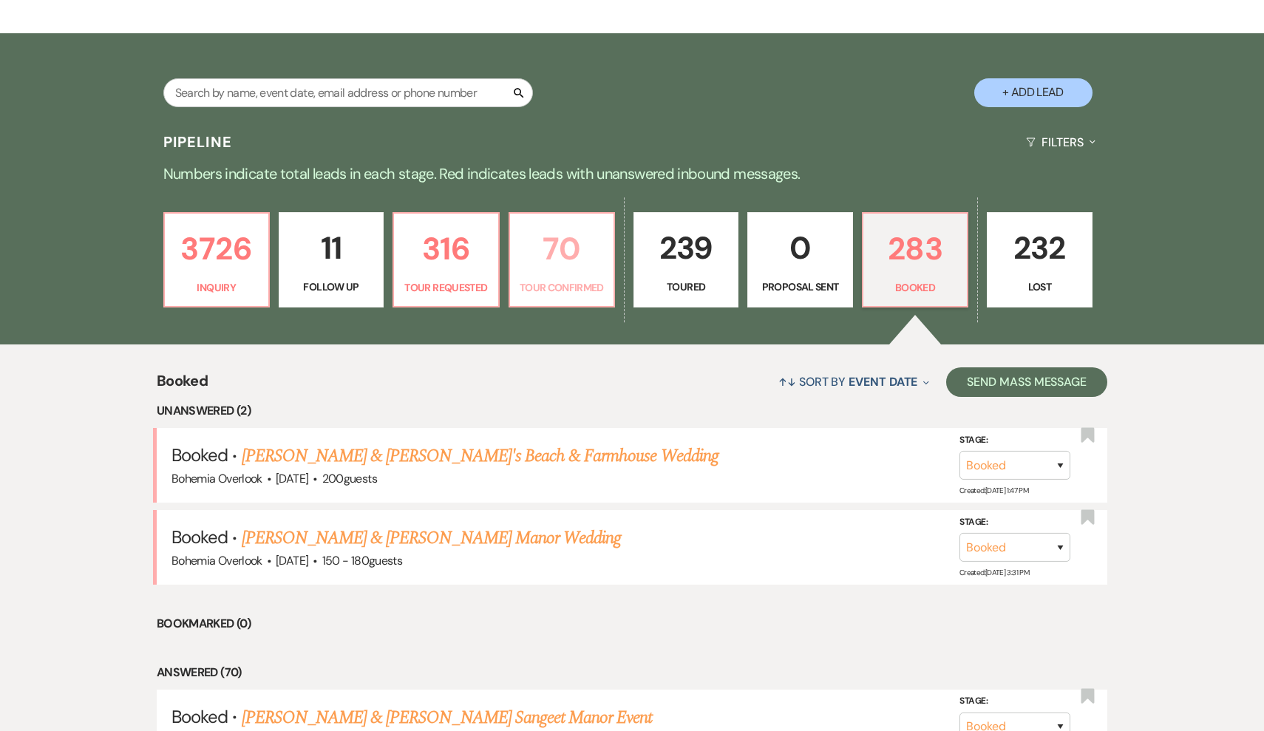
select select "4"
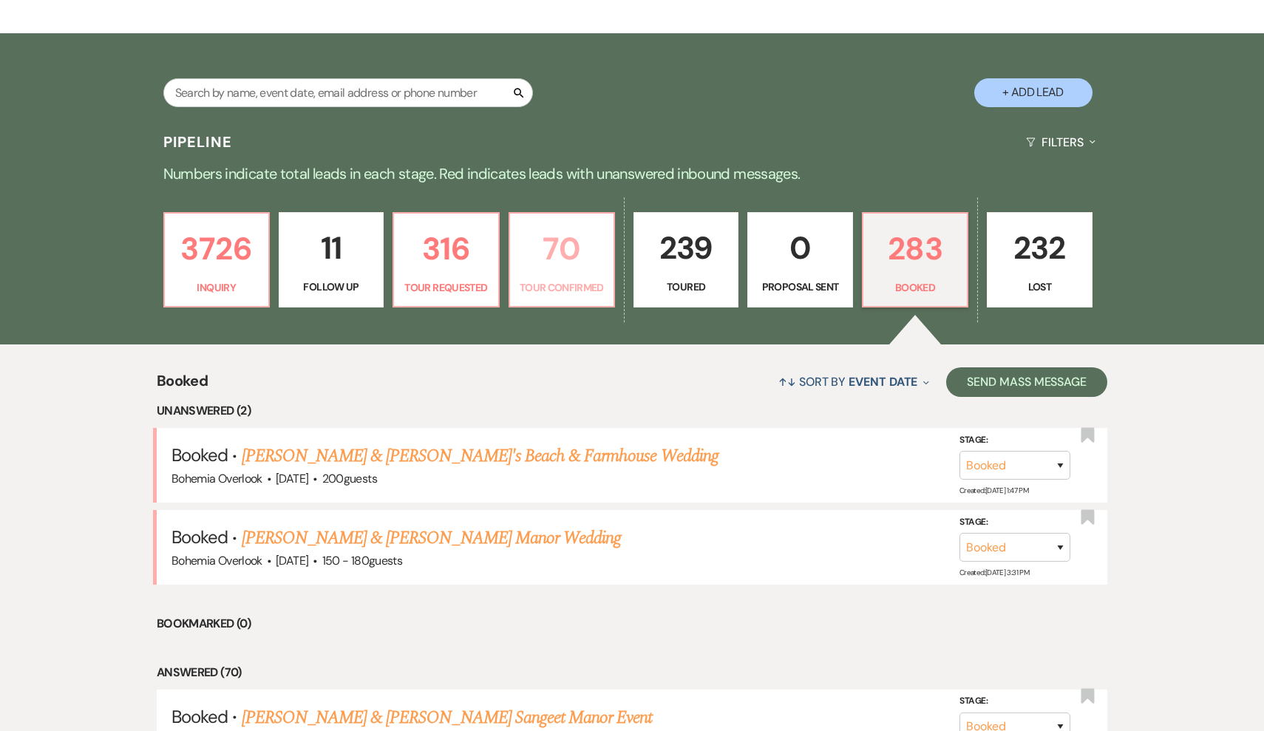
select select "4"
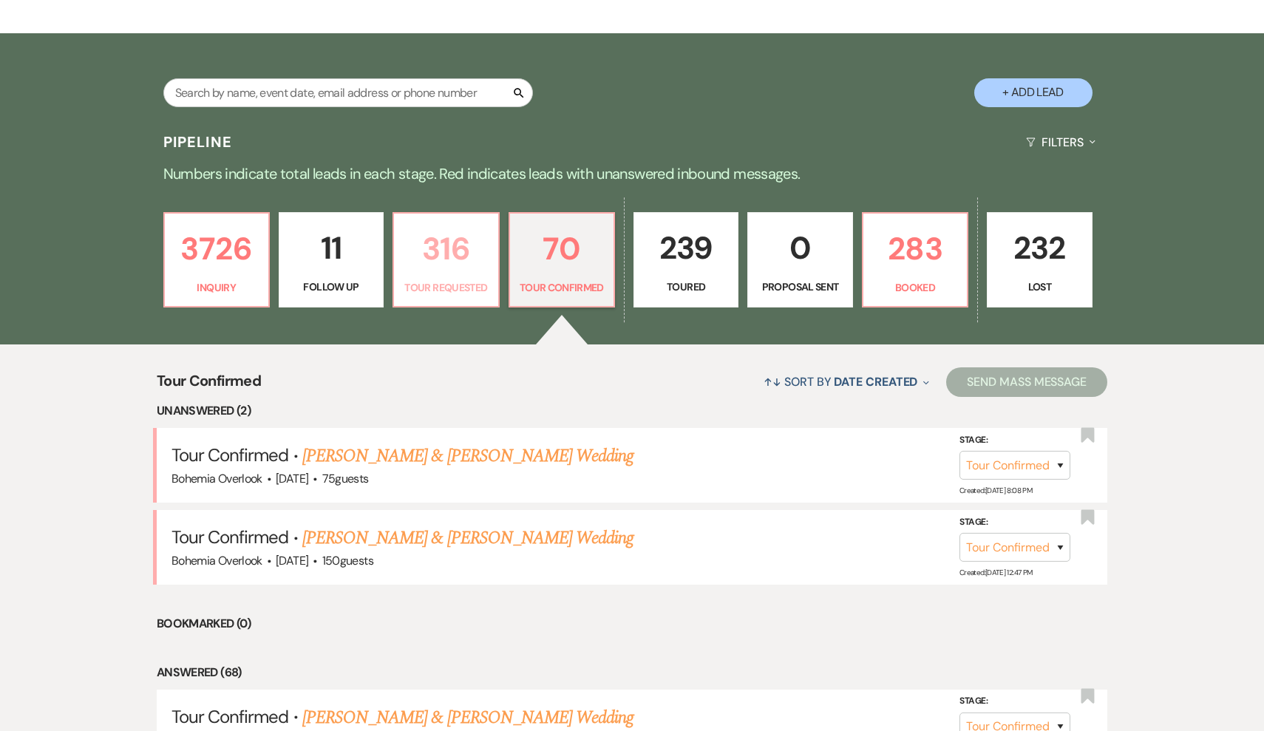
click at [454, 272] on p "316" at bounding box center [446, 249] width 86 height 50
select select "2"
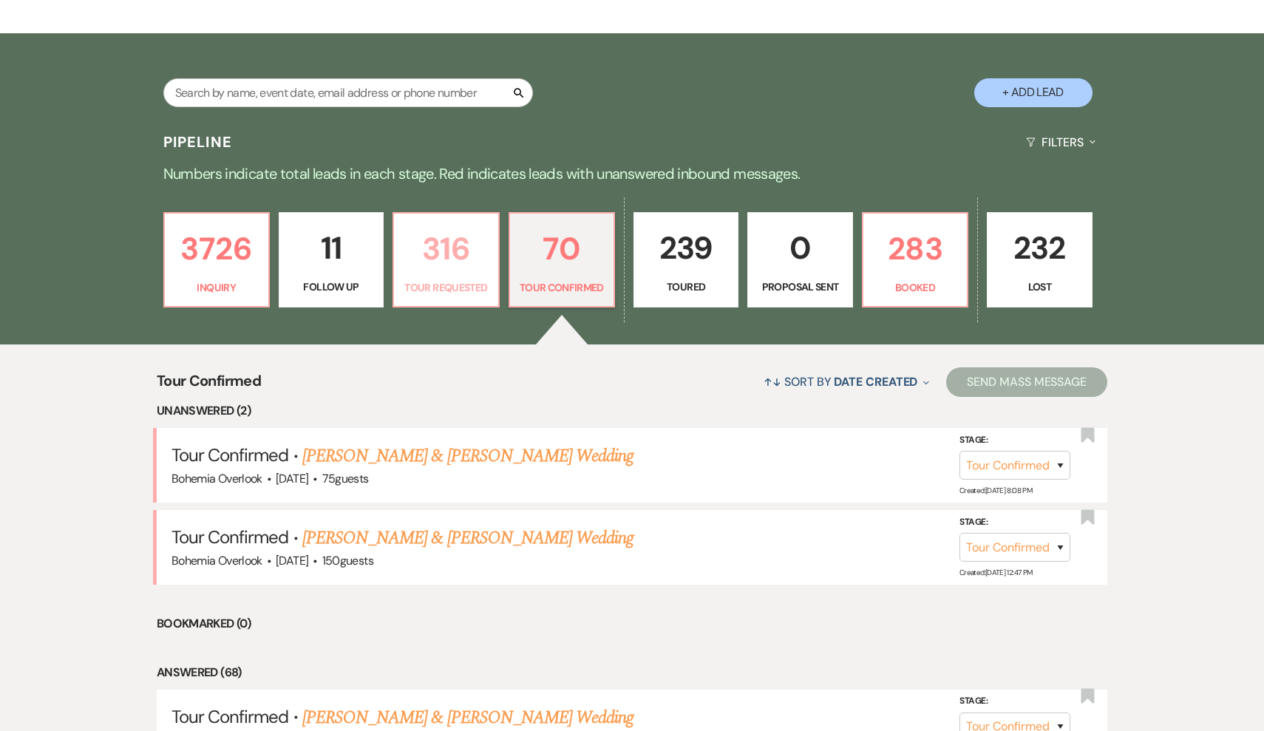
select select "2"
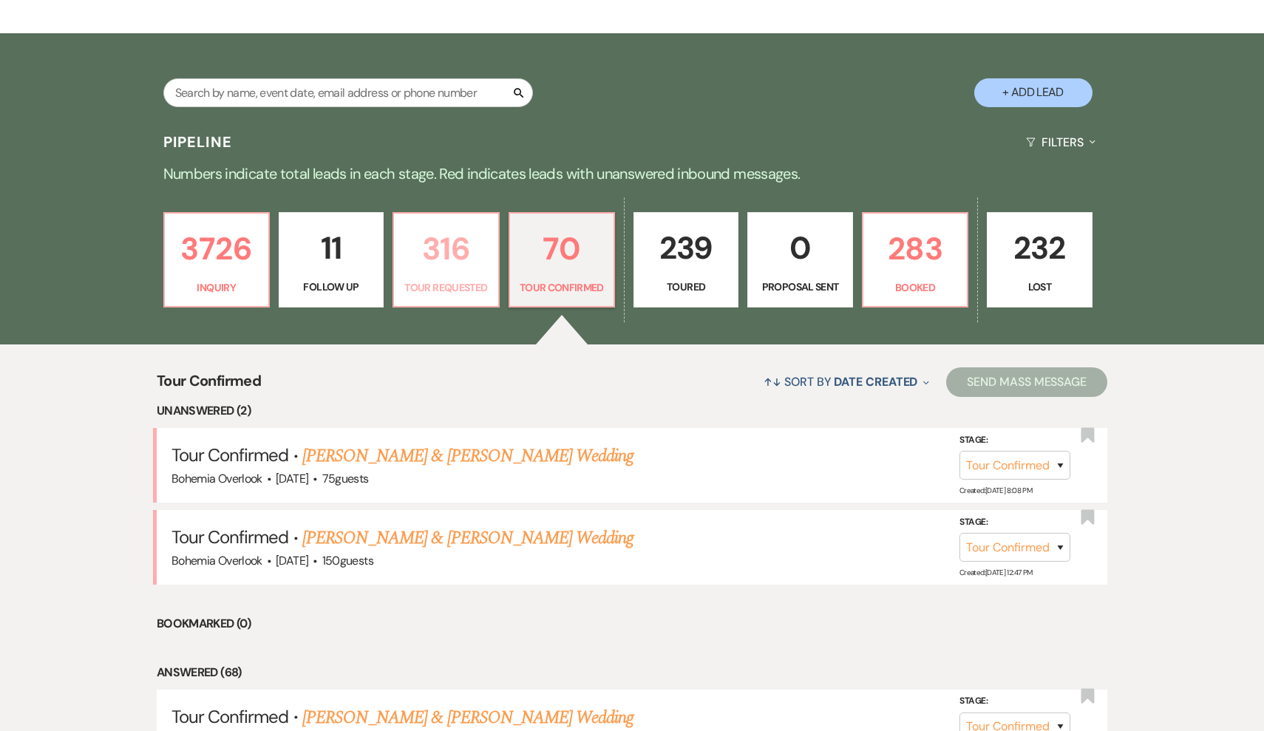
select select "2"
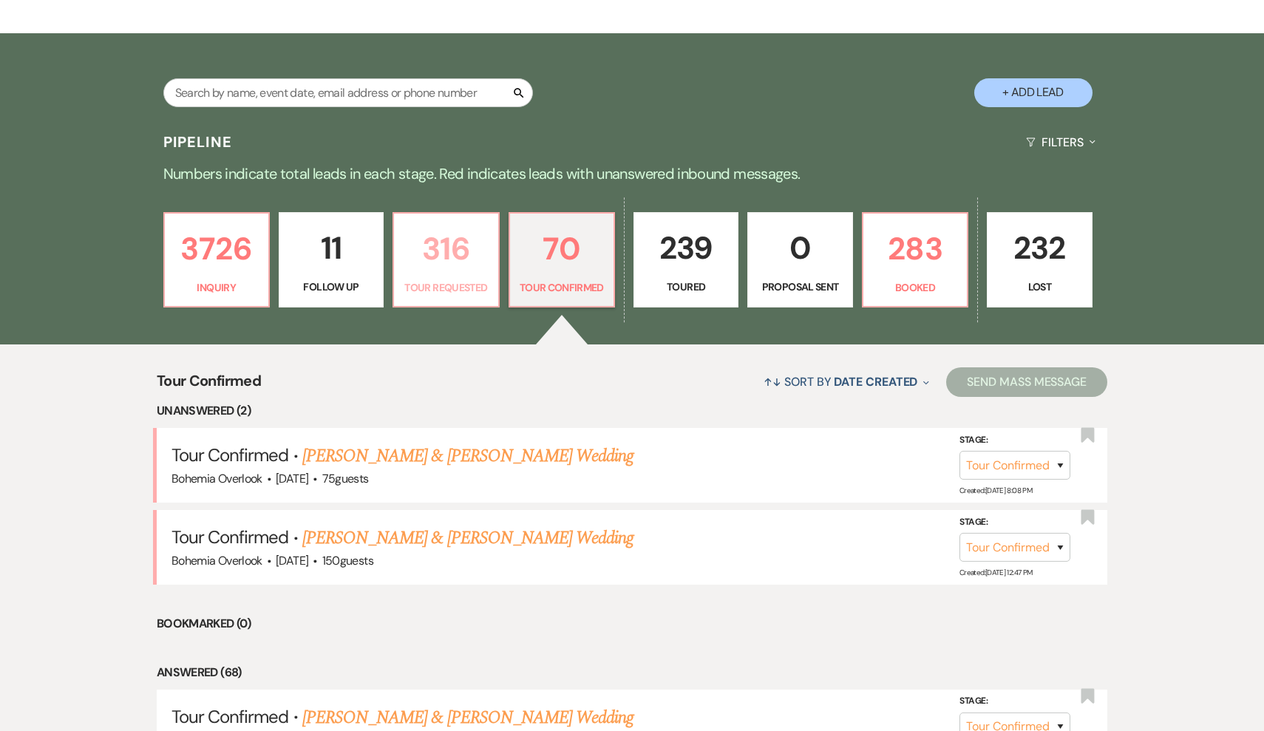
select select "2"
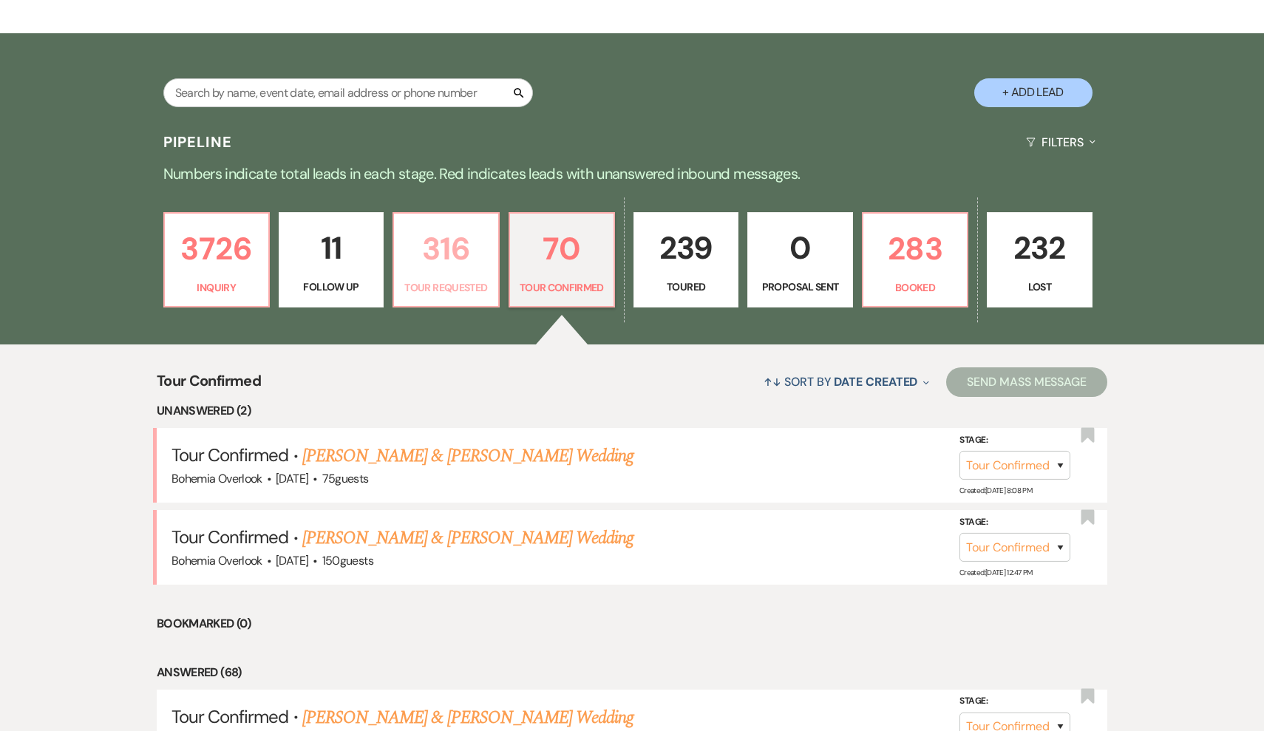
select select "2"
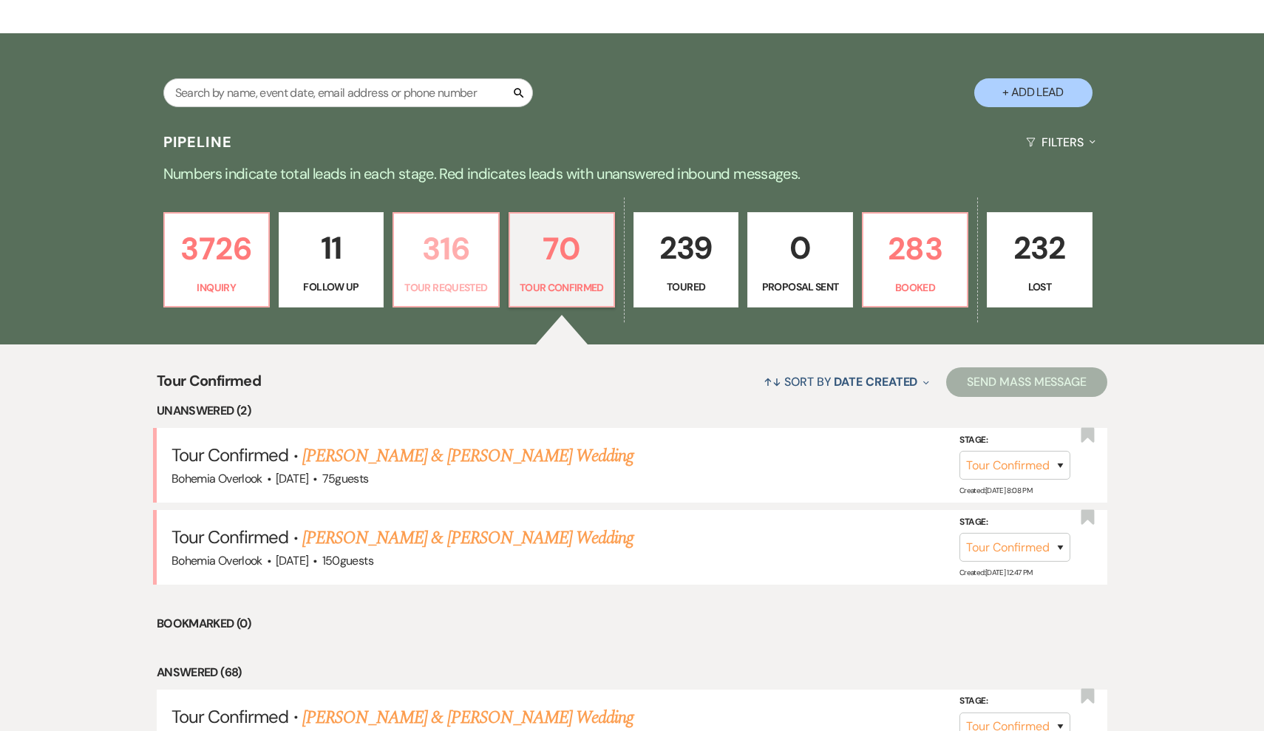
select select "2"
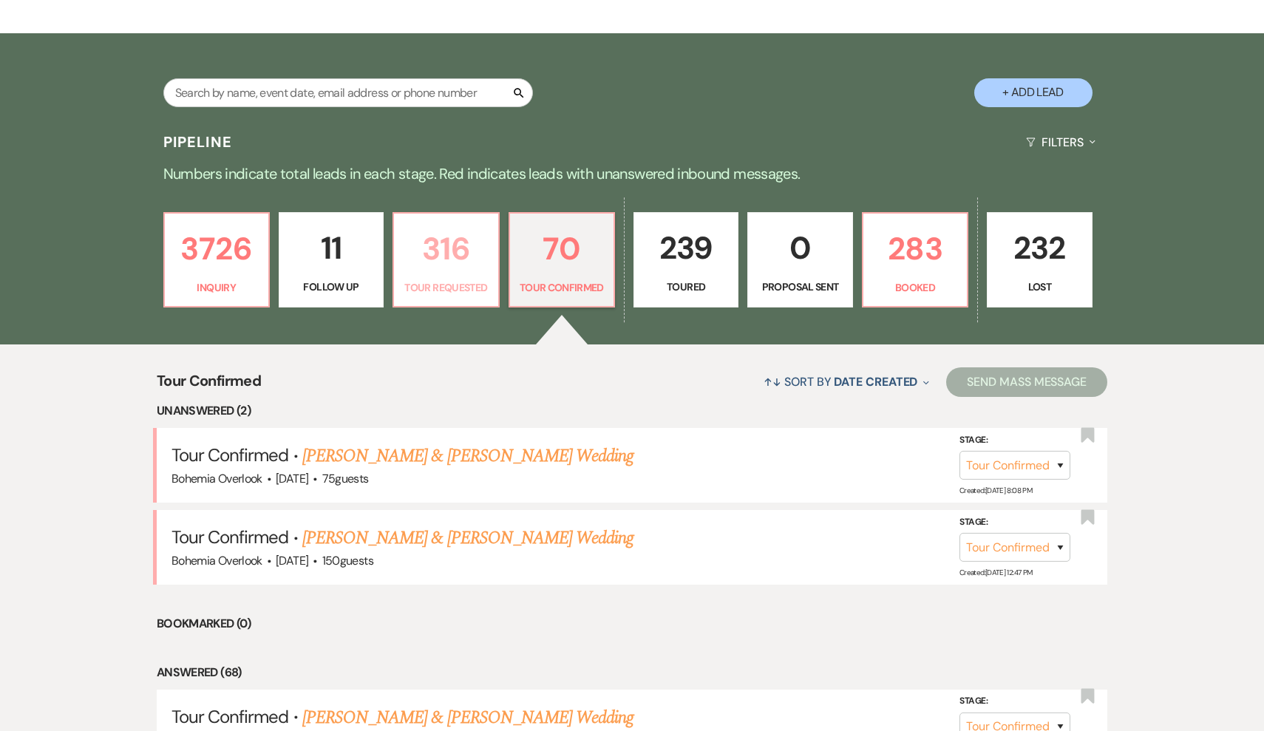
select select "2"
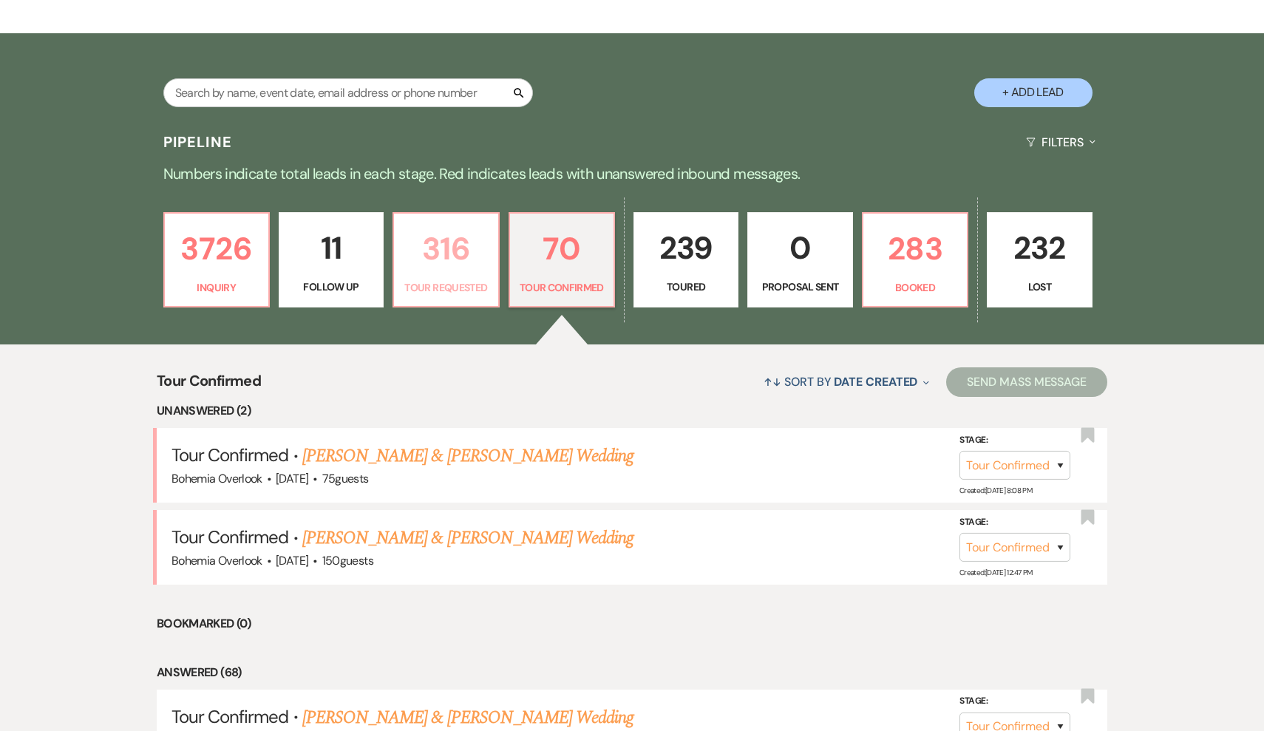
select select "2"
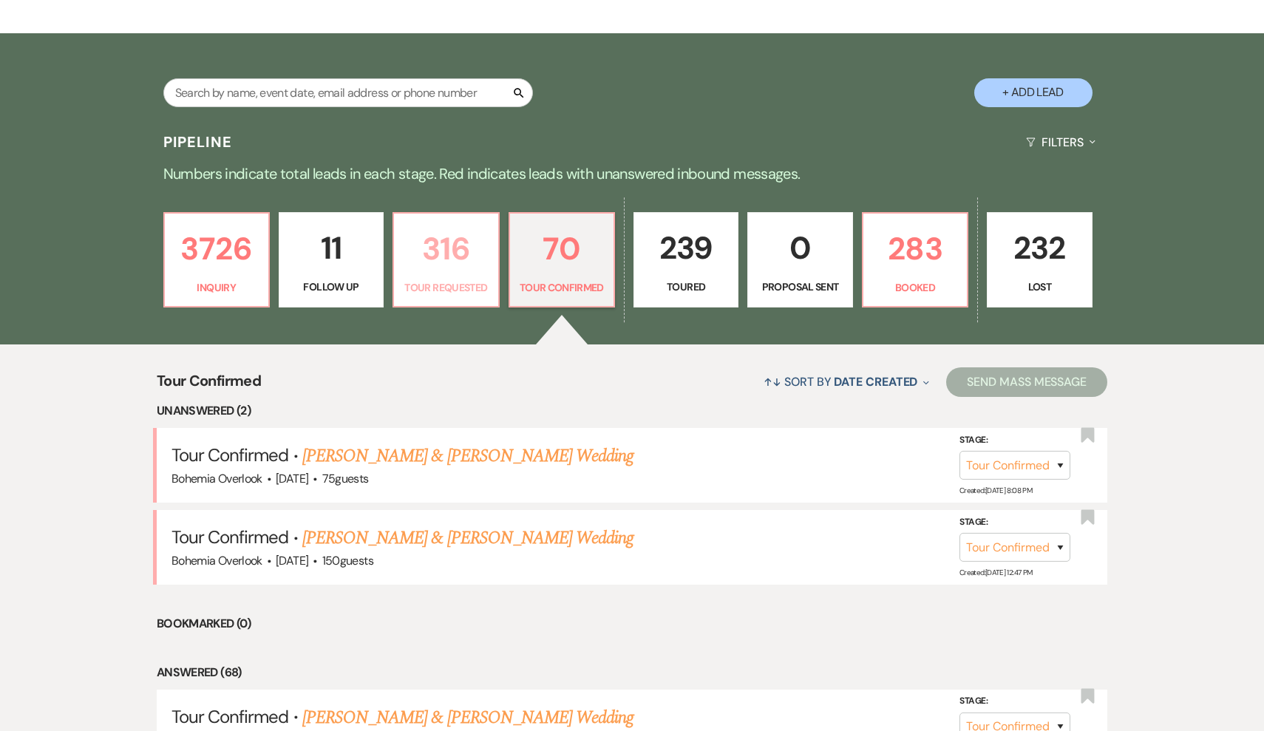
select select "2"
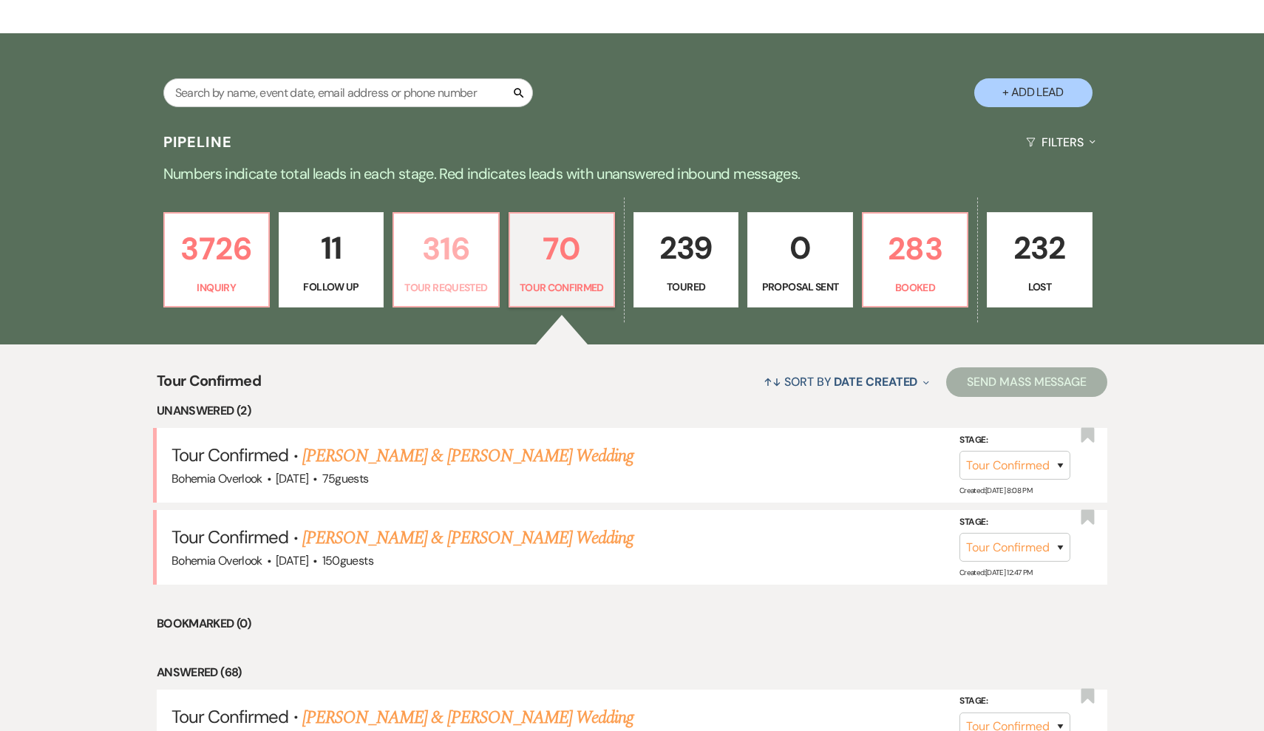
select select "2"
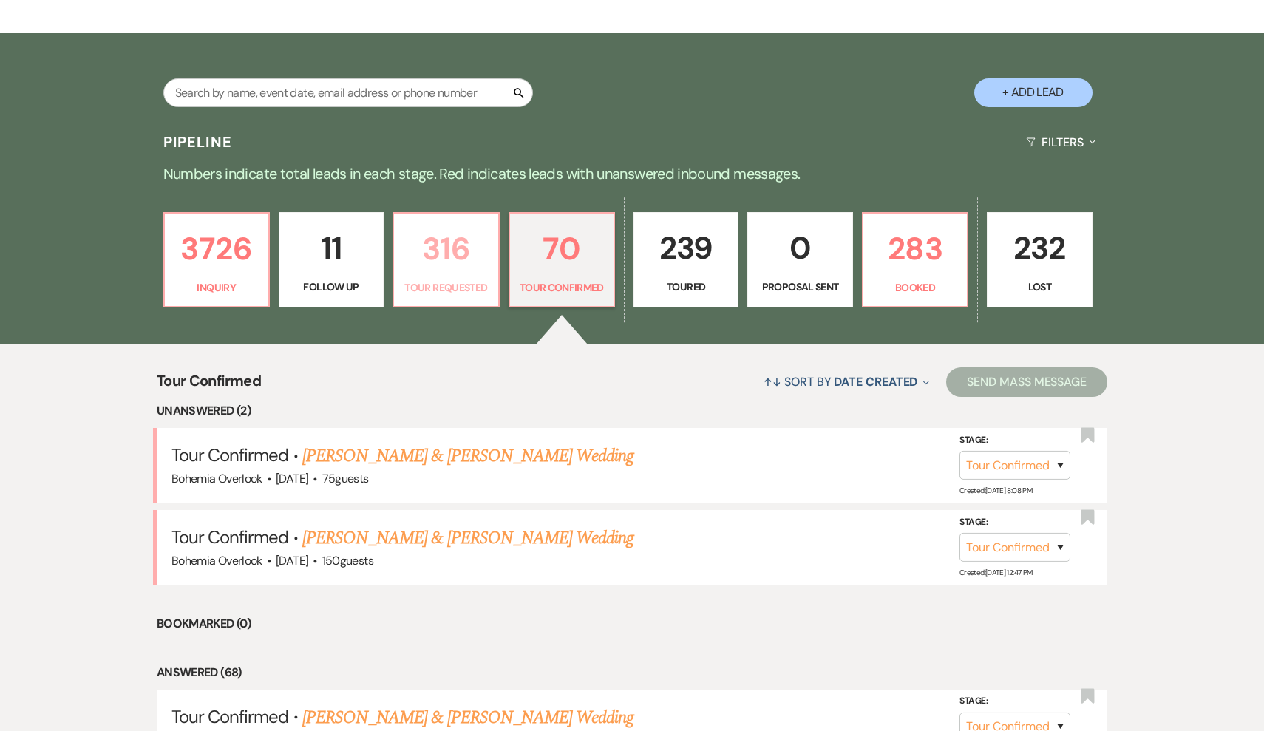
select select "2"
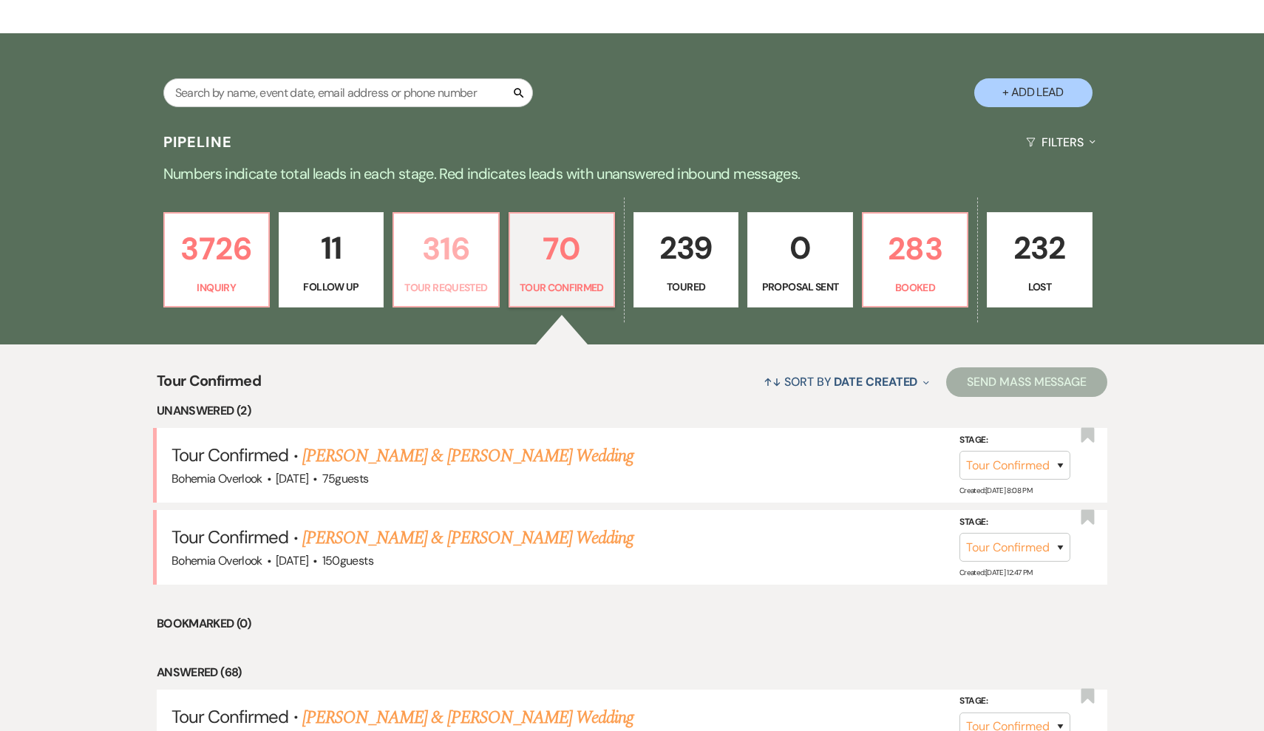
select select "2"
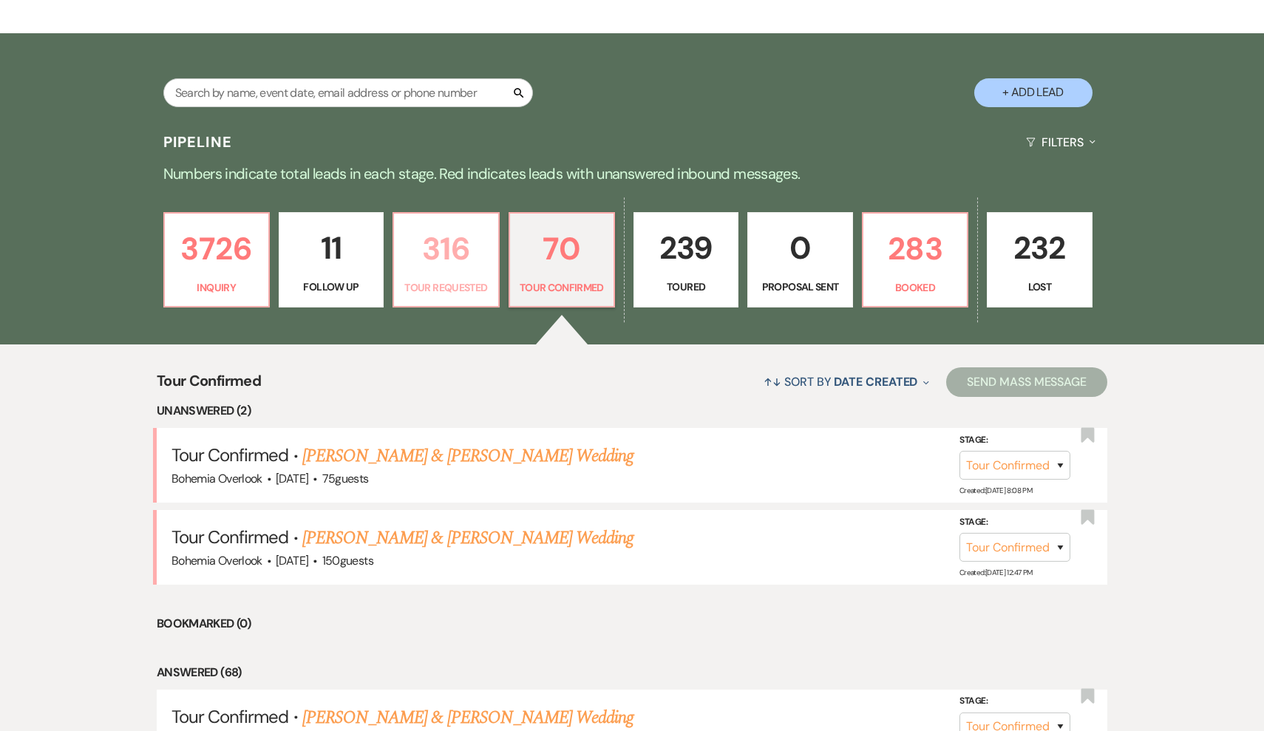
select select "2"
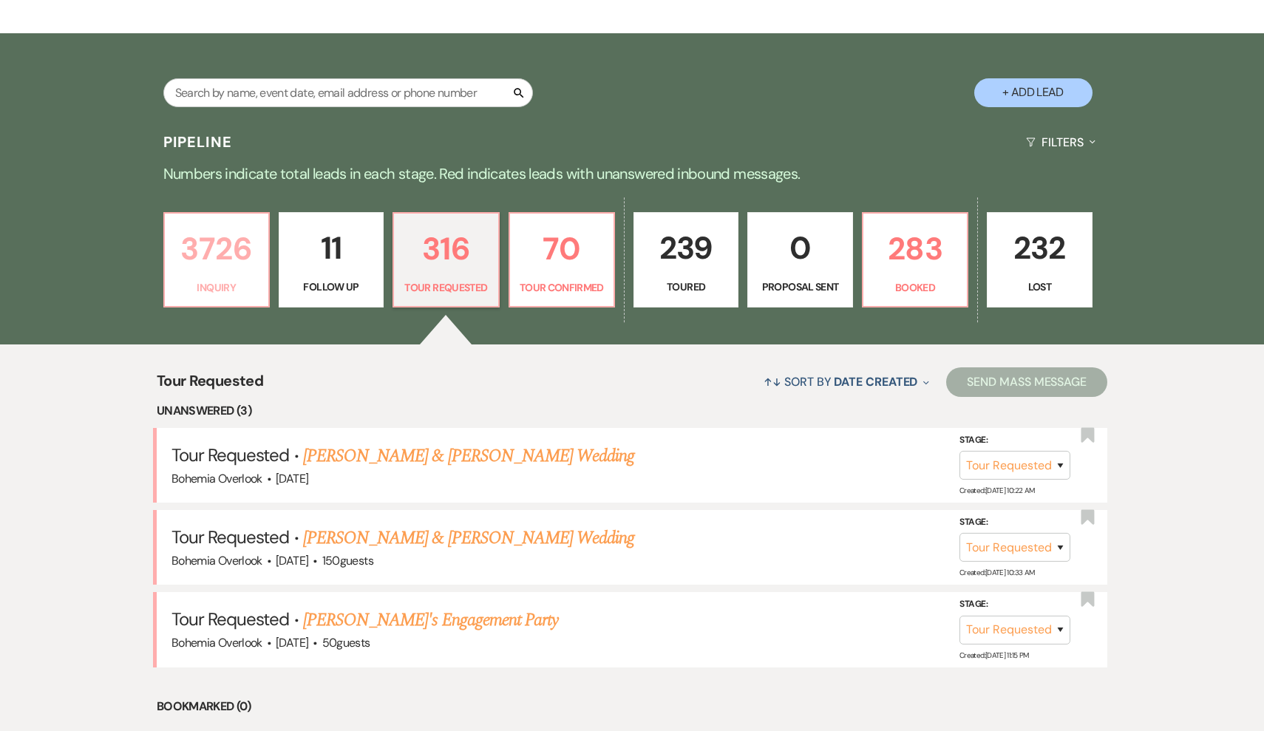
click at [228, 262] on p "3726" at bounding box center [217, 249] width 86 height 50
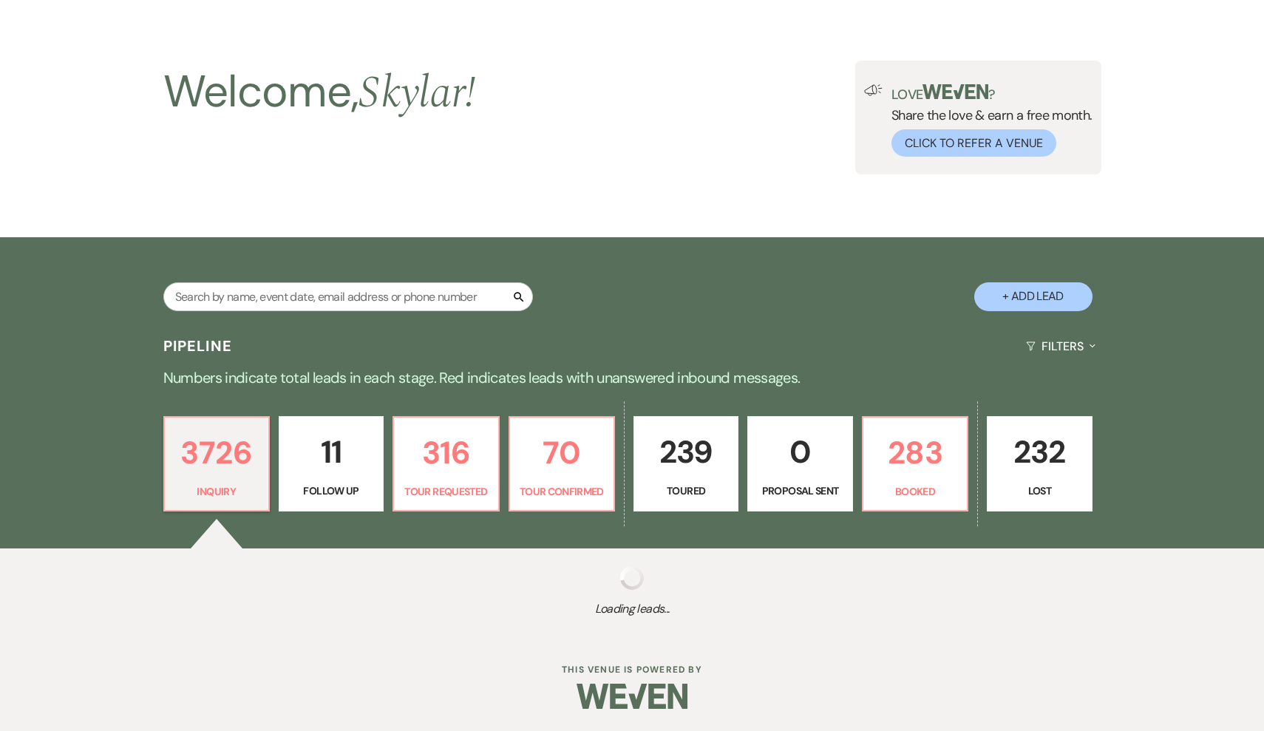
scroll to position [41, 0]
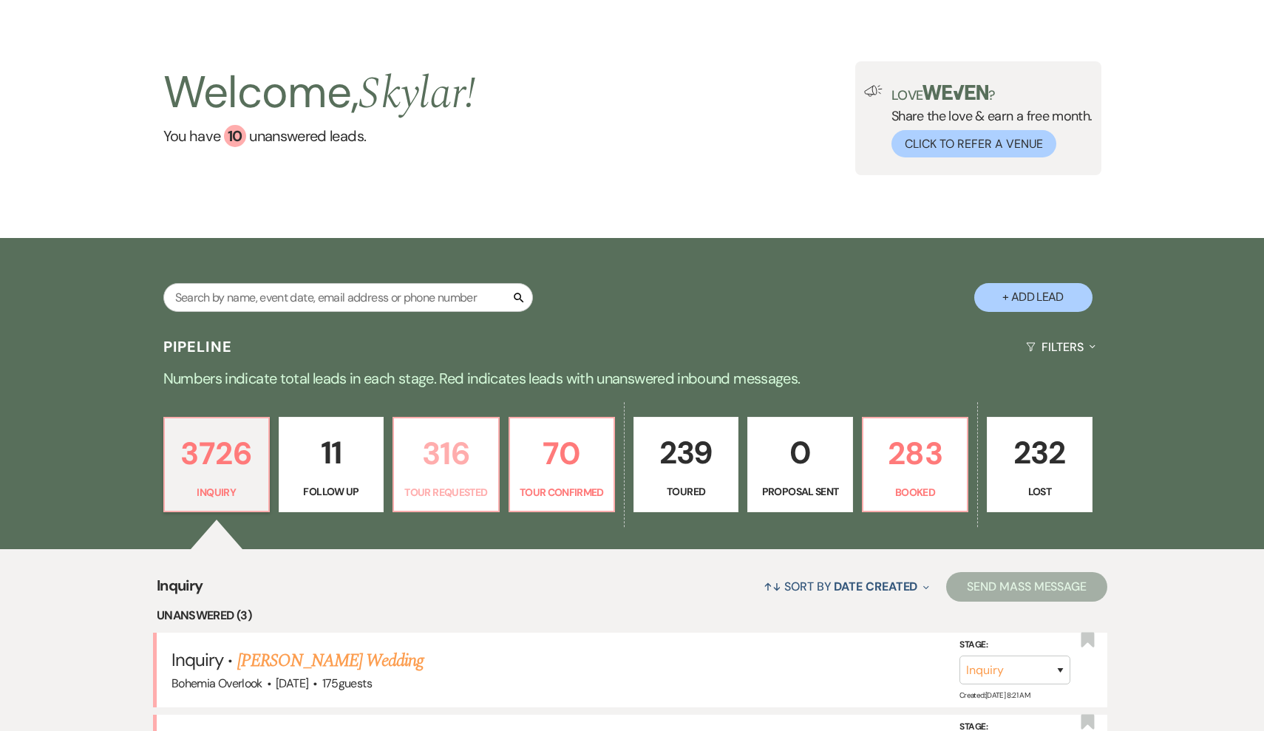
click at [482, 470] on p "316" at bounding box center [446, 454] width 86 height 50
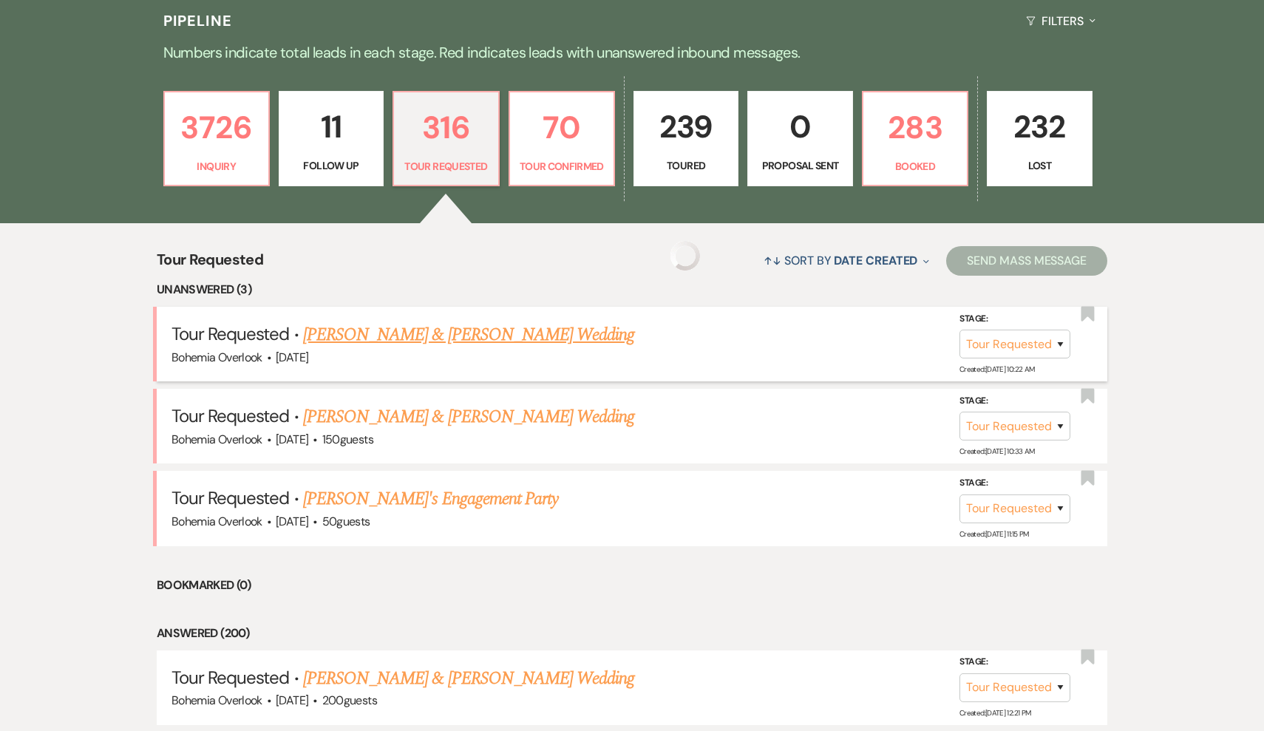
scroll to position [426, 0]
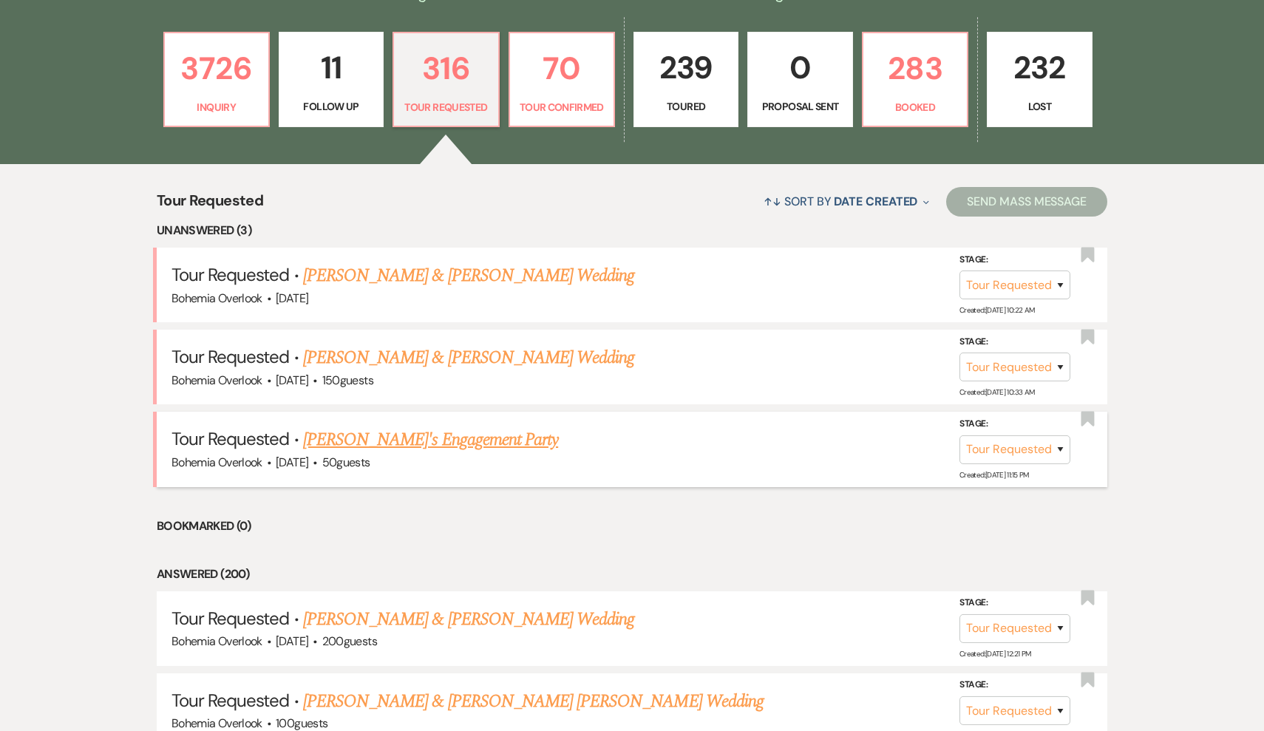
click at [434, 446] on h5 "Tour Requested · [PERSON_NAME]'s Engagement Party" at bounding box center [631, 439] width 921 height 27
click at [431, 436] on link "[PERSON_NAME]'s Engagement Party" at bounding box center [430, 439] width 255 height 27
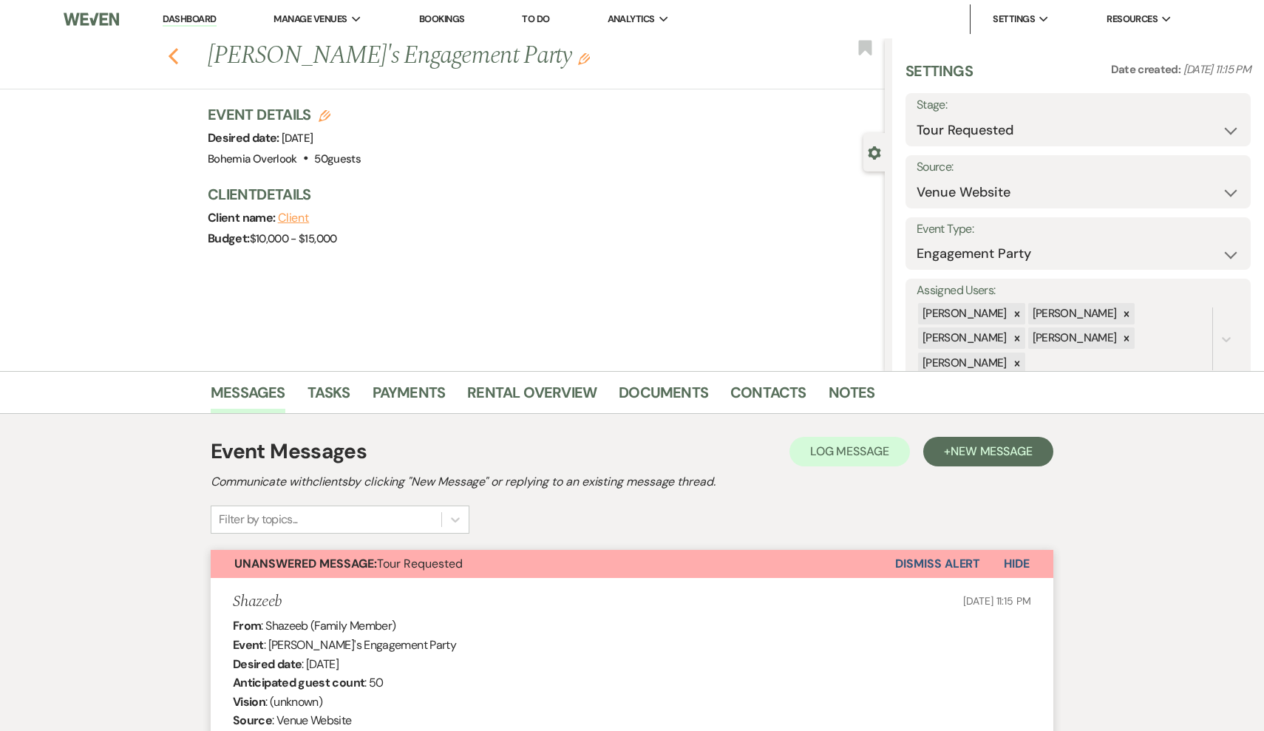
click at [173, 60] on use "button" at bounding box center [173, 56] width 10 height 16
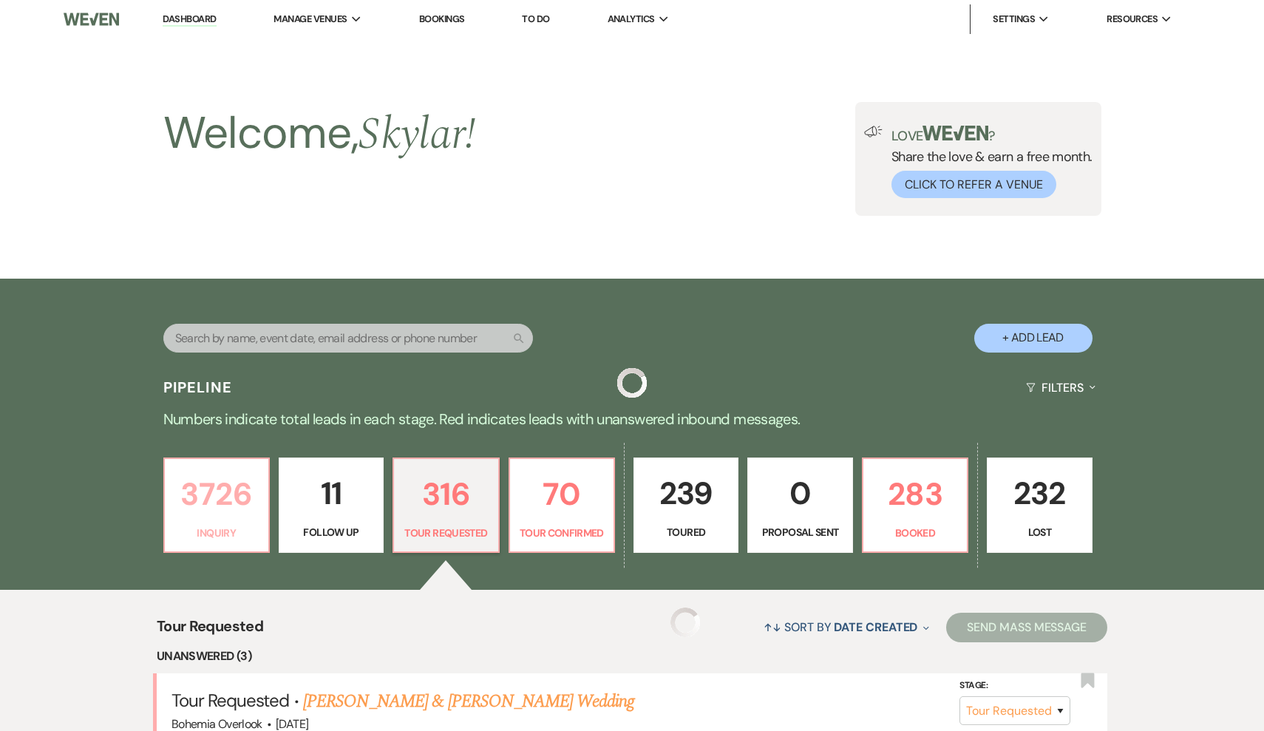
scroll to position [426, 0]
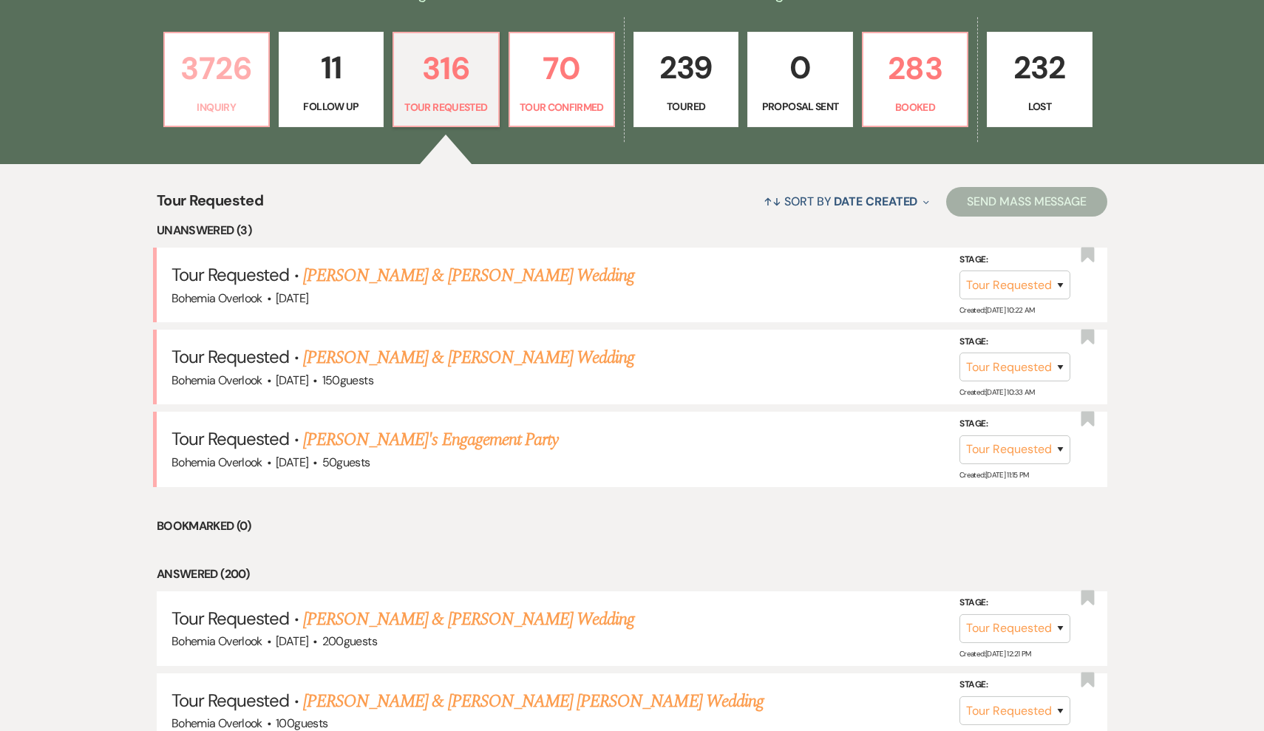
click at [202, 96] on link "3726 Inquiry" at bounding box center [216, 80] width 106 height 96
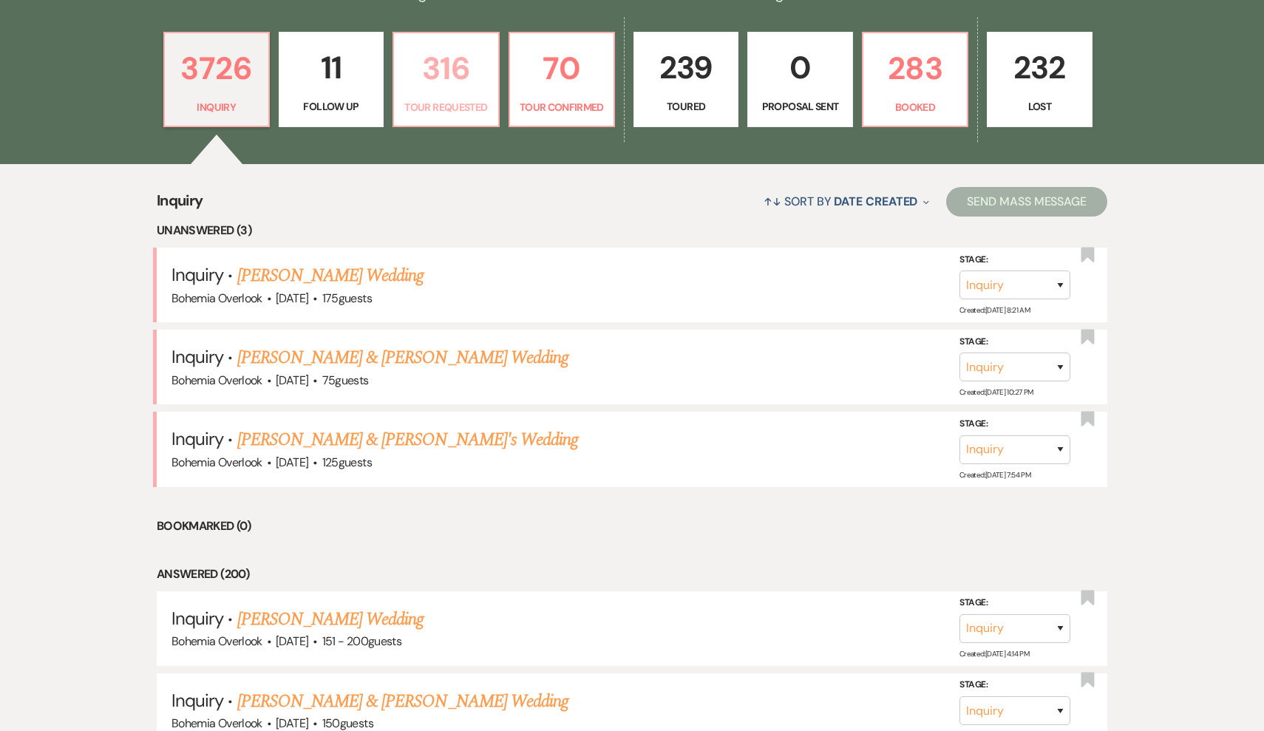
click at [461, 94] on link "316 Tour Requested" at bounding box center [445, 80] width 106 height 96
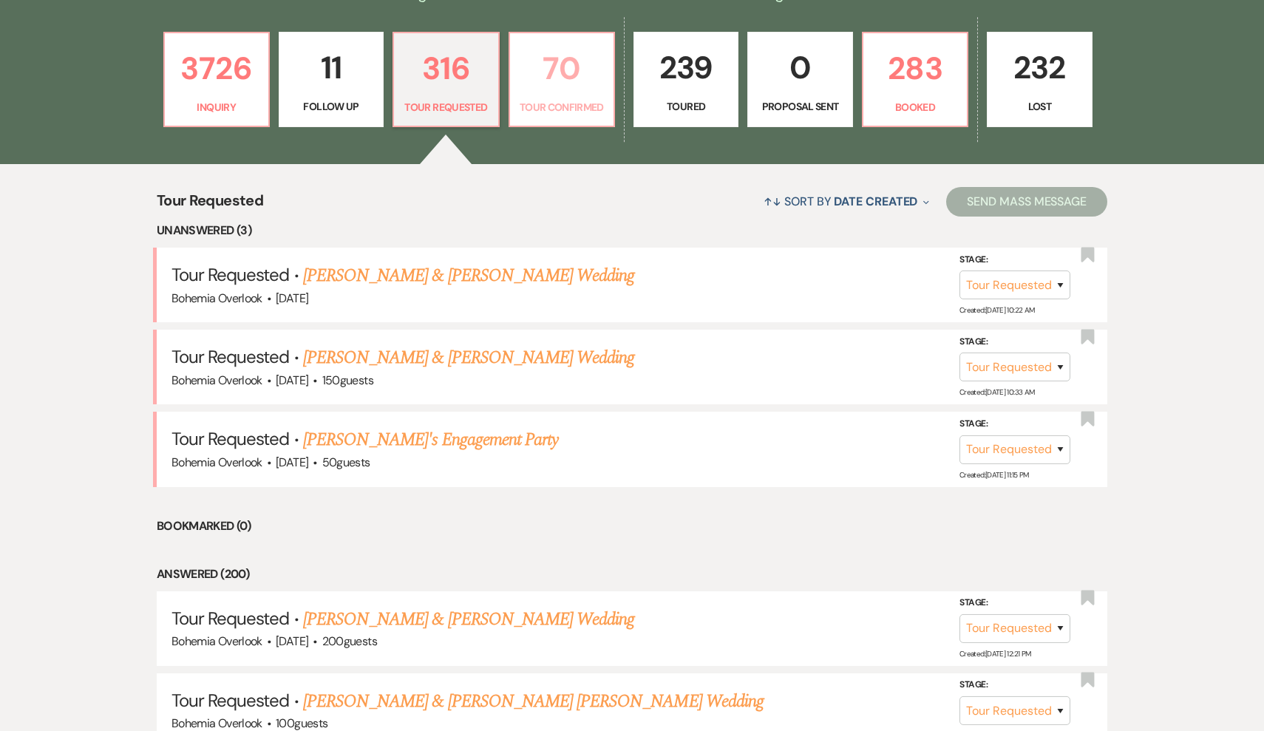
click at [534, 104] on p "Tour Confirmed" at bounding box center [562, 107] width 86 height 16
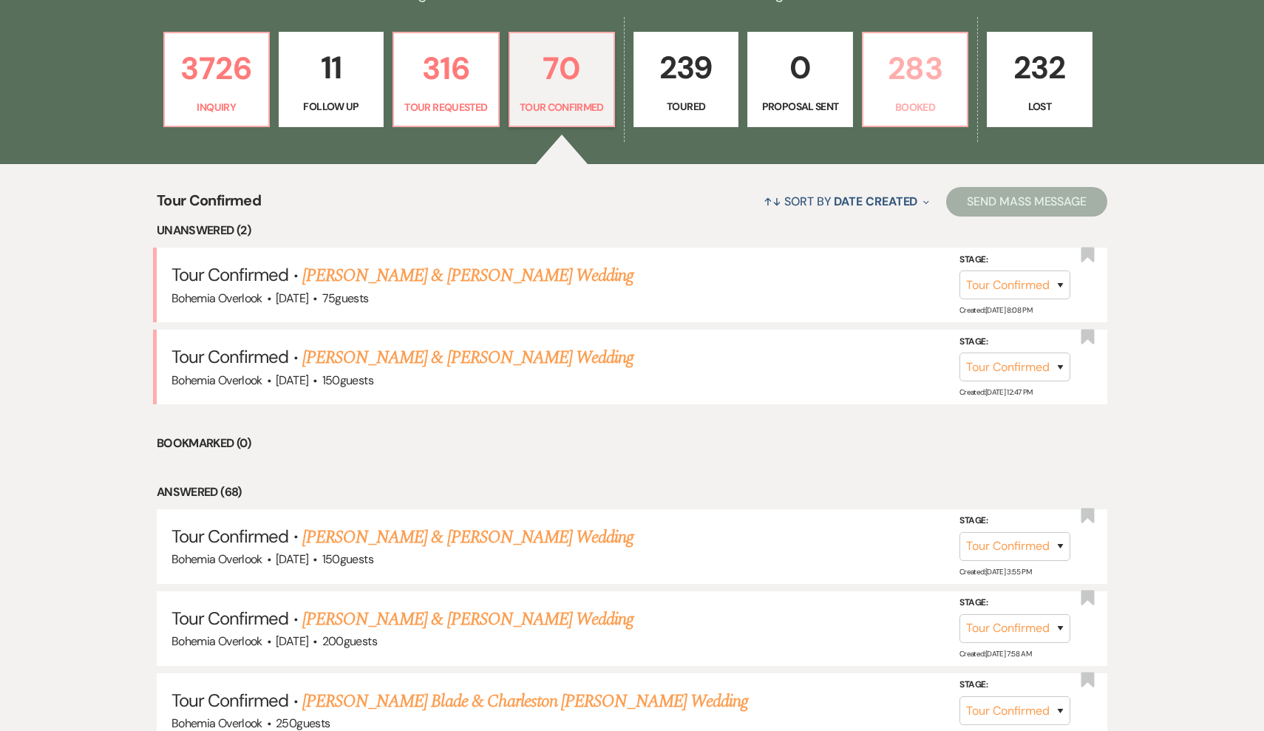
click at [938, 93] on link "283 Booked" at bounding box center [915, 80] width 106 height 96
